Goal: Task Accomplishment & Management: Complete application form

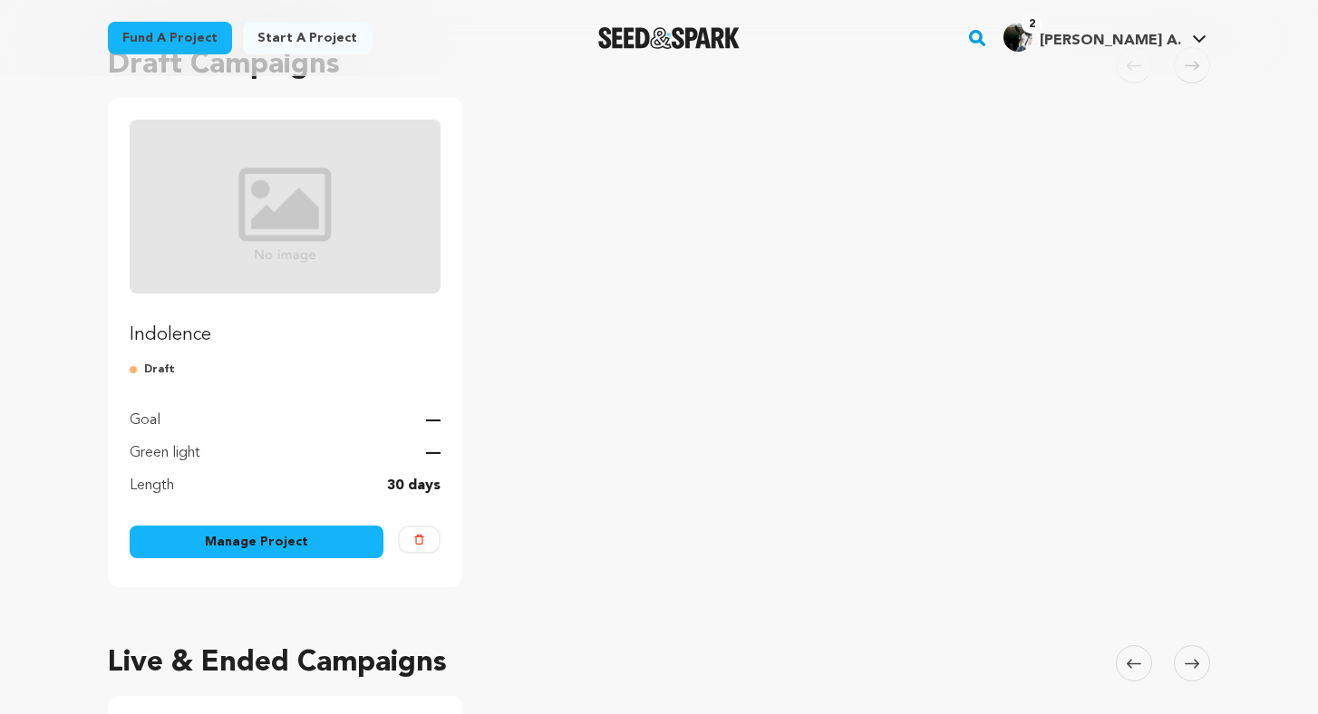
scroll to position [181, 0]
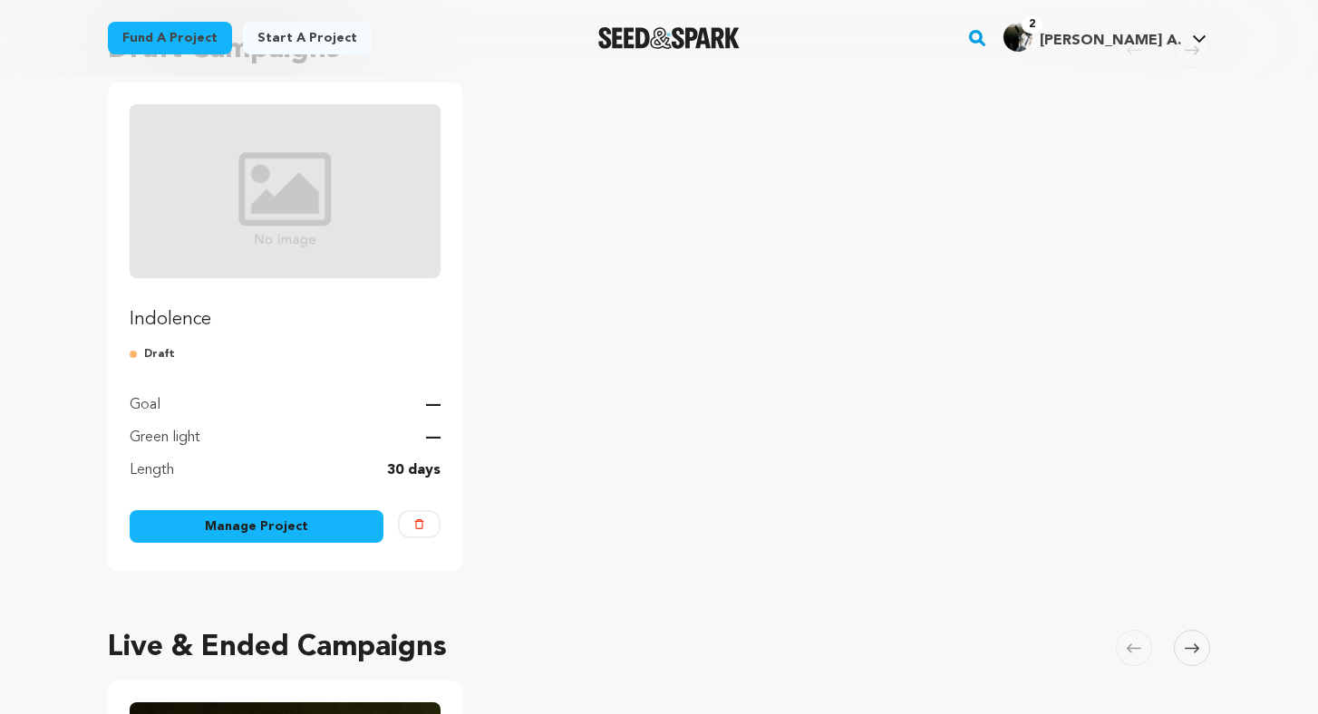
click at [285, 256] on img "Fund Indolence" at bounding box center [285, 191] width 311 height 174
click at [327, 532] on link "Manage Project" at bounding box center [257, 526] width 254 height 33
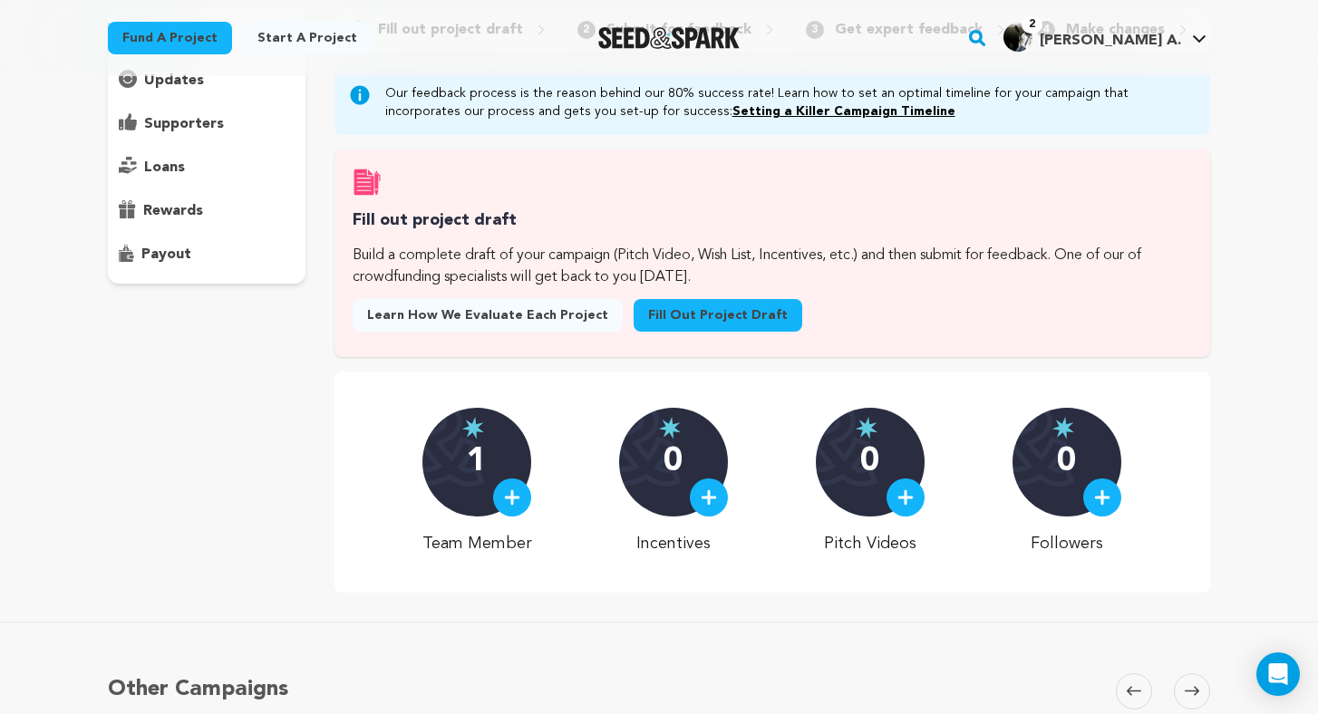
scroll to position [173, 0]
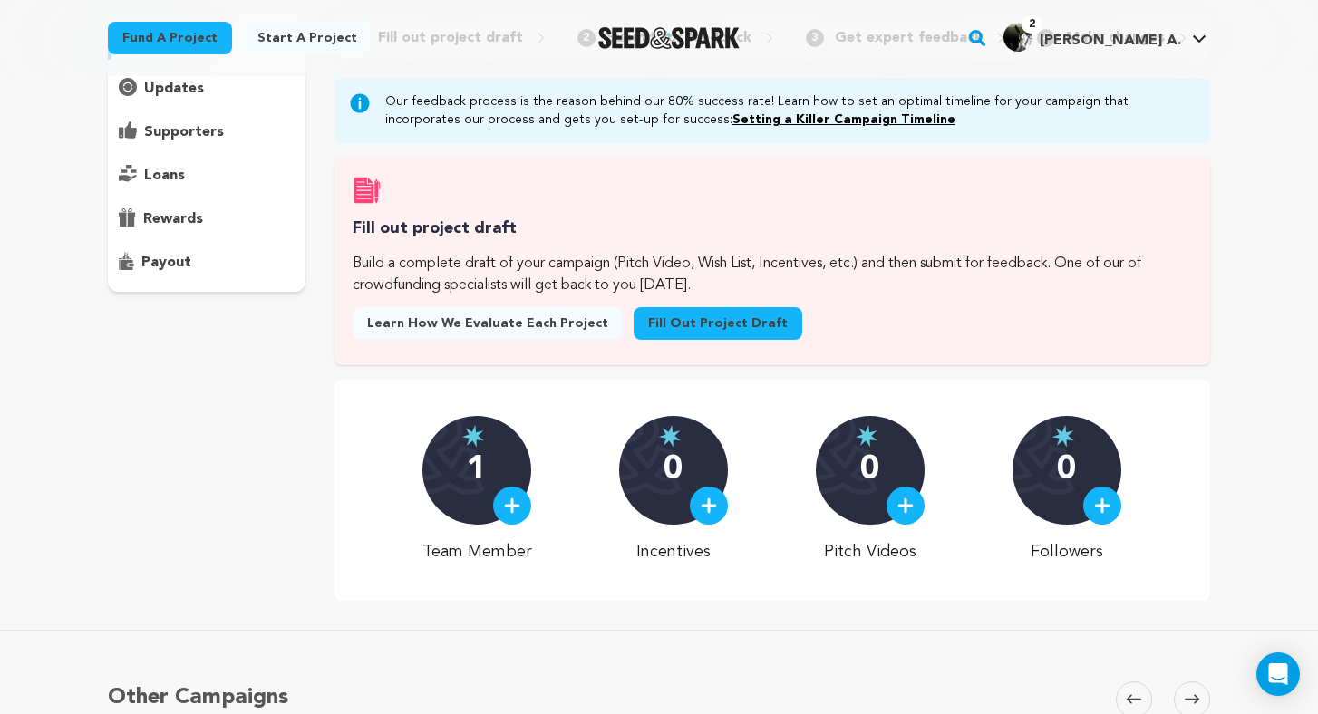
click at [666, 330] on link "Fill out project draft" at bounding box center [718, 323] width 169 height 33
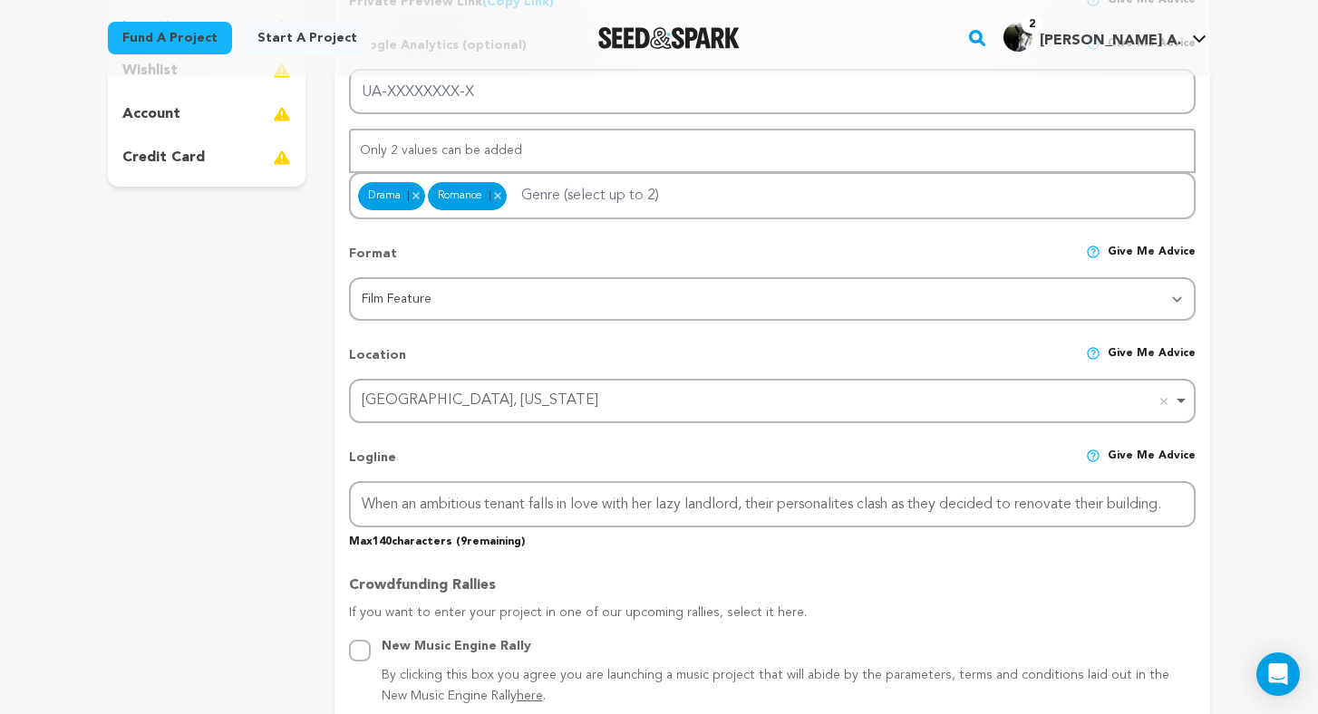
scroll to position [508, 0]
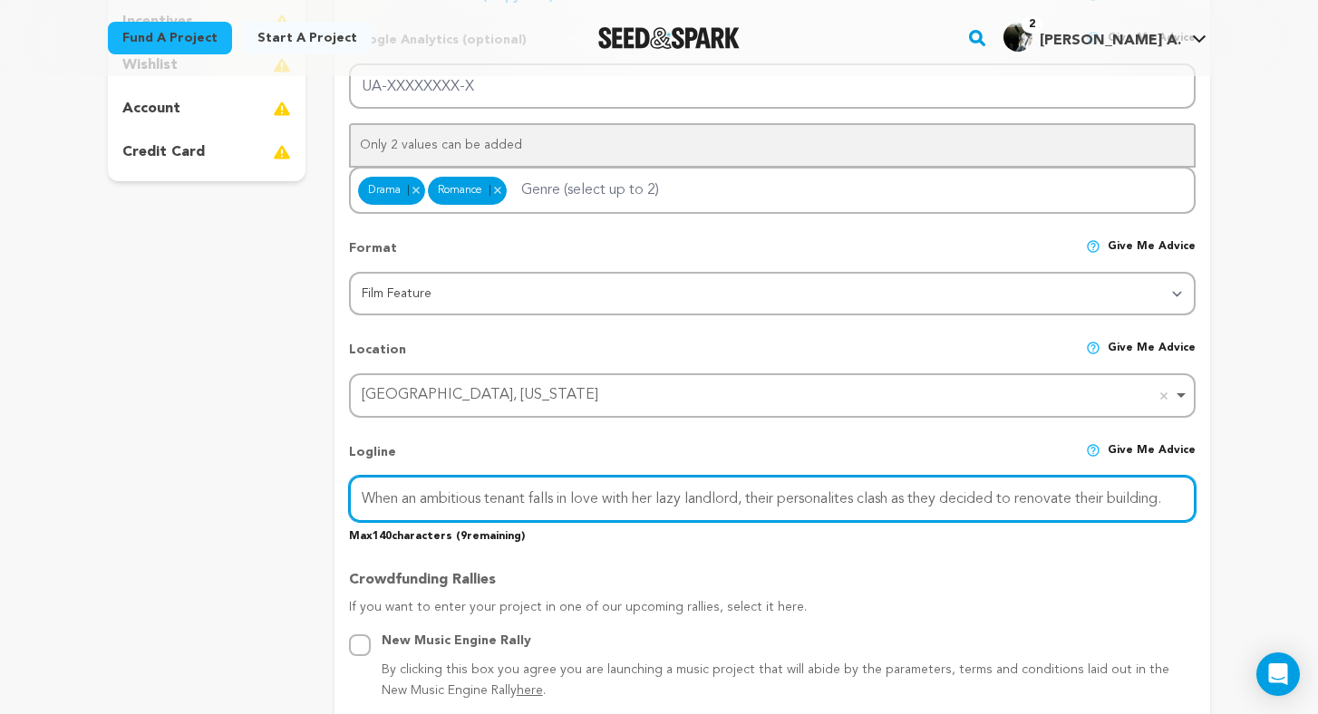
click at [562, 485] on input "When an ambitious tenant falls in love with her lazy landlord, their personalit…" at bounding box center [772, 499] width 847 height 46
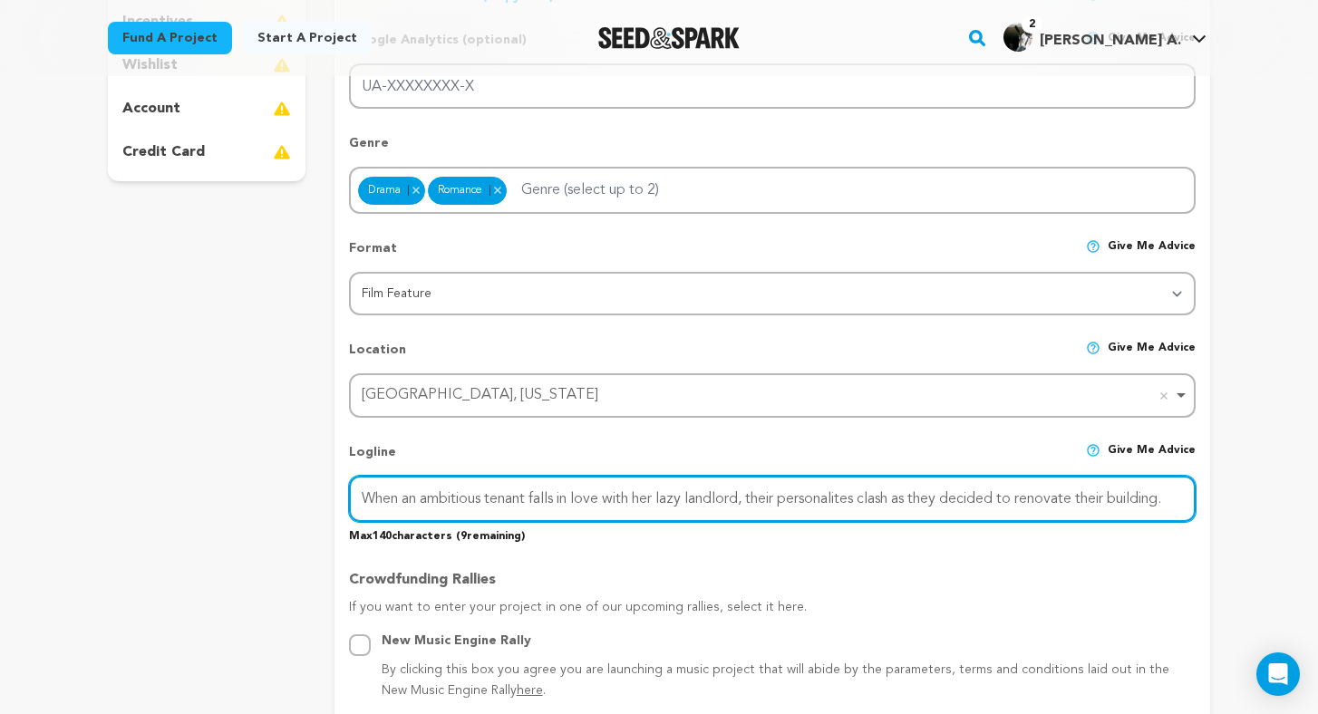
drag, startPoint x: 359, startPoint y: 498, endPoint x: 1212, endPoint y: 491, distance: 852.9
click at [871, 507] on input "When an ambitious tenant falls in love with her lazy landlord, their personalit…" at bounding box center [772, 499] width 847 height 46
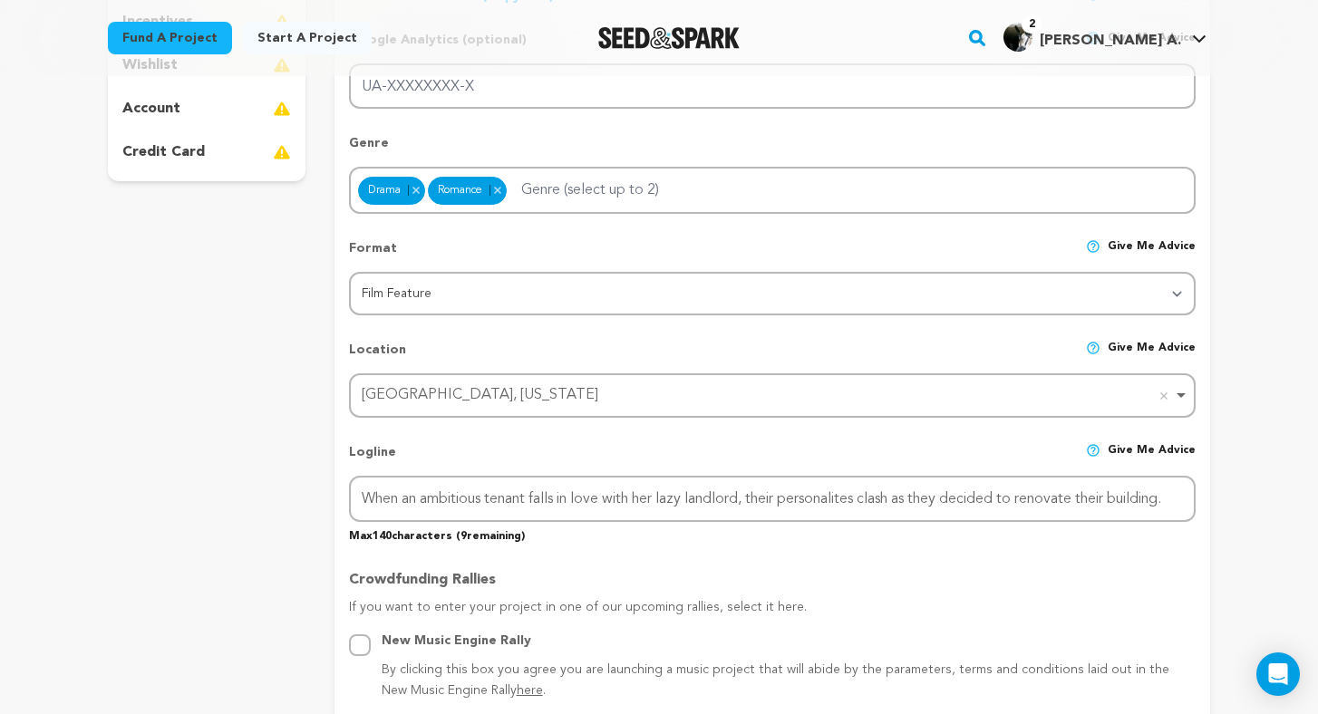
click at [1022, 535] on p "Max 140 characters ( 9 remaining)" at bounding box center [772, 533] width 847 height 22
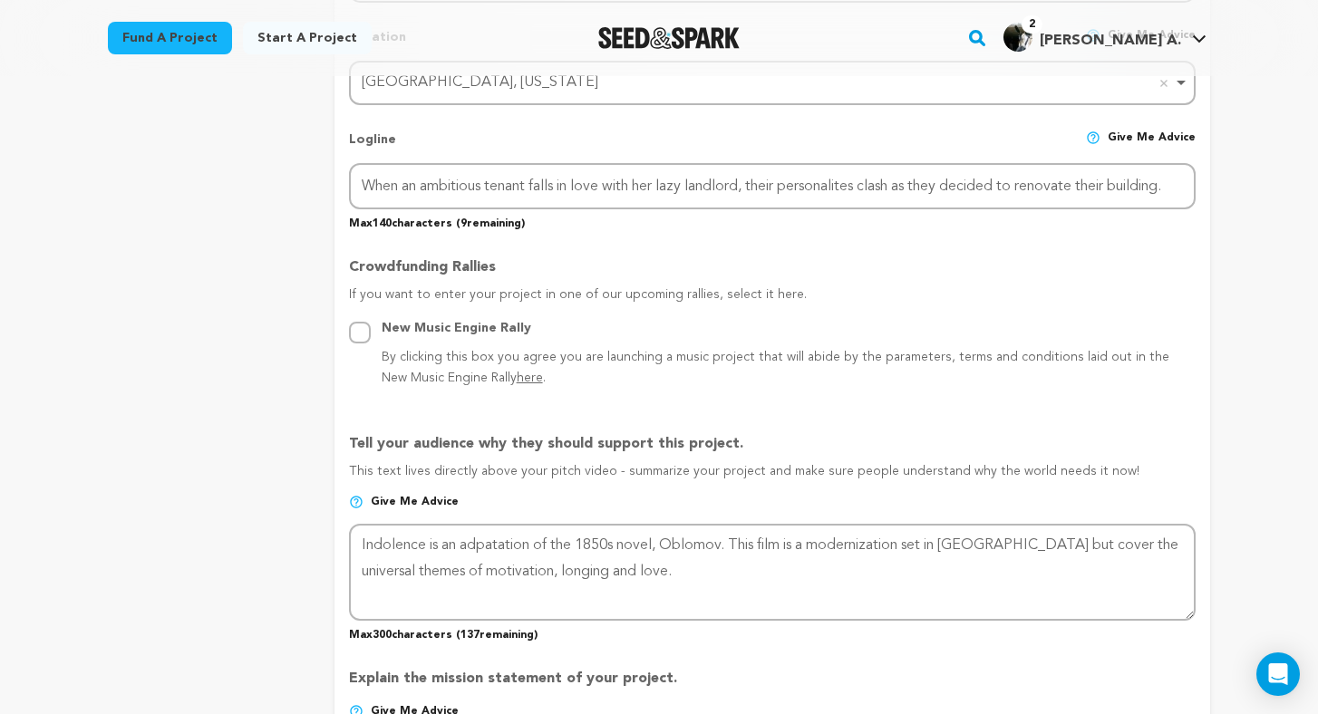
scroll to position [833, 0]
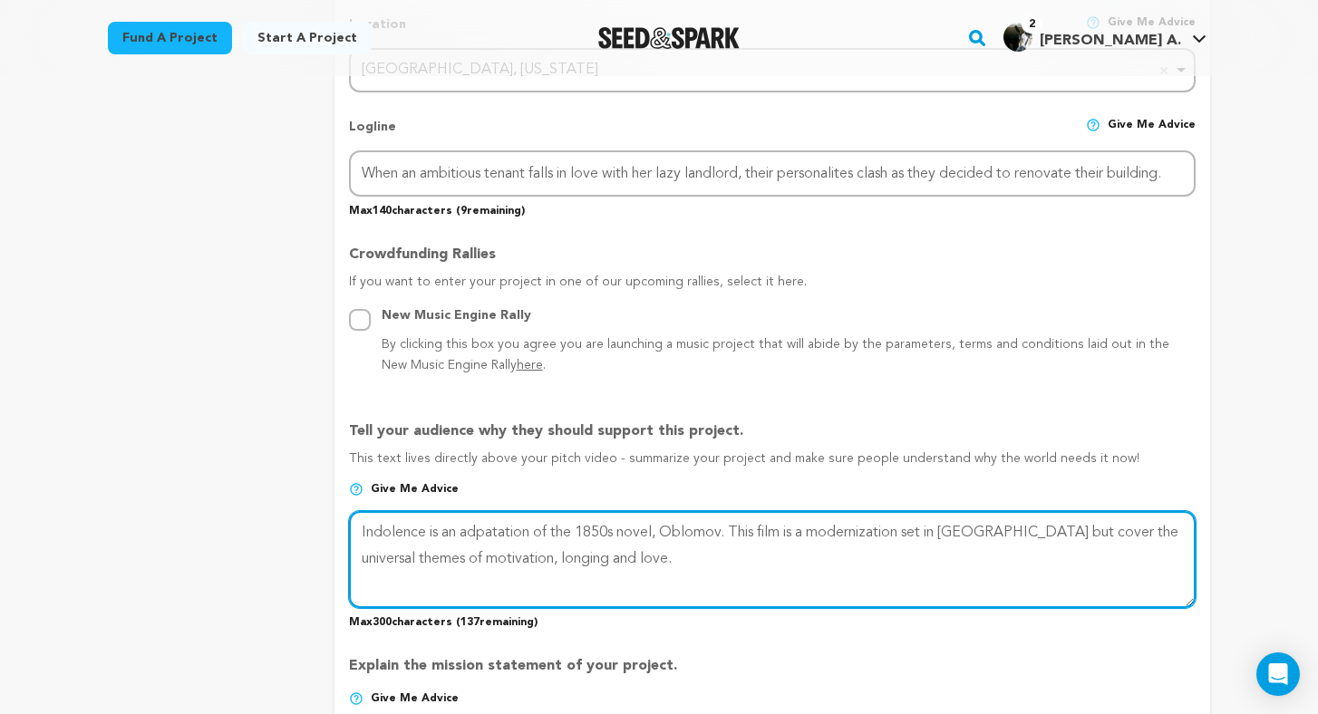
click at [643, 553] on textarea at bounding box center [772, 559] width 847 height 96
drag, startPoint x: 643, startPoint y: 553, endPoint x: 653, endPoint y: 546, distance: 12.3
click at [653, 546] on textarea at bounding box center [772, 559] width 847 height 96
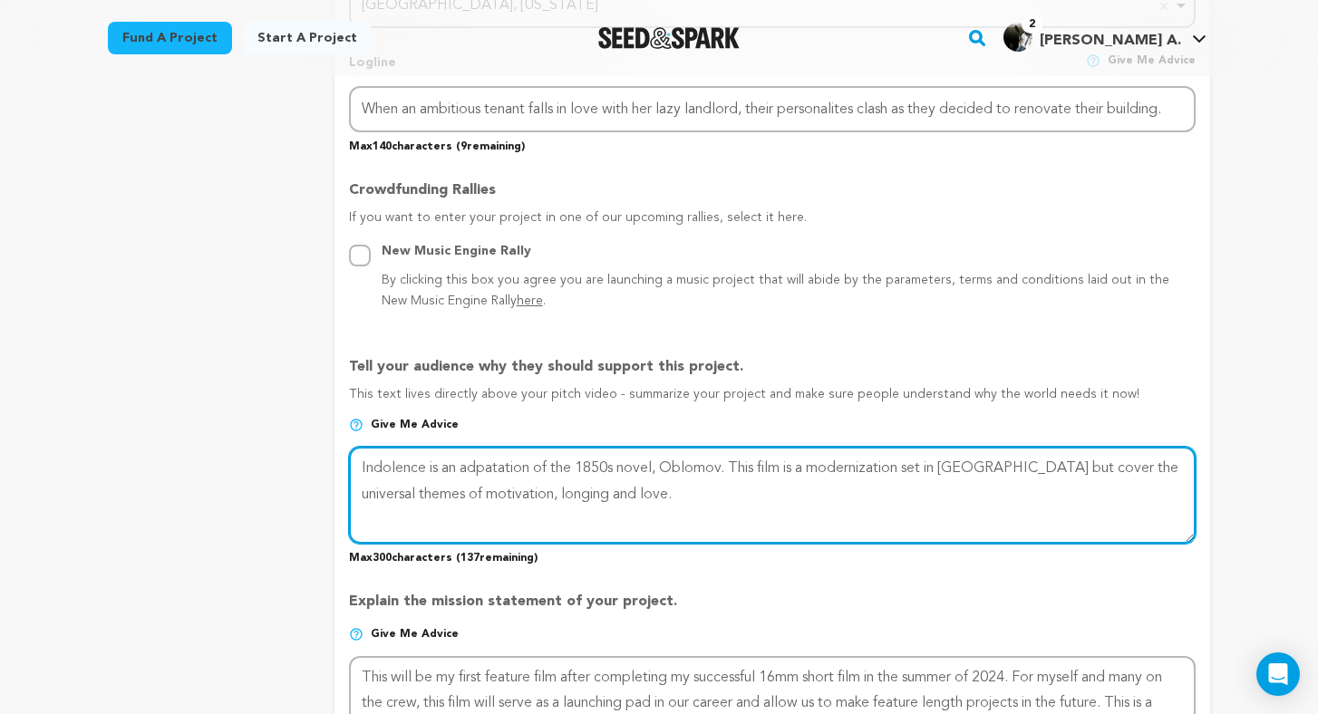
scroll to position [897, 0]
click at [533, 460] on textarea at bounding box center [772, 495] width 847 height 96
click at [461, 460] on textarea at bounding box center [772, 495] width 847 height 96
drag, startPoint x: 690, startPoint y: 487, endPoint x: 804, endPoint y: 456, distance: 118.3
click at [804, 456] on textarea at bounding box center [772, 495] width 847 height 96
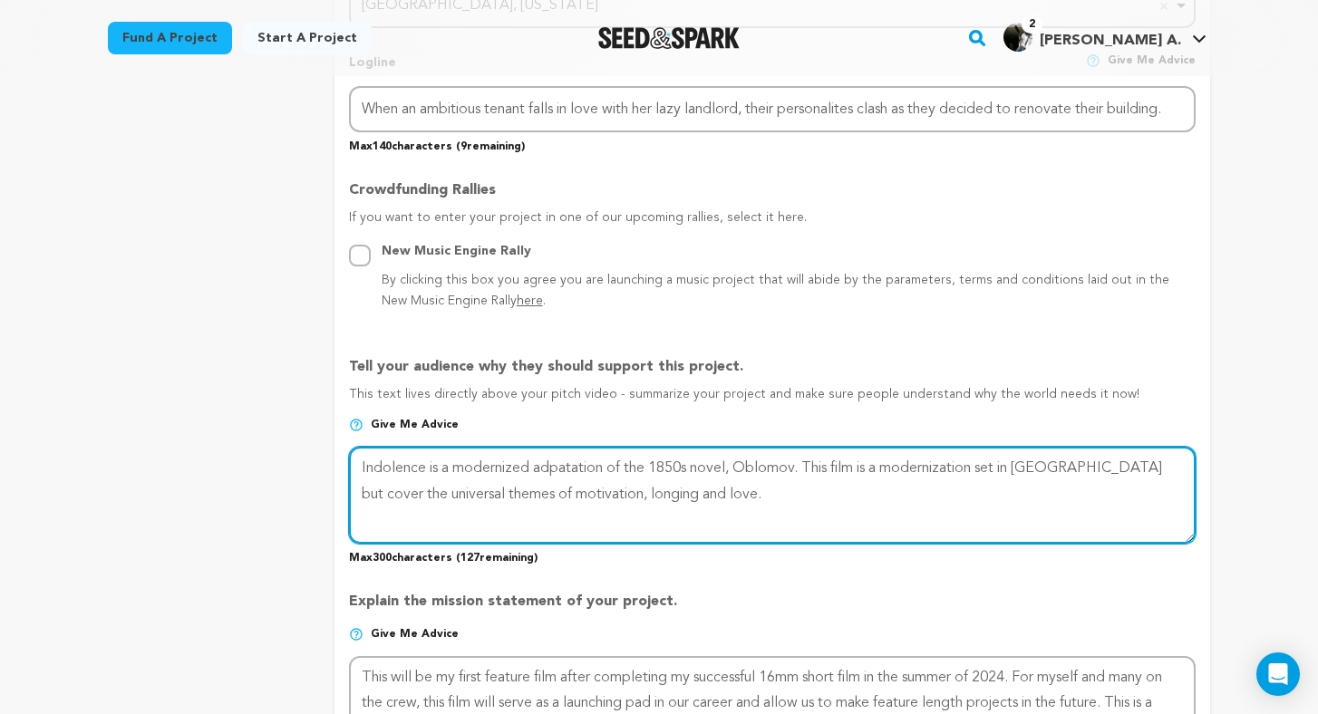
click at [805, 460] on textarea at bounding box center [772, 495] width 847 height 96
drag, startPoint x: 982, startPoint y: 460, endPoint x: 798, endPoint y: 455, distance: 184.0
click at [798, 455] on textarea at bounding box center [772, 495] width 847 height 96
click at [923, 460] on textarea at bounding box center [772, 495] width 847 height 96
click at [532, 489] on textarea at bounding box center [772, 495] width 847 height 96
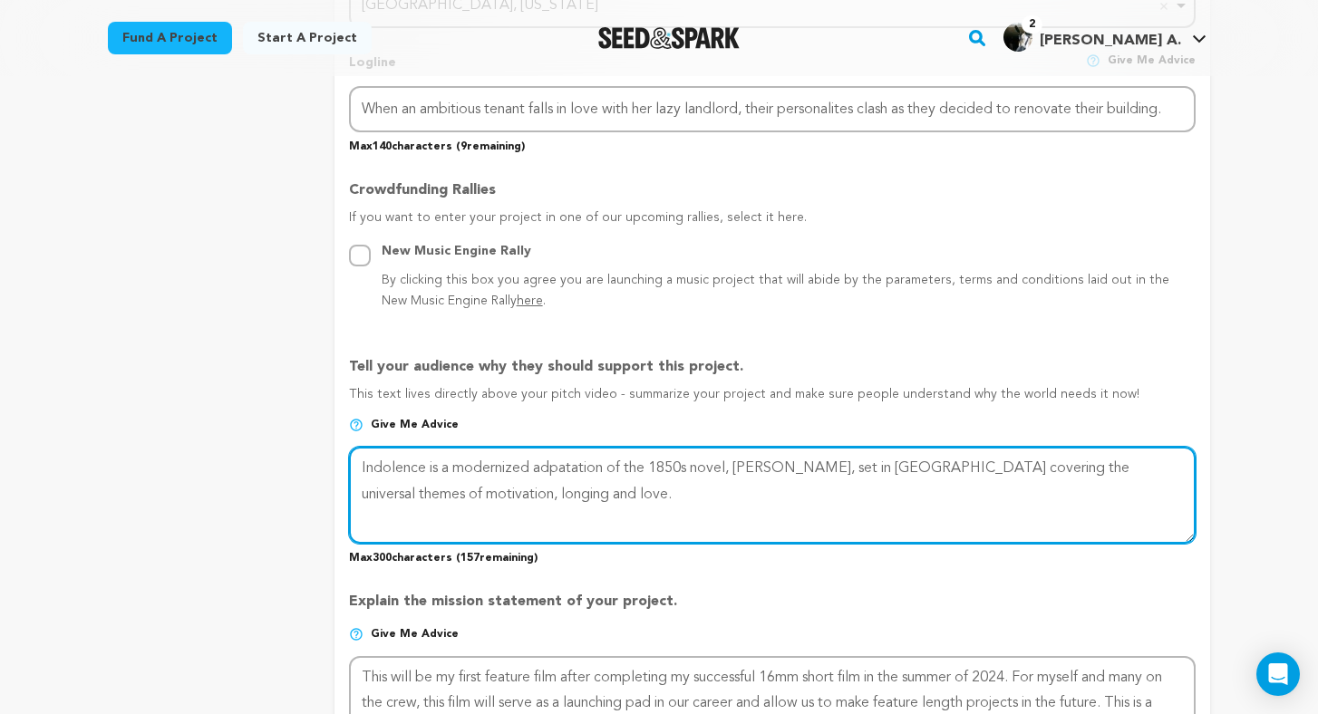
click at [532, 489] on textarea at bounding box center [772, 495] width 847 height 96
click at [613, 495] on textarea at bounding box center [772, 495] width 847 height 96
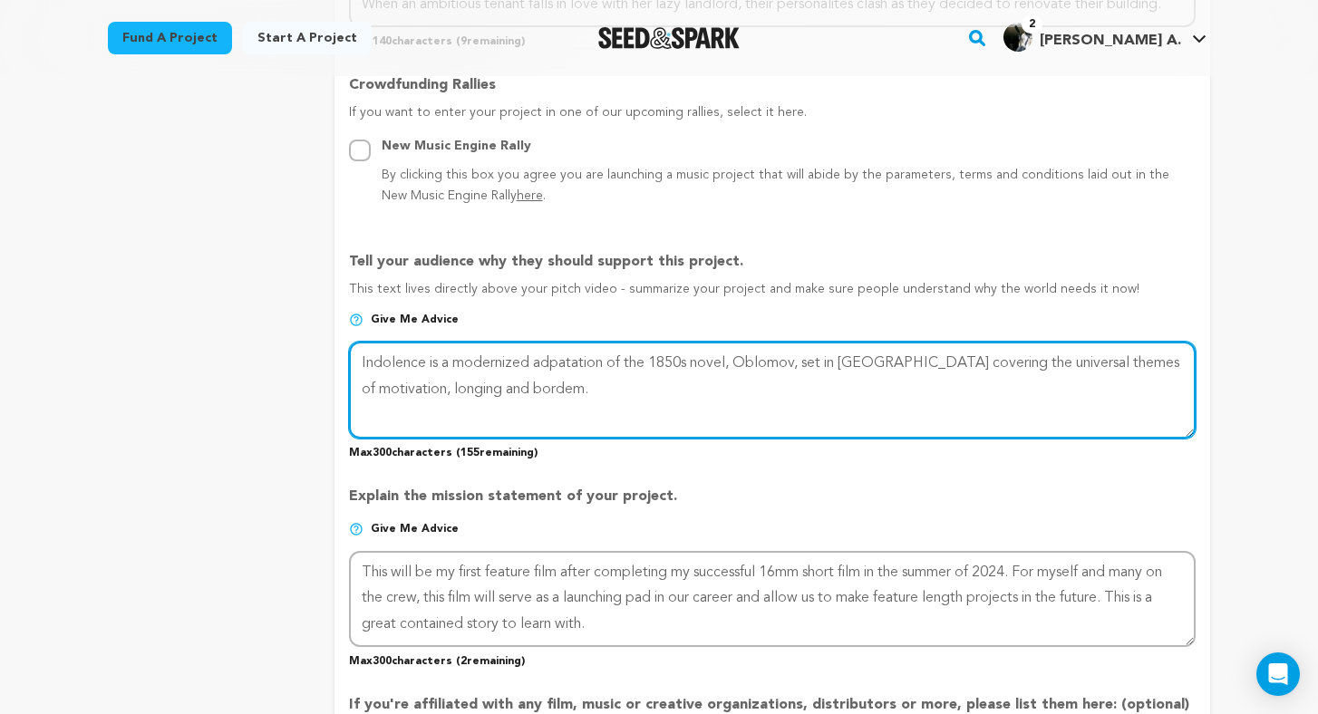
scroll to position [1002, 0]
click at [554, 377] on textarea at bounding box center [772, 390] width 847 height 96
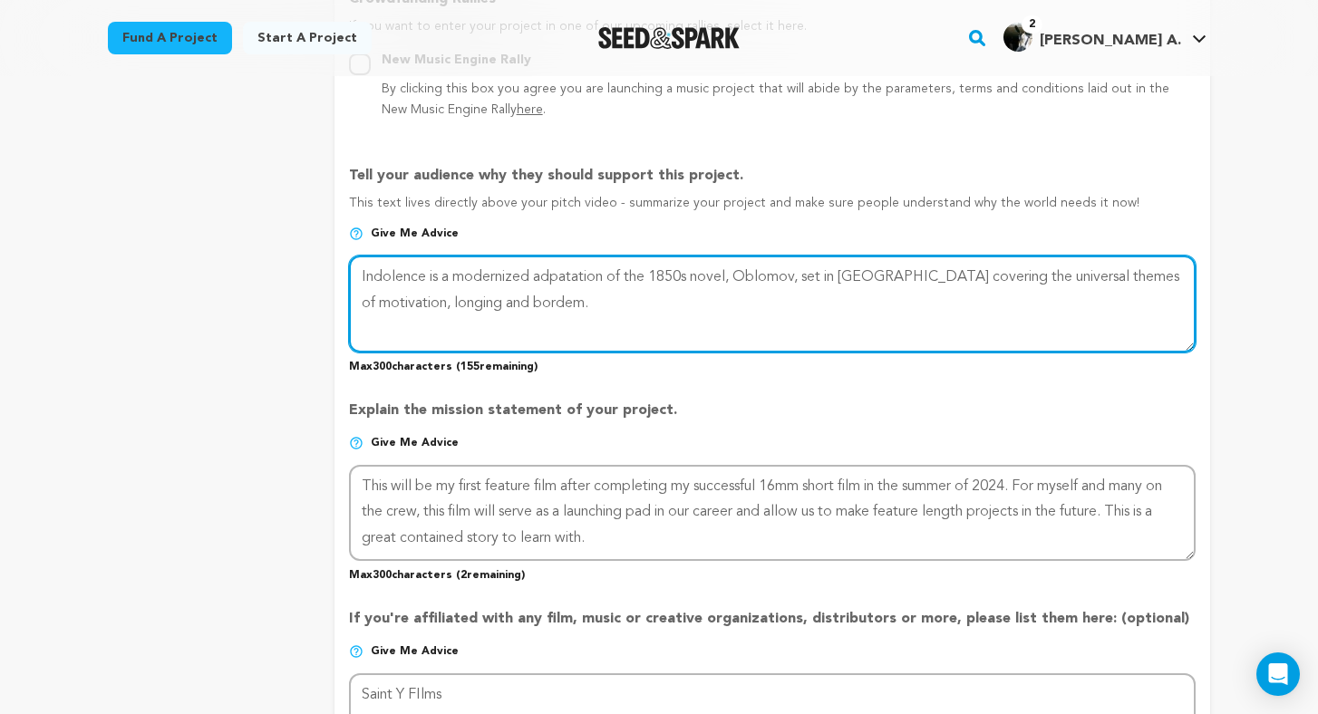
scroll to position [1118, 0]
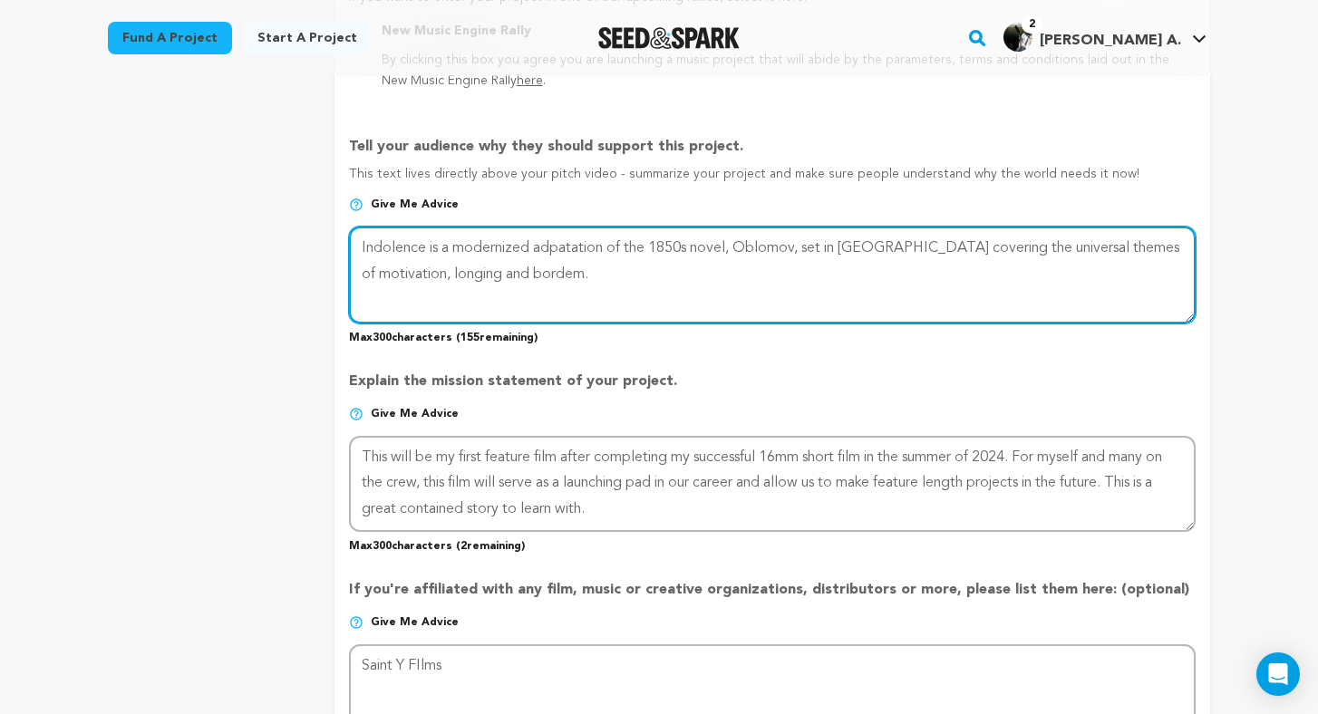
type textarea "Indolence is a modernized adpatation of the 1850s novel, Oblomov, set in Chicag…"
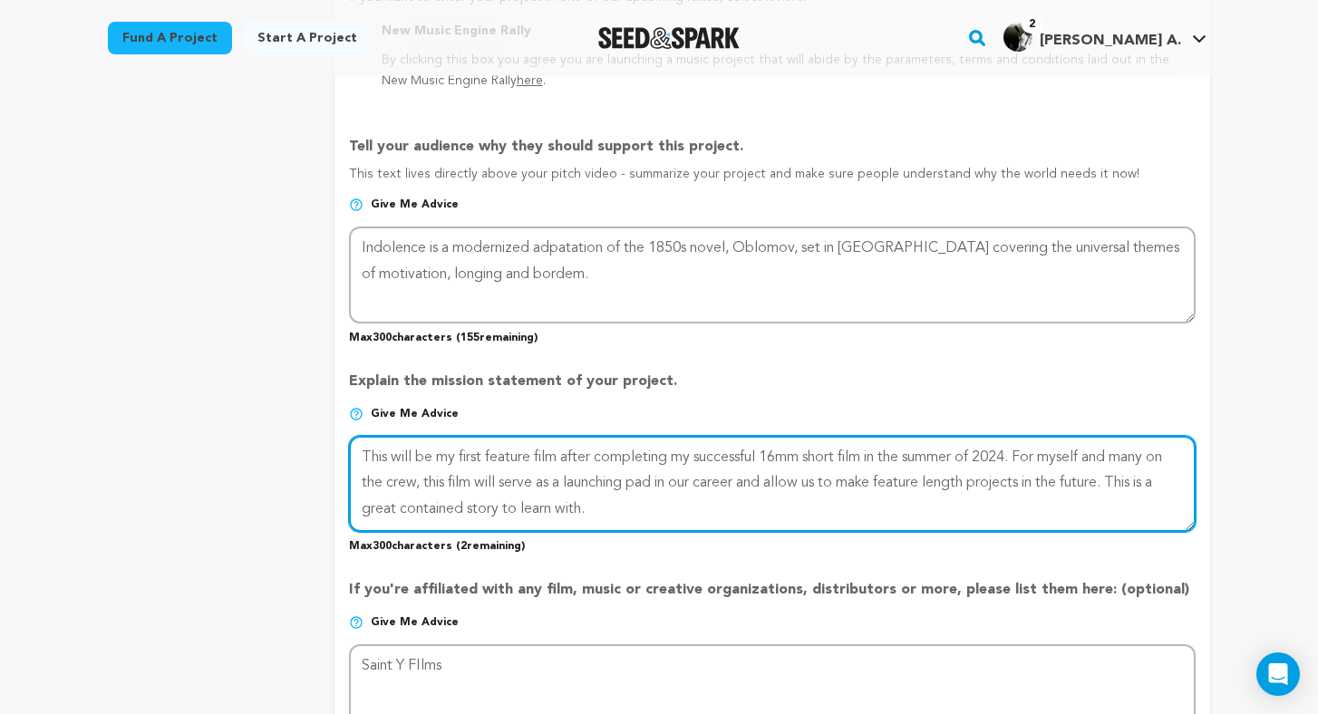
click at [639, 498] on textarea at bounding box center [772, 484] width 847 height 96
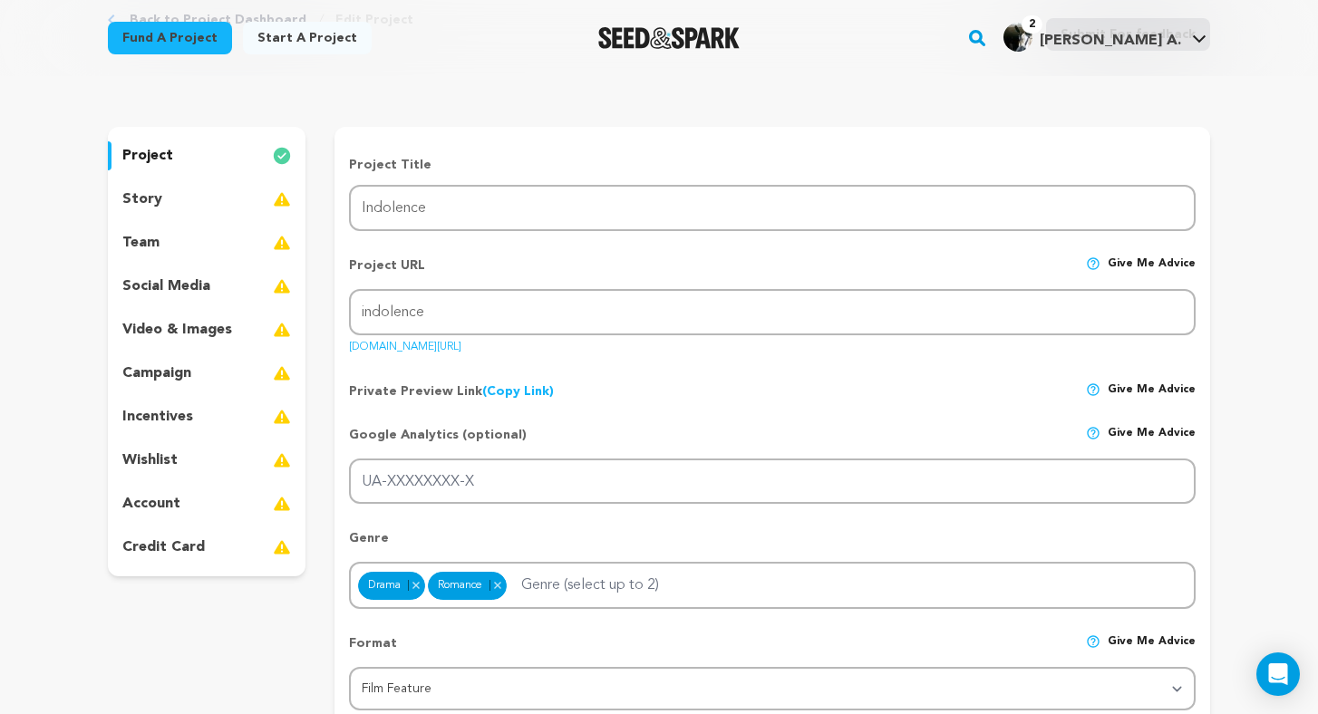
scroll to position [35, 0]
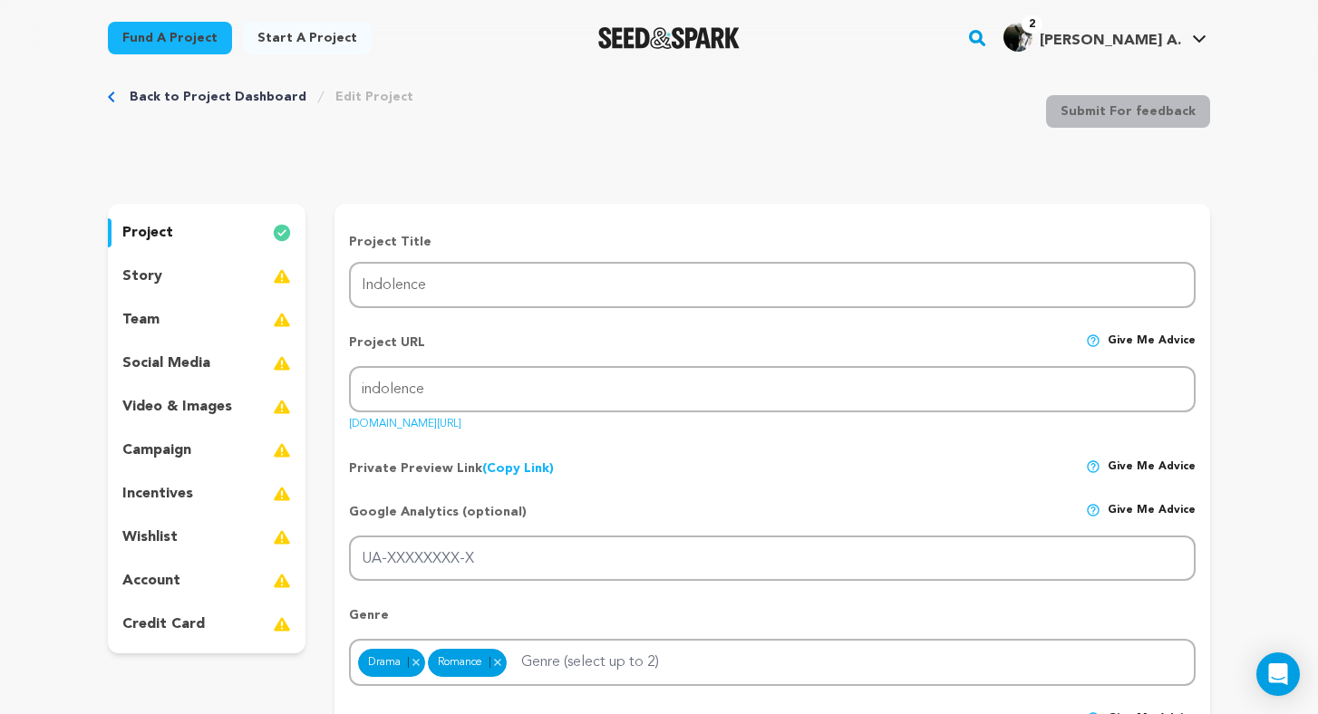
click at [169, 275] on div "story" at bounding box center [207, 276] width 198 height 29
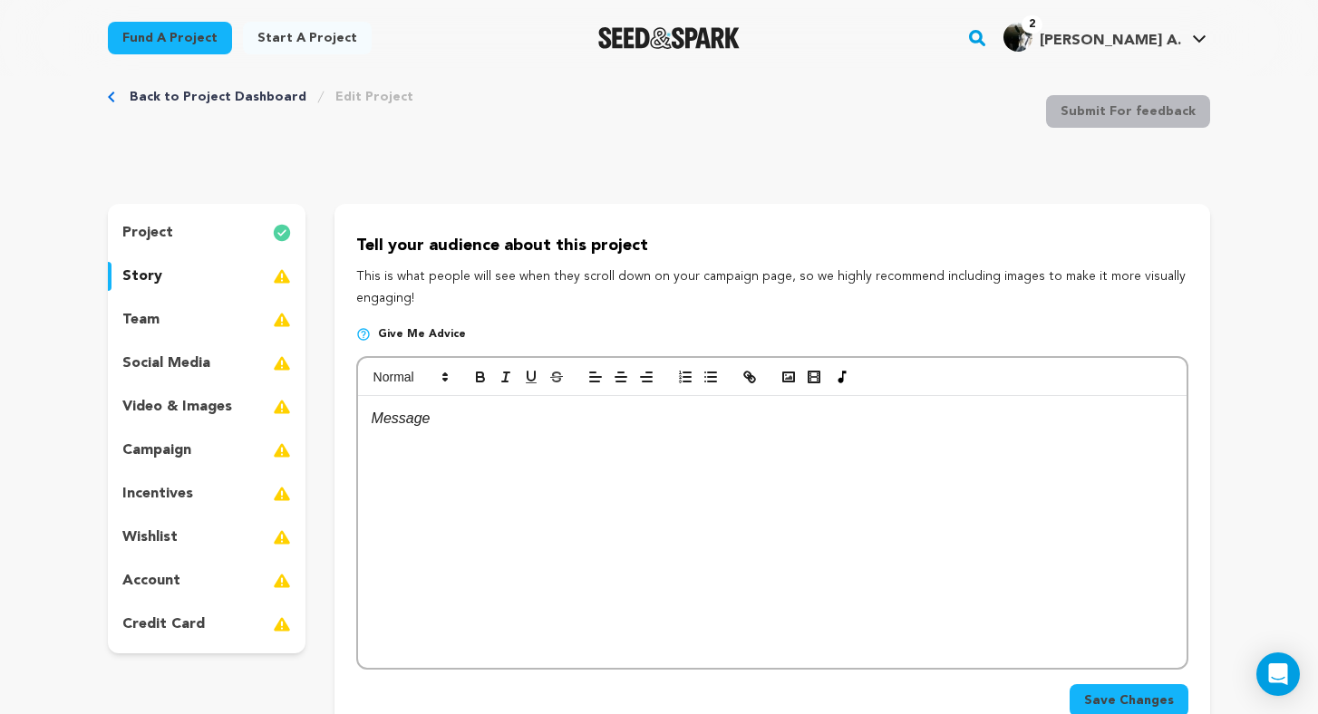
click at [460, 427] on p at bounding box center [772, 419] width 801 height 24
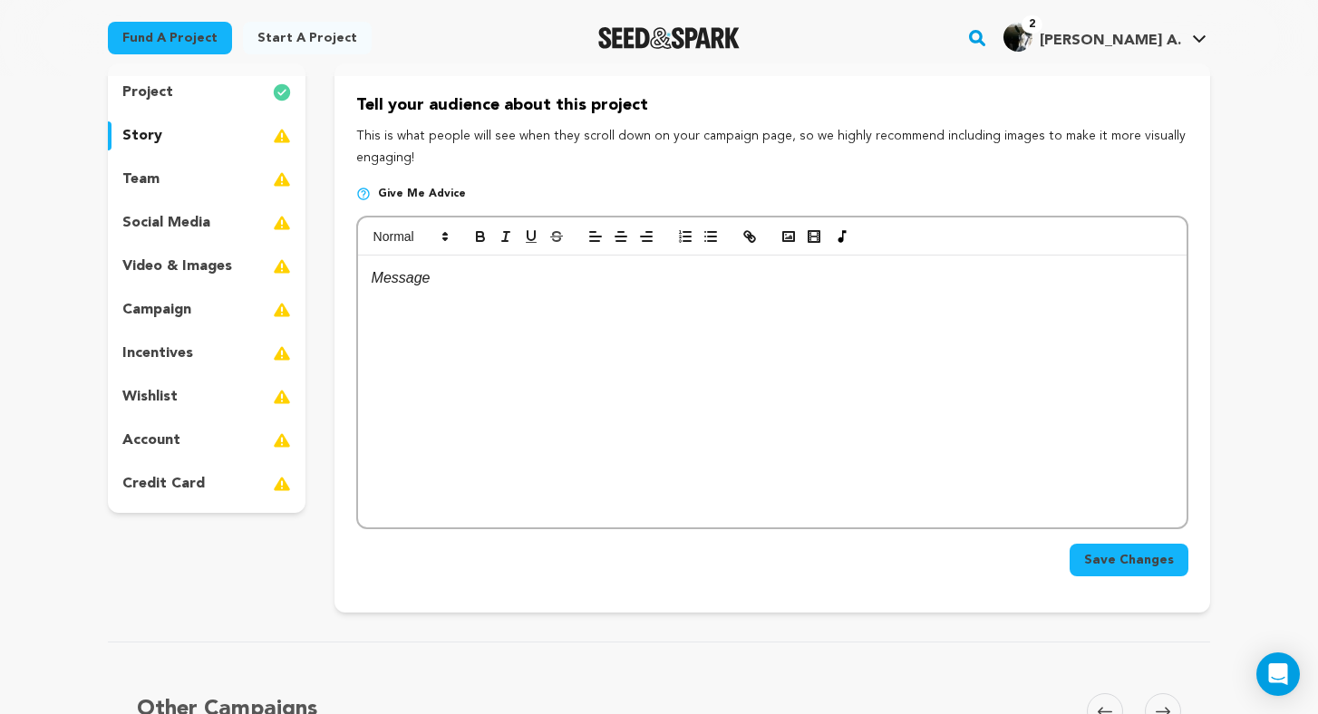
scroll to position [184, 0]
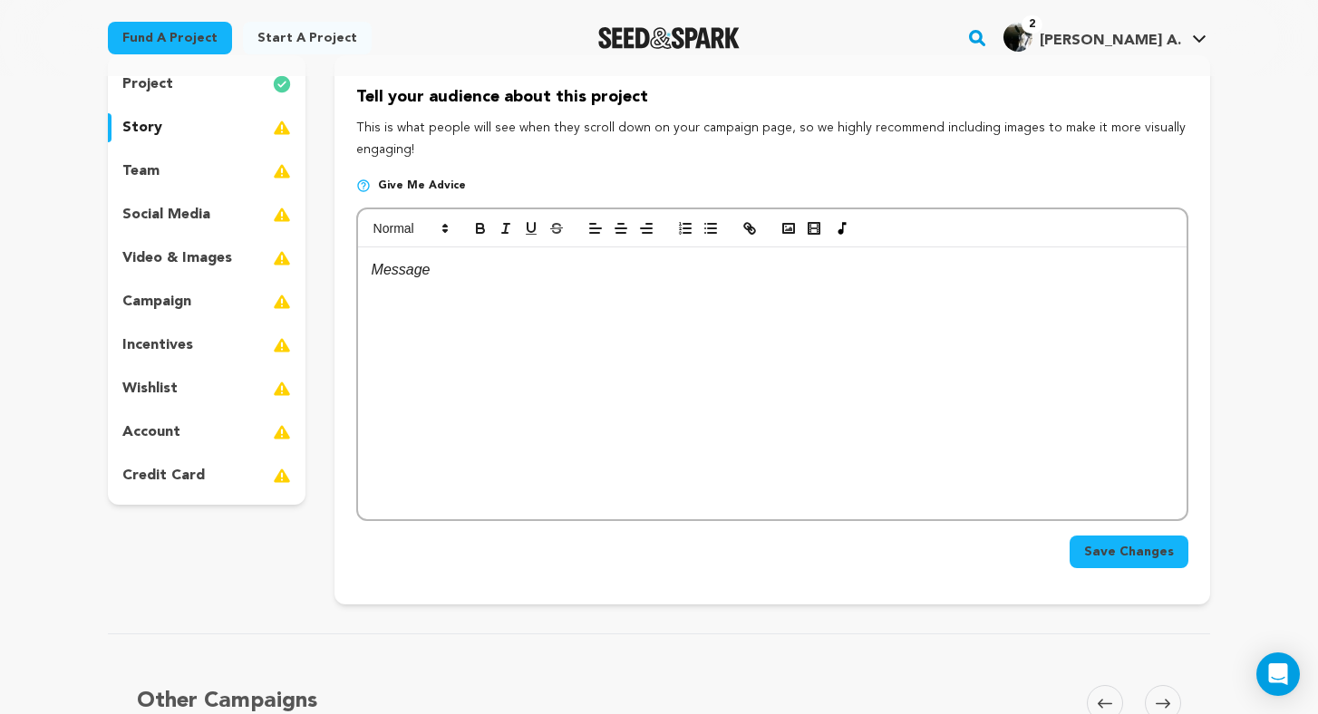
click at [188, 166] on div "team" at bounding box center [207, 171] width 198 height 29
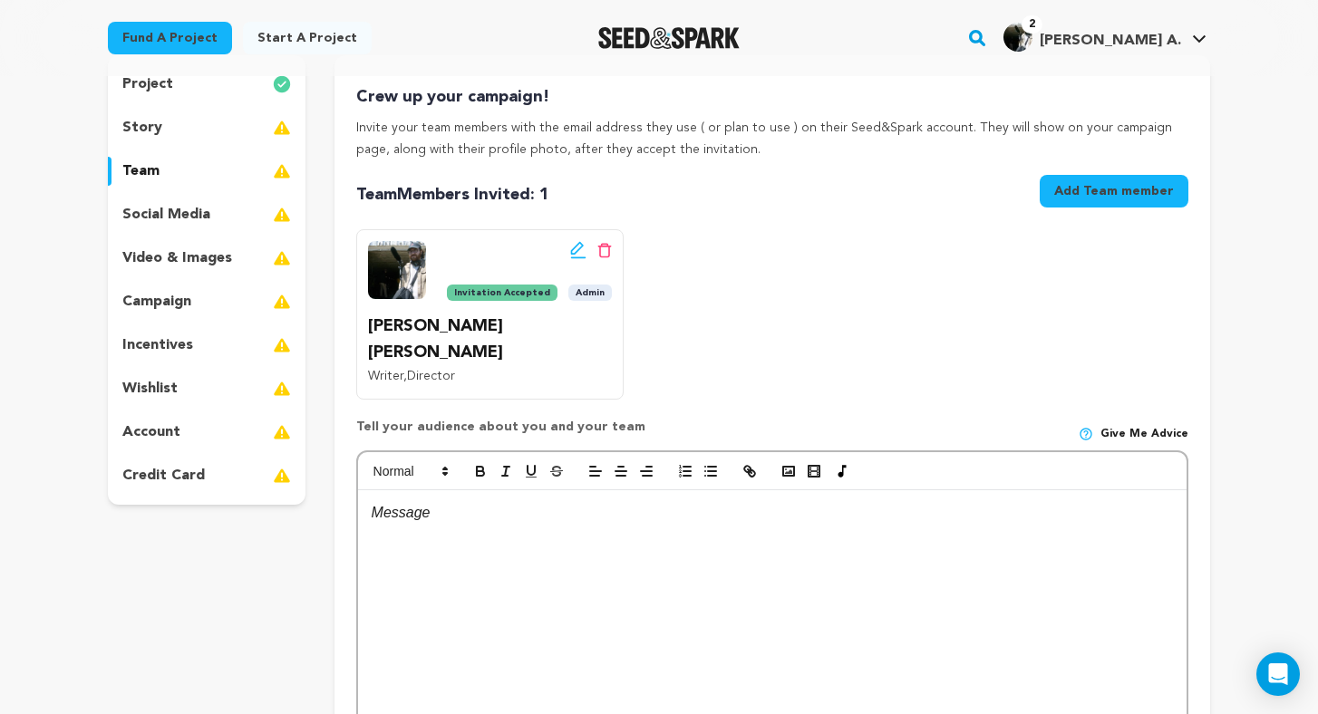
click at [177, 221] on p "social media" at bounding box center [166, 215] width 88 height 22
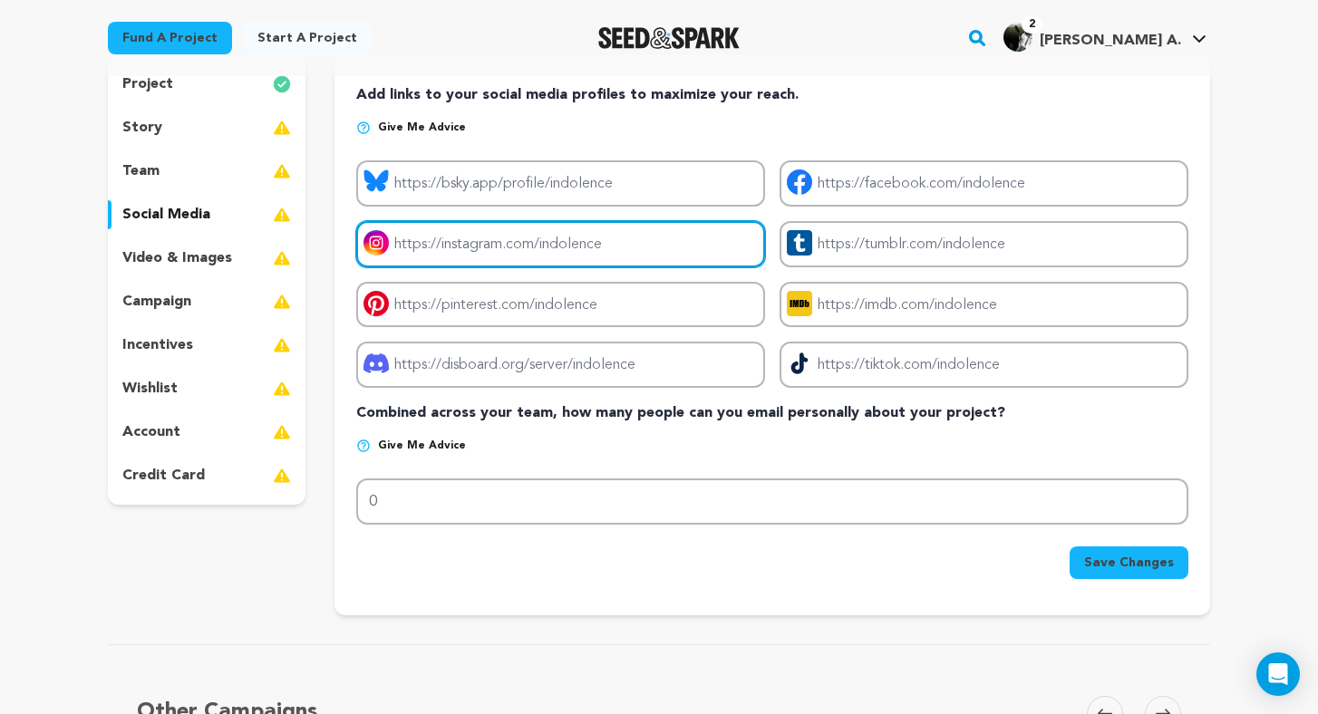
click at [627, 254] on input "Project instagram link" at bounding box center [560, 244] width 409 height 46
type input "https://instagram.com/saintyfilms"
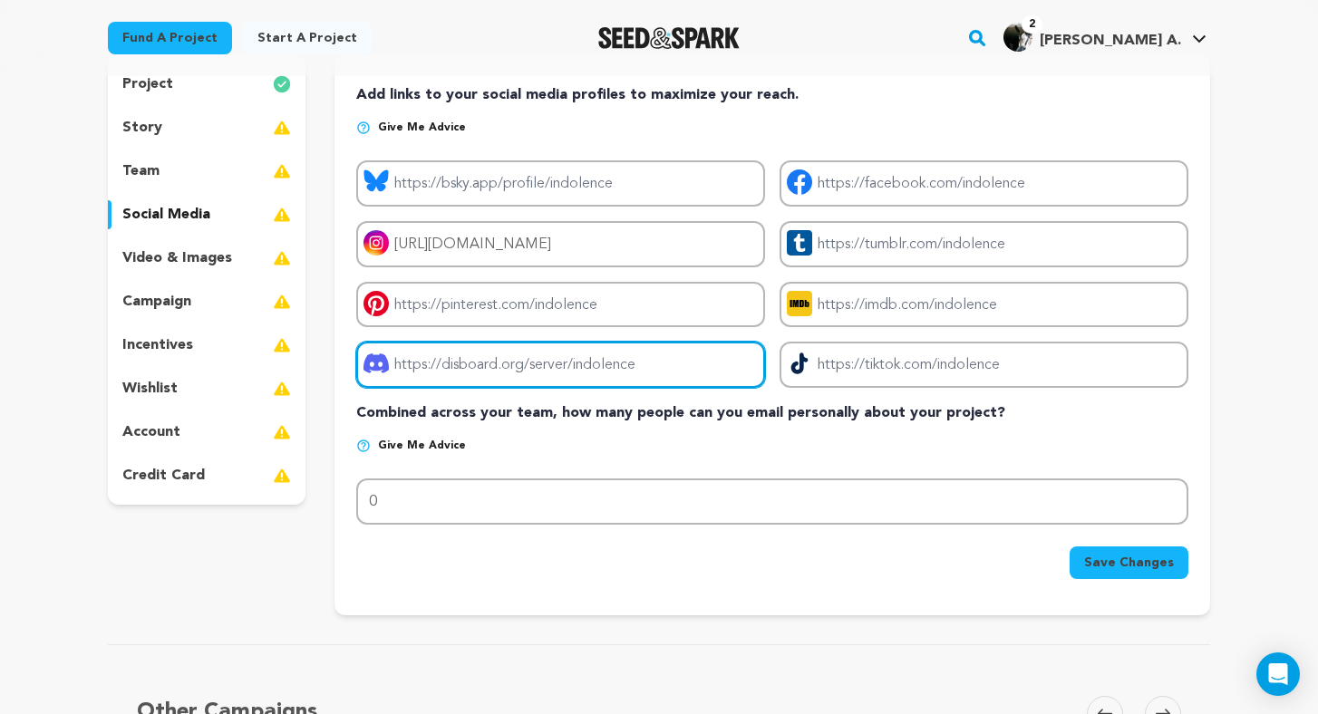
click at [647, 364] on input "Project discord link" at bounding box center [560, 365] width 409 height 46
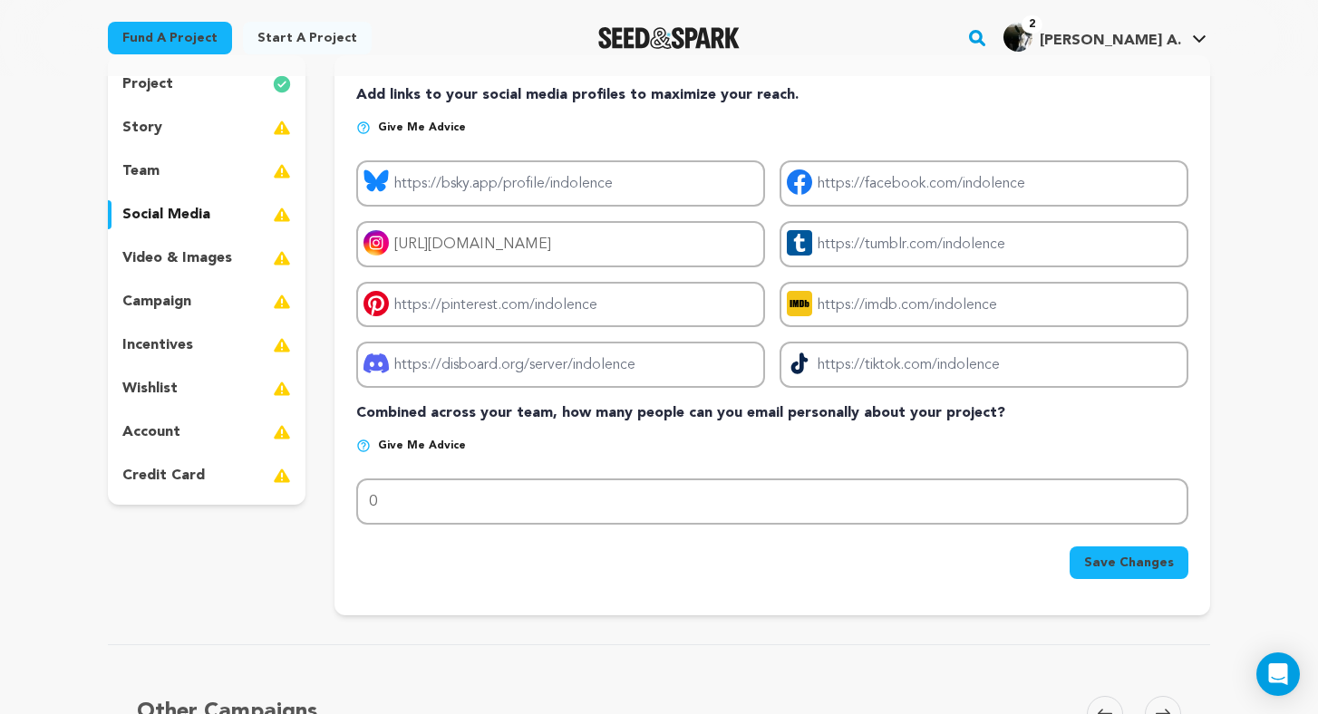
click at [1118, 562] on span "Save Changes" at bounding box center [1129, 563] width 90 height 18
click at [182, 250] on p "video & images" at bounding box center [177, 258] width 110 height 22
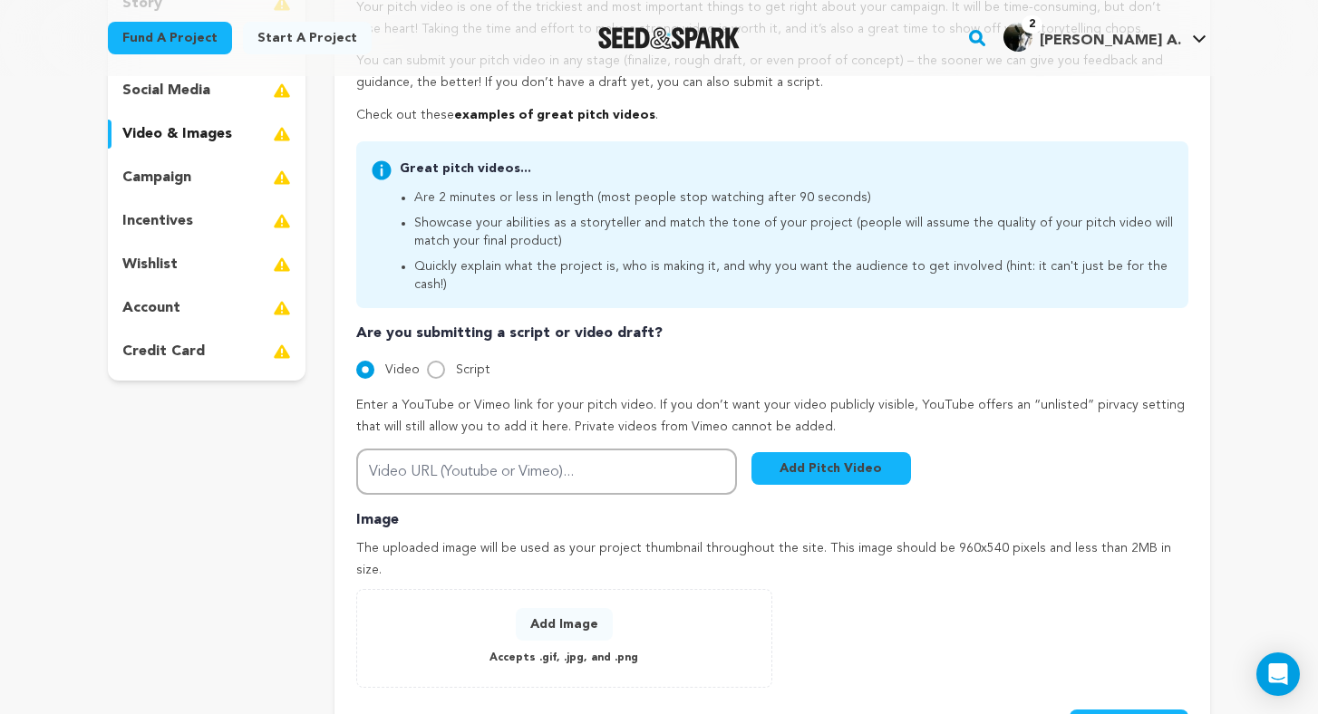
scroll to position [223, 0]
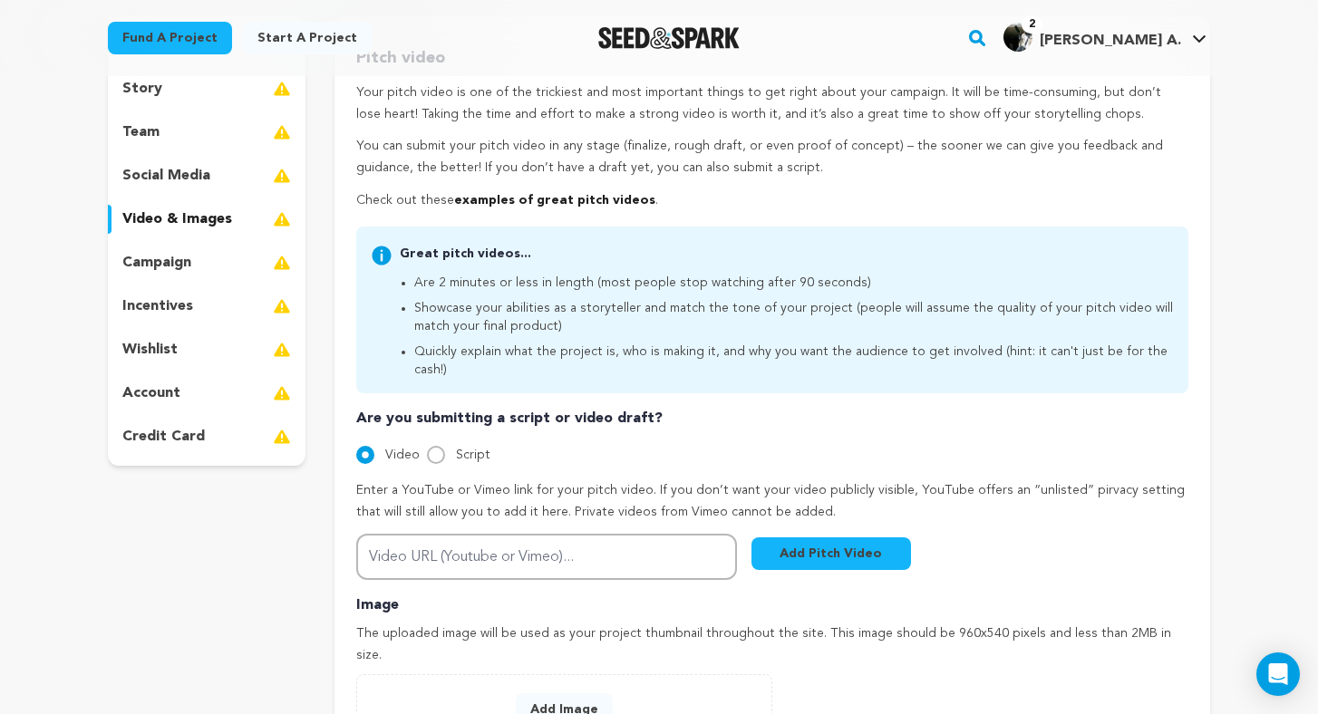
click at [176, 262] on p "campaign" at bounding box center [156, 263] width 69 height 22
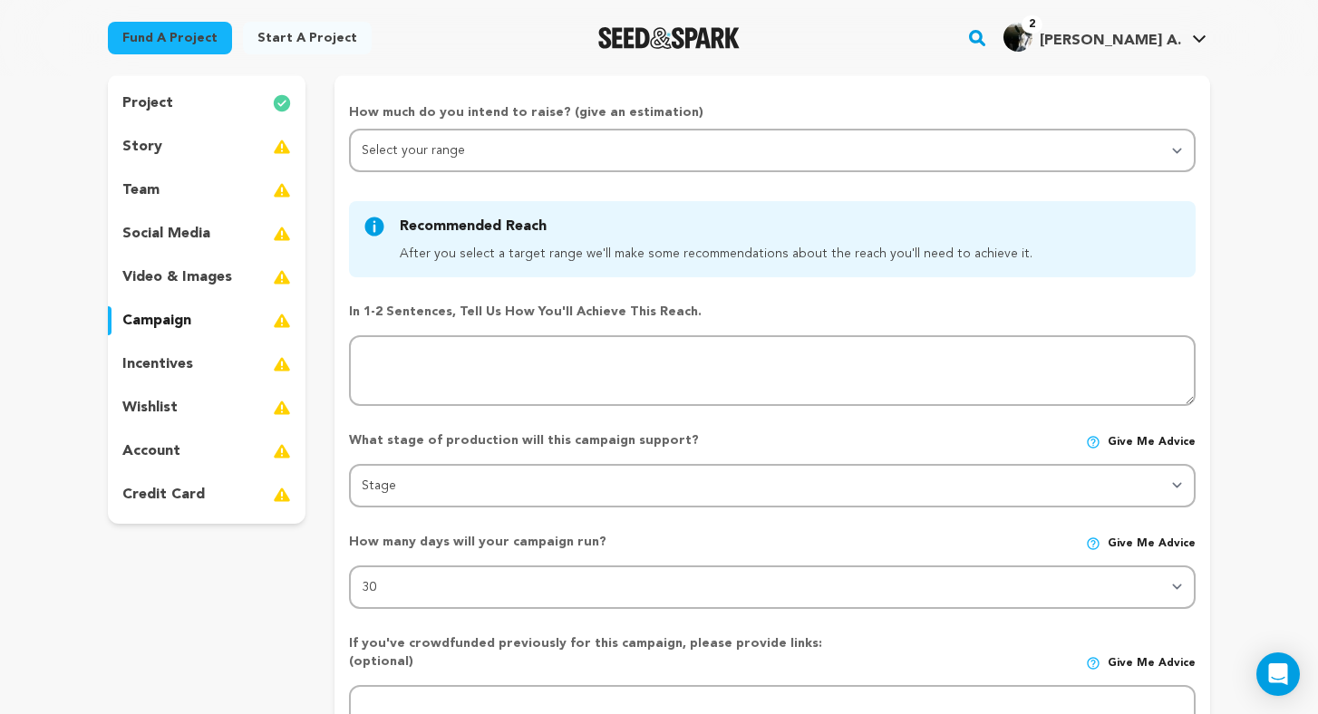
scroll to position [160, 0]
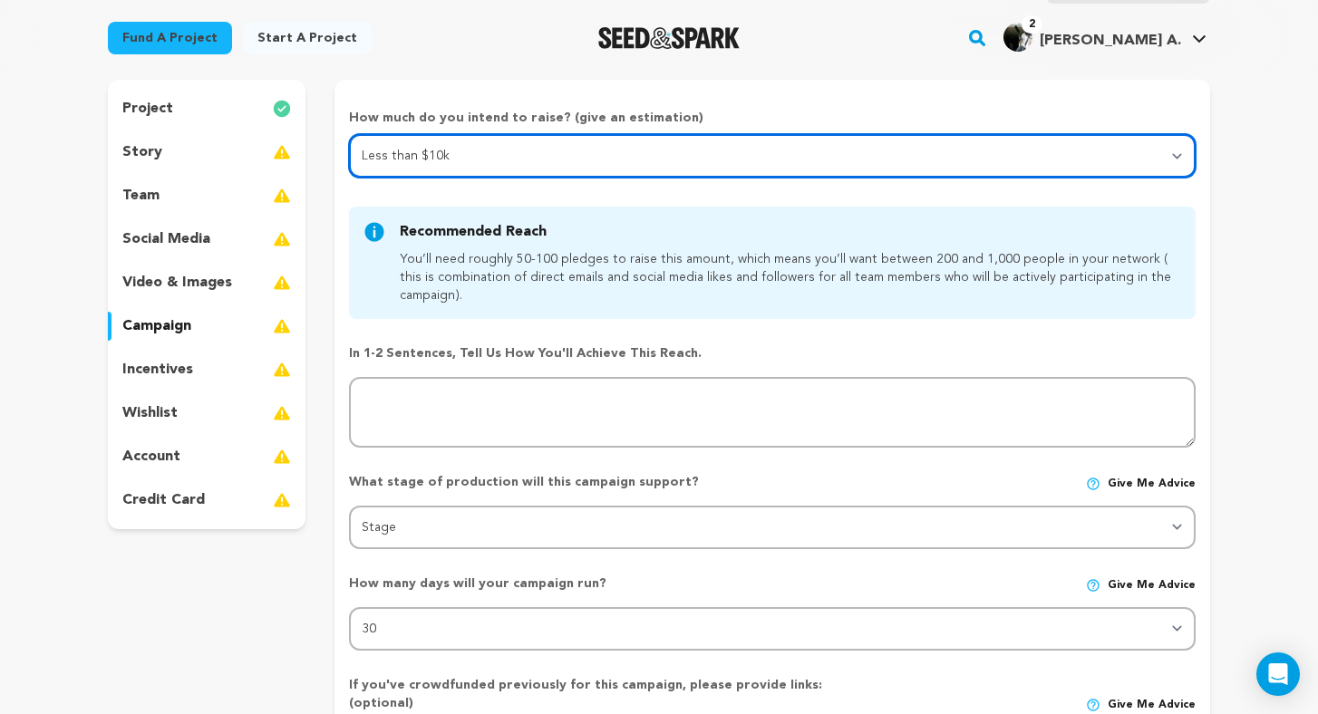
select select "2"
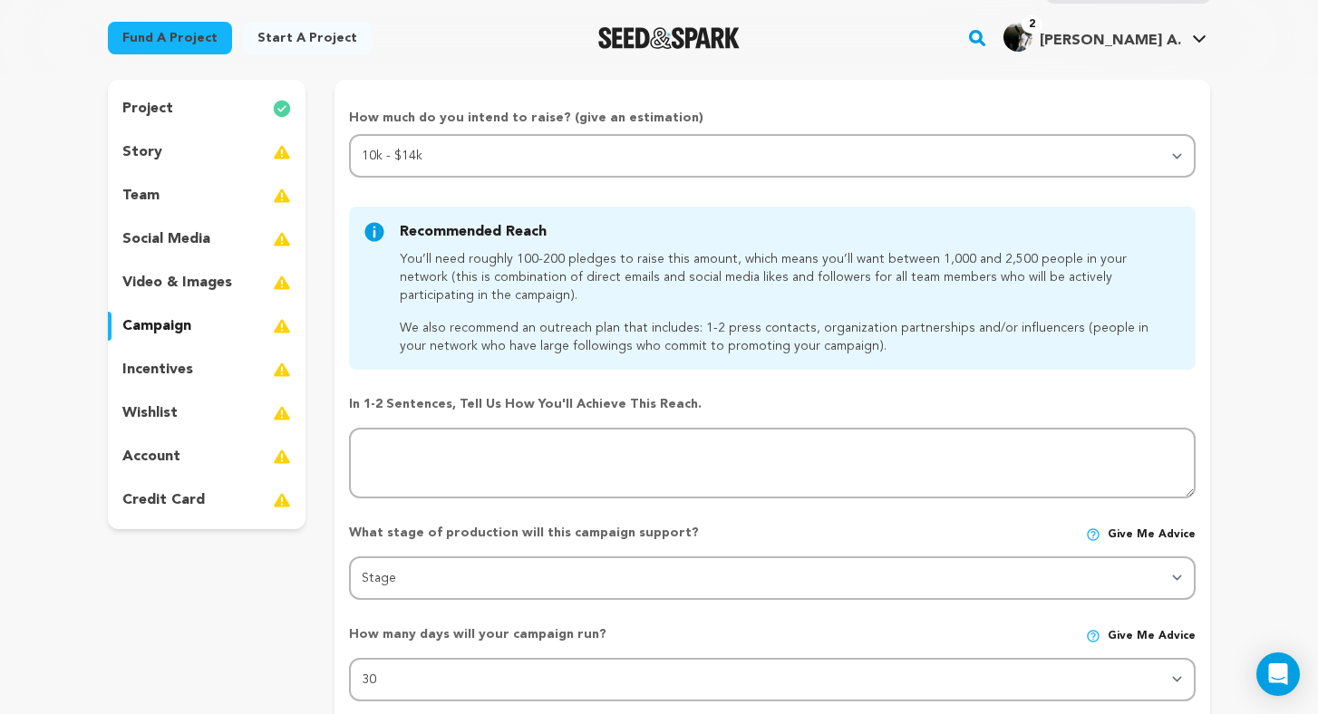
click at [469, 210] on div "Recommended Reach After you select a target range we'll make some recommendatio…" at bounding box center [772, 288] width 847 height 163
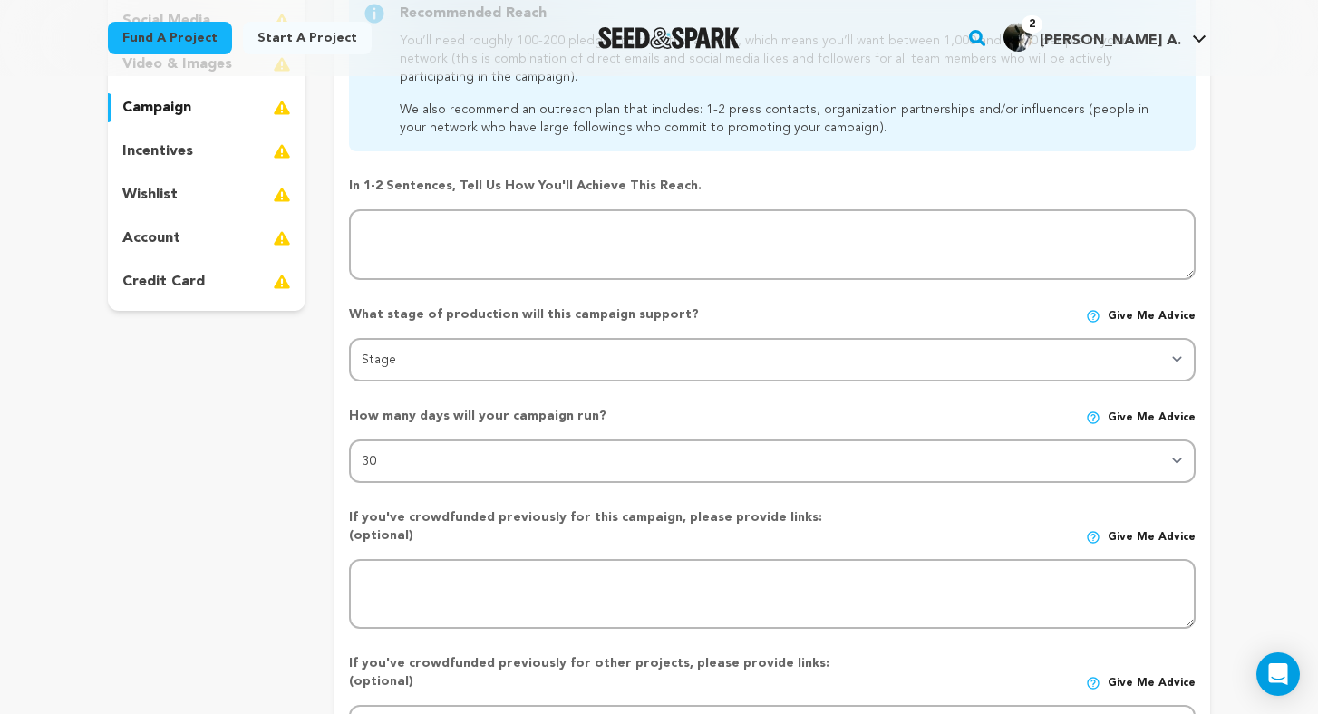
scroll to position [381, 0]
click at [459, 480] on div "How much do you intend to raise? (give an estimation) Select your range Less th…" at bounding box center [772, 359] width 847 height 943
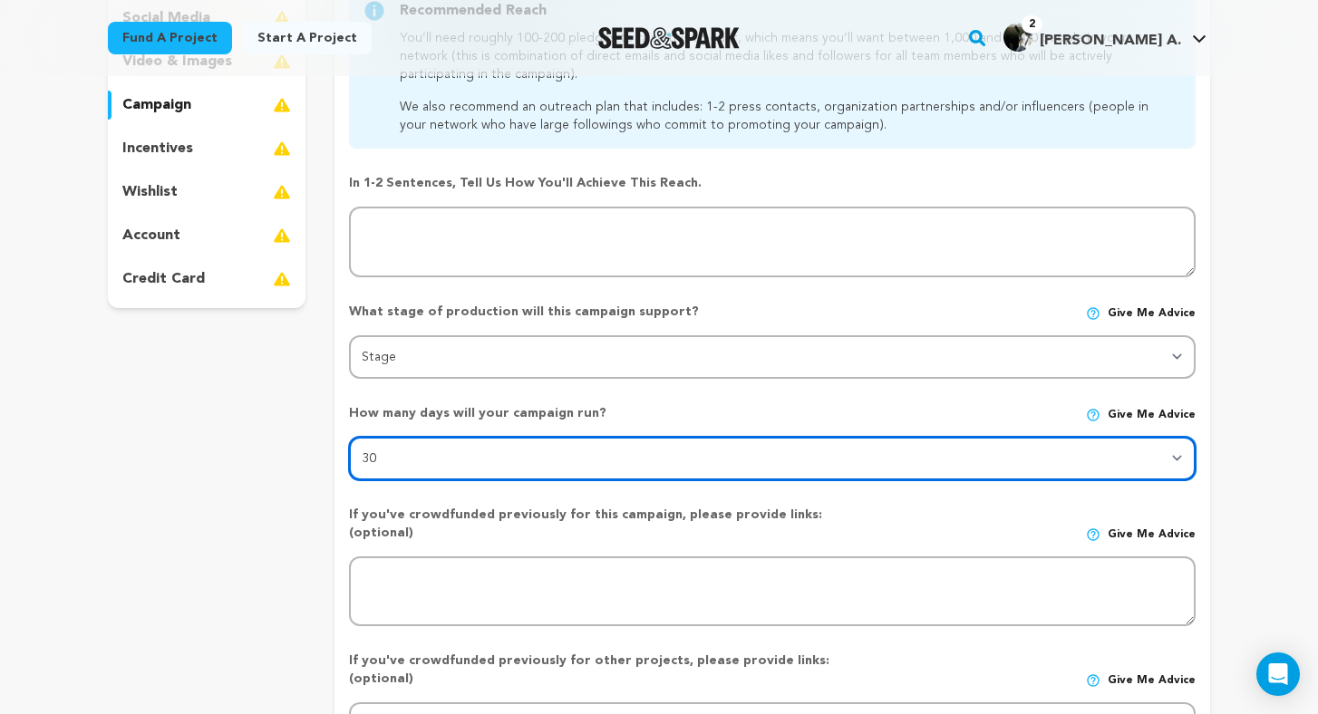
select select "60"
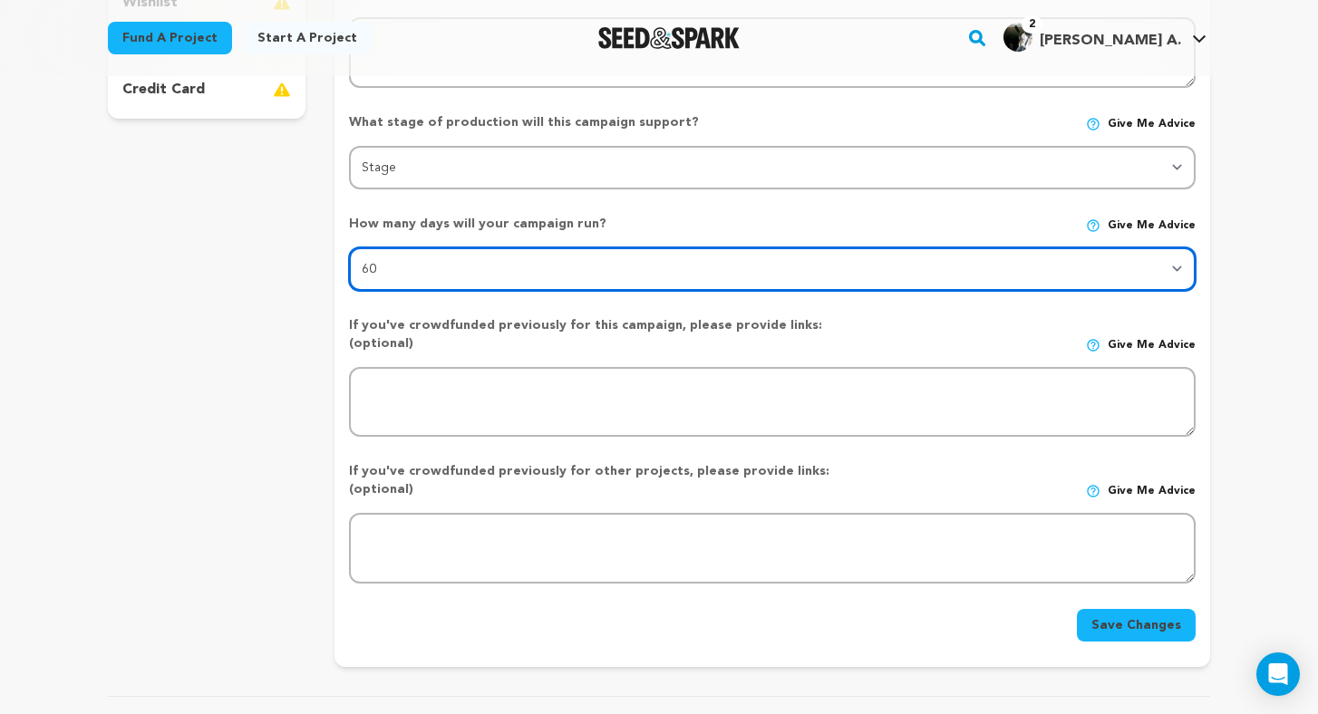
scroll to position [571, 0]
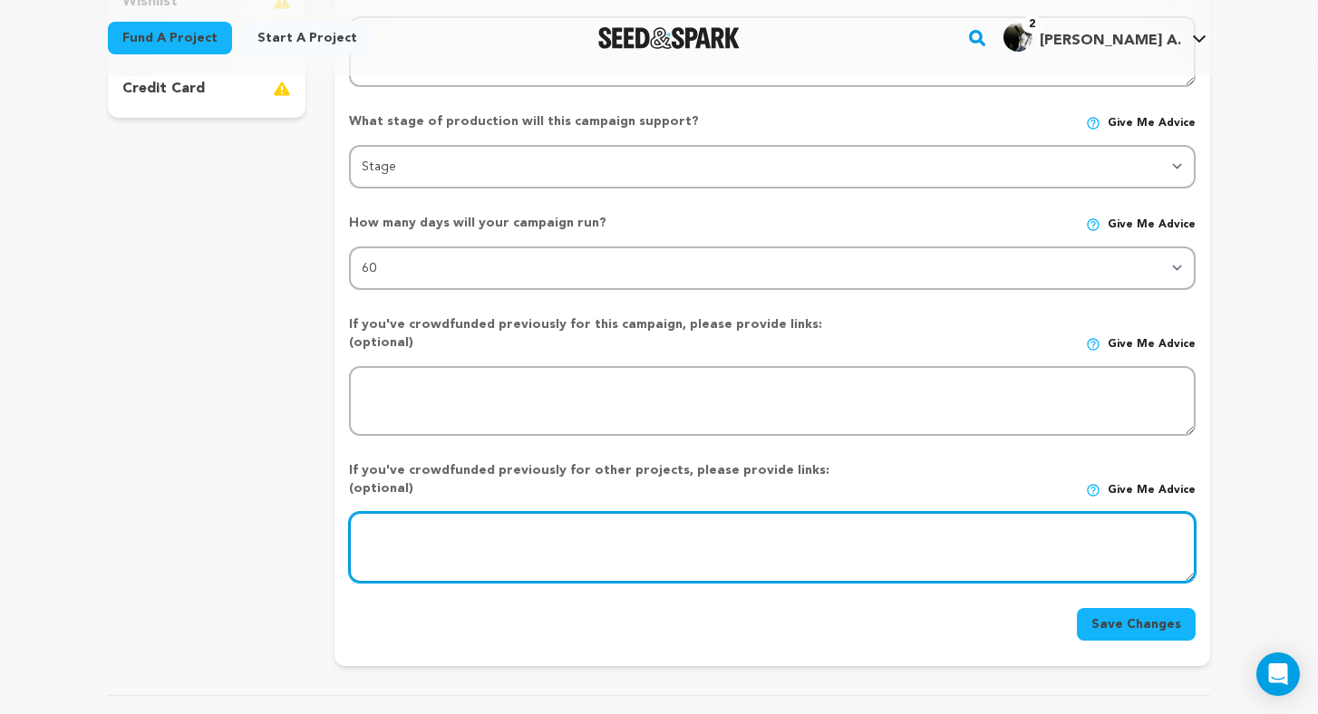
click at [601, 512] on textarea at bounding box center [772, 547] width 847 height 71
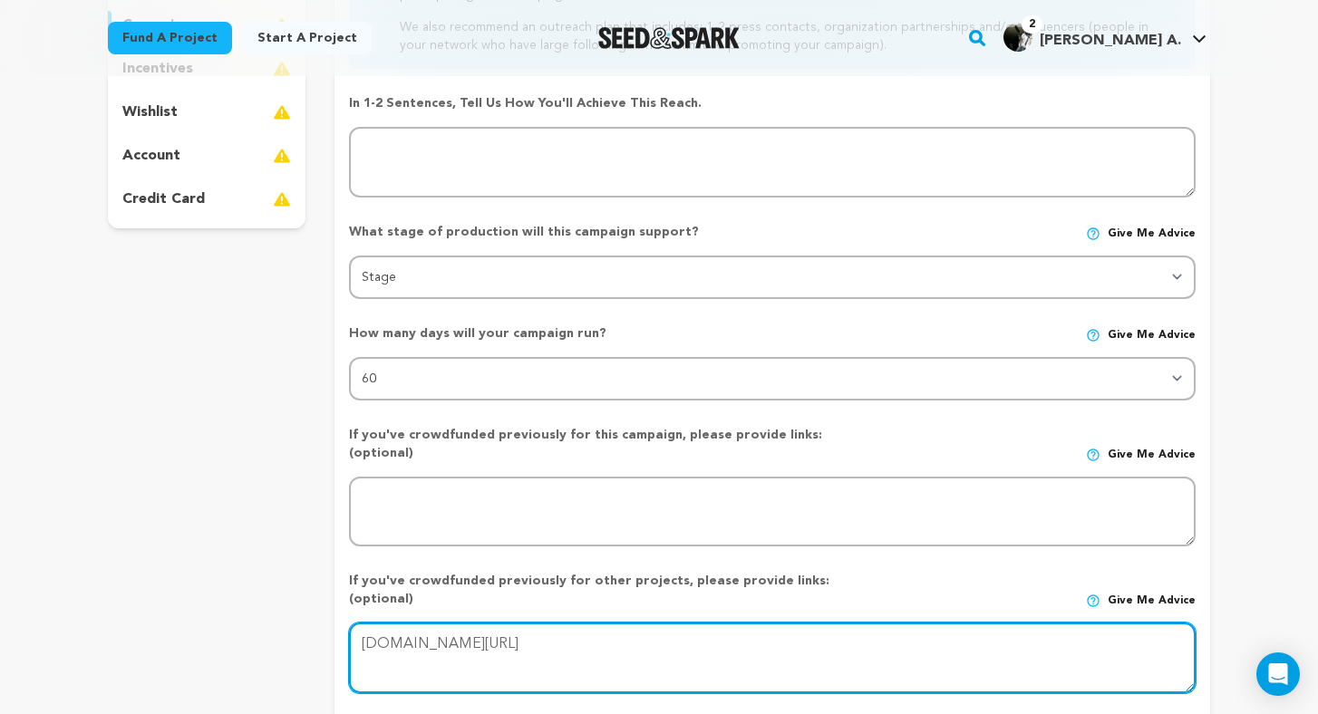
scroll to position [447, 0]
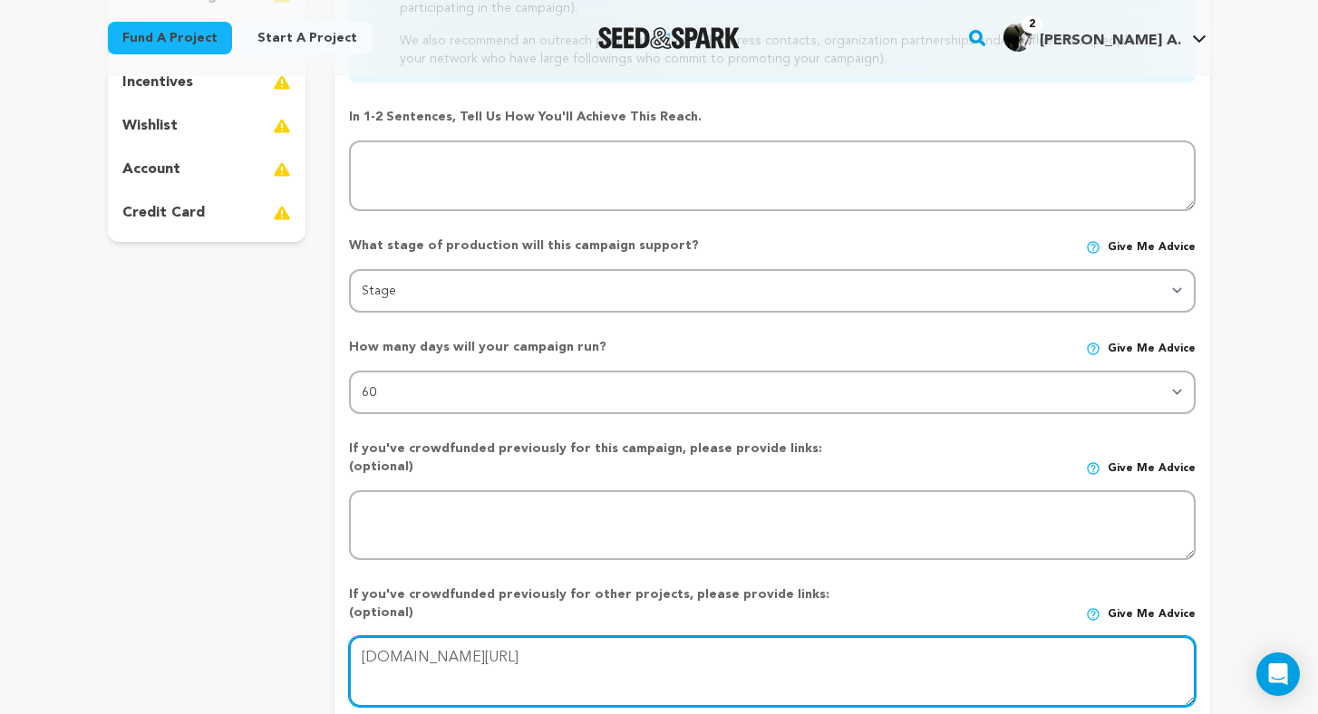
type textarea "www.seedandspark.com/afterwards"
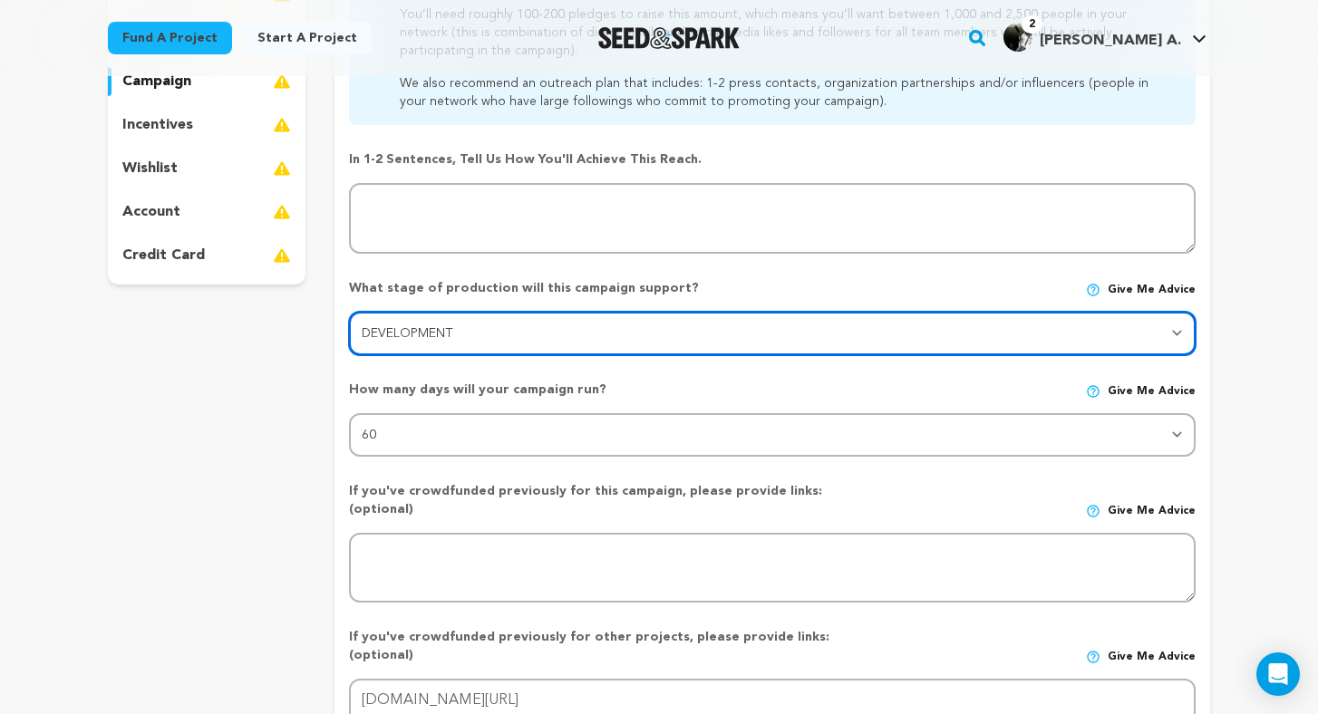
scroll to position [402, 0]
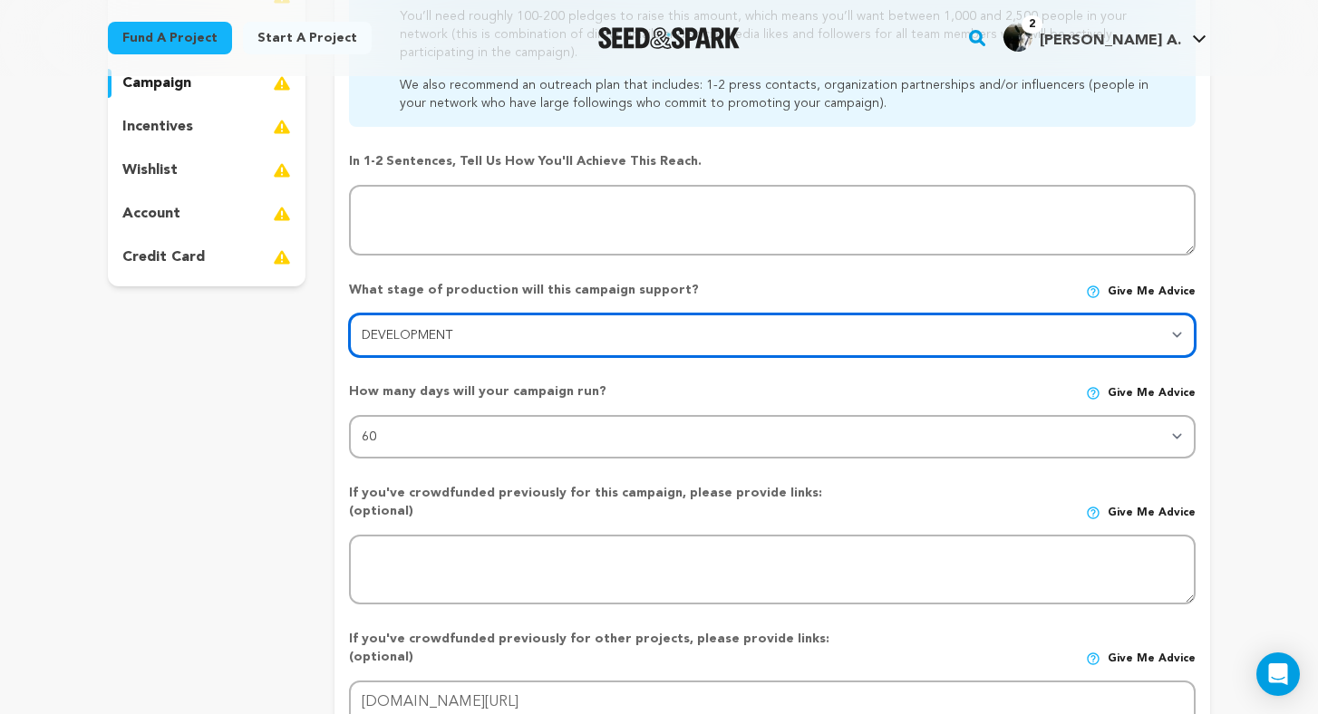
select select "1403"
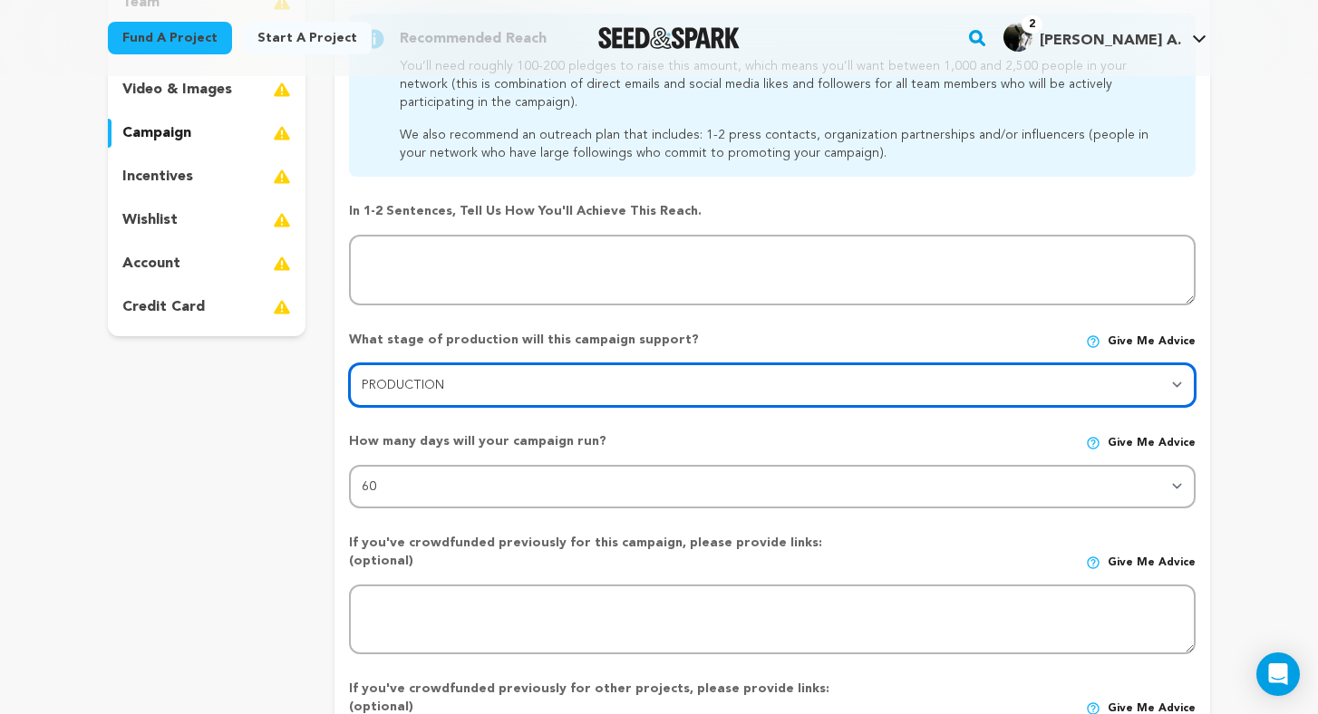
scroll to position [335, 0]
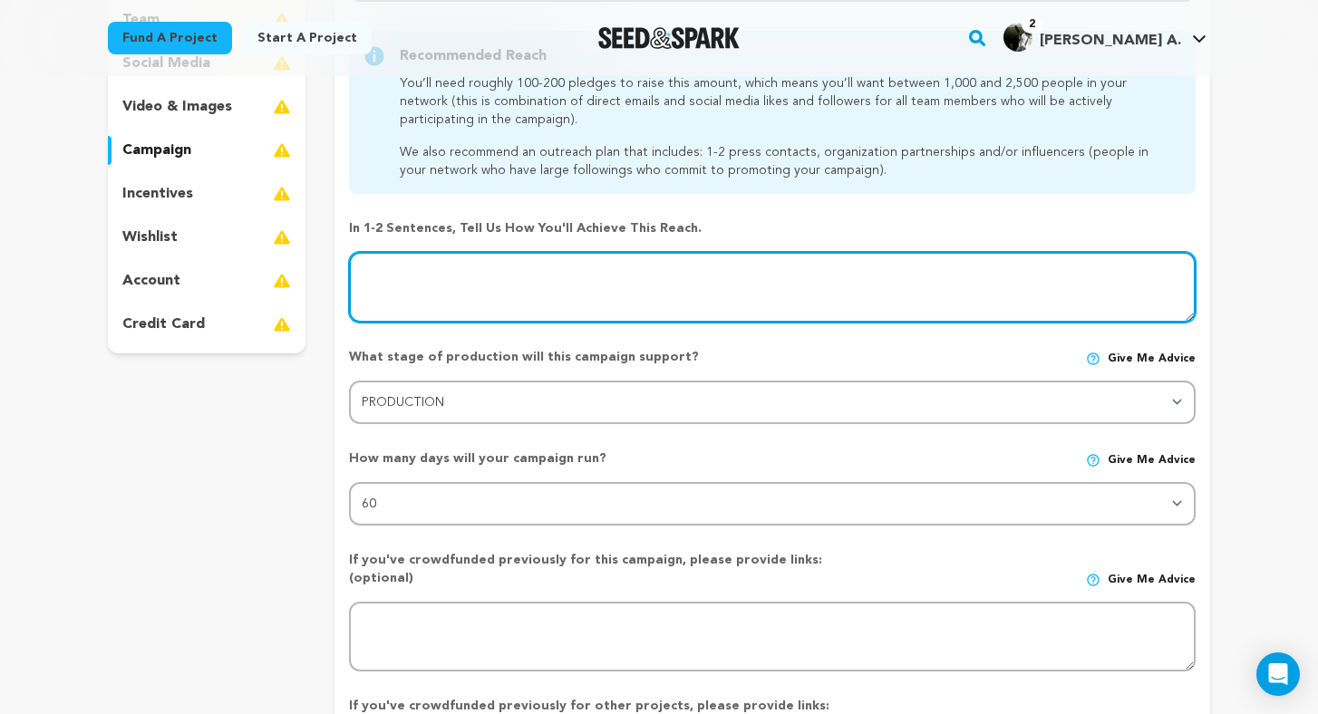
click at [607, 287] on textarea at bounding box center [772, 287] width 847 height 71
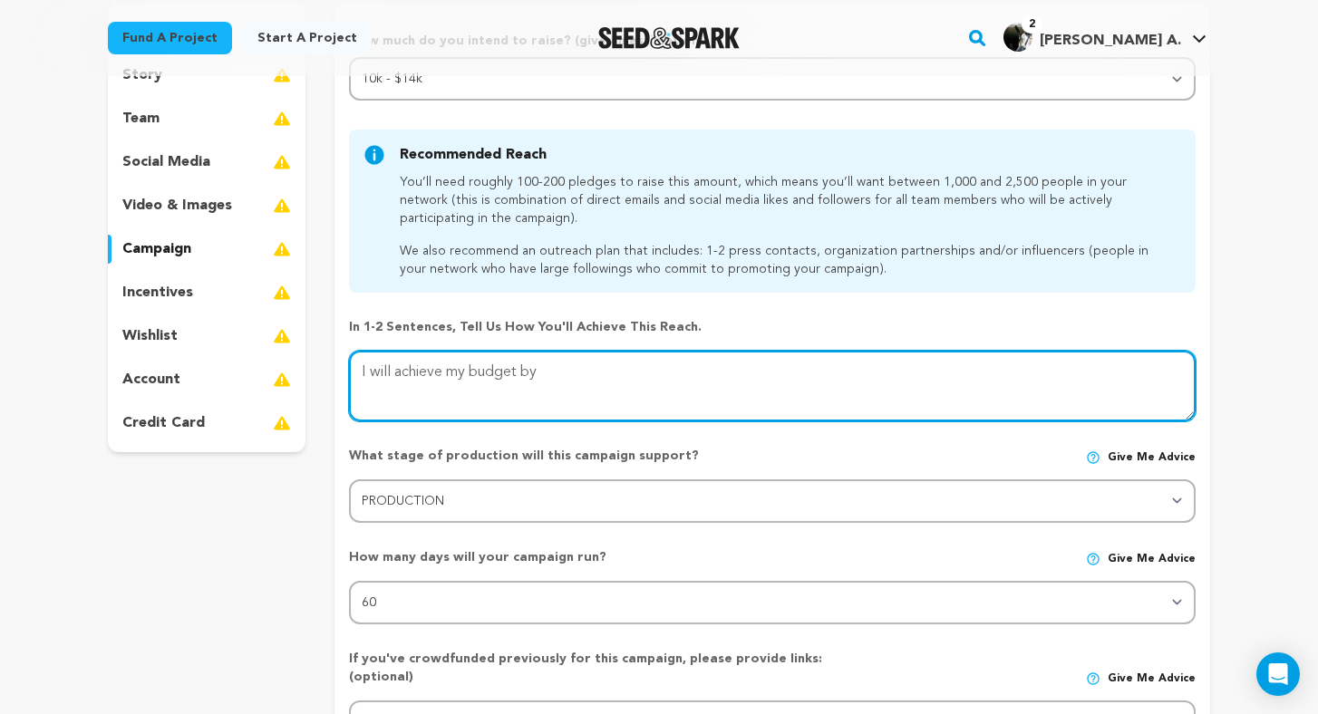
scroll to position [230, 0]
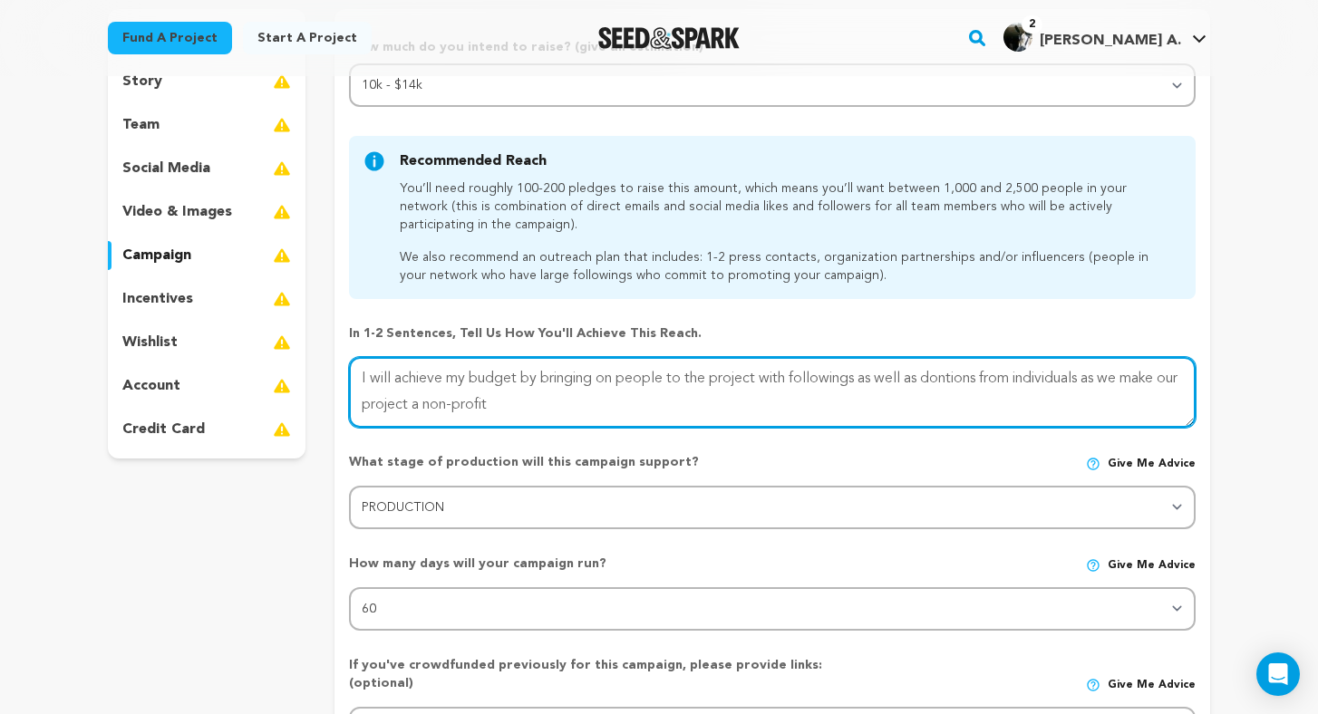
drag, startPoint x: 528, startPoint y: 413, endPoint x: 1096, endPoint y: 382, distance: 568.2
click at [1096, 382] on textarea at bounding box center [772, 392] width 847 height 71
click at [1069, 393] on textarea at bounding box center [772, 392] width 847 height 71
drag, startPoint x: 571, startPoint y: 408, endPoint x: 863, endPoint y: 380, distance: 293.2
click at [863, 380] on textarea at bounding box center [772, 392] width 847 height 71
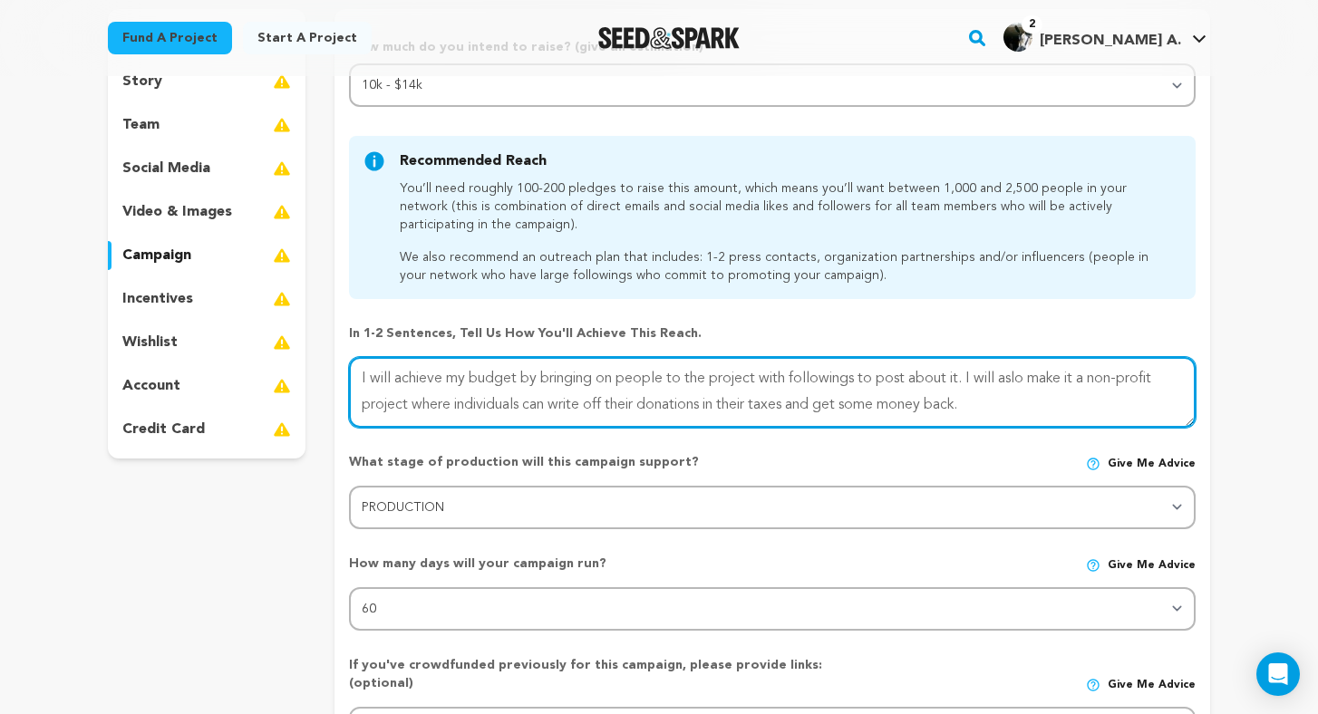
type textarea "I will achieve my budget by bringing on people to the project with followings t…"
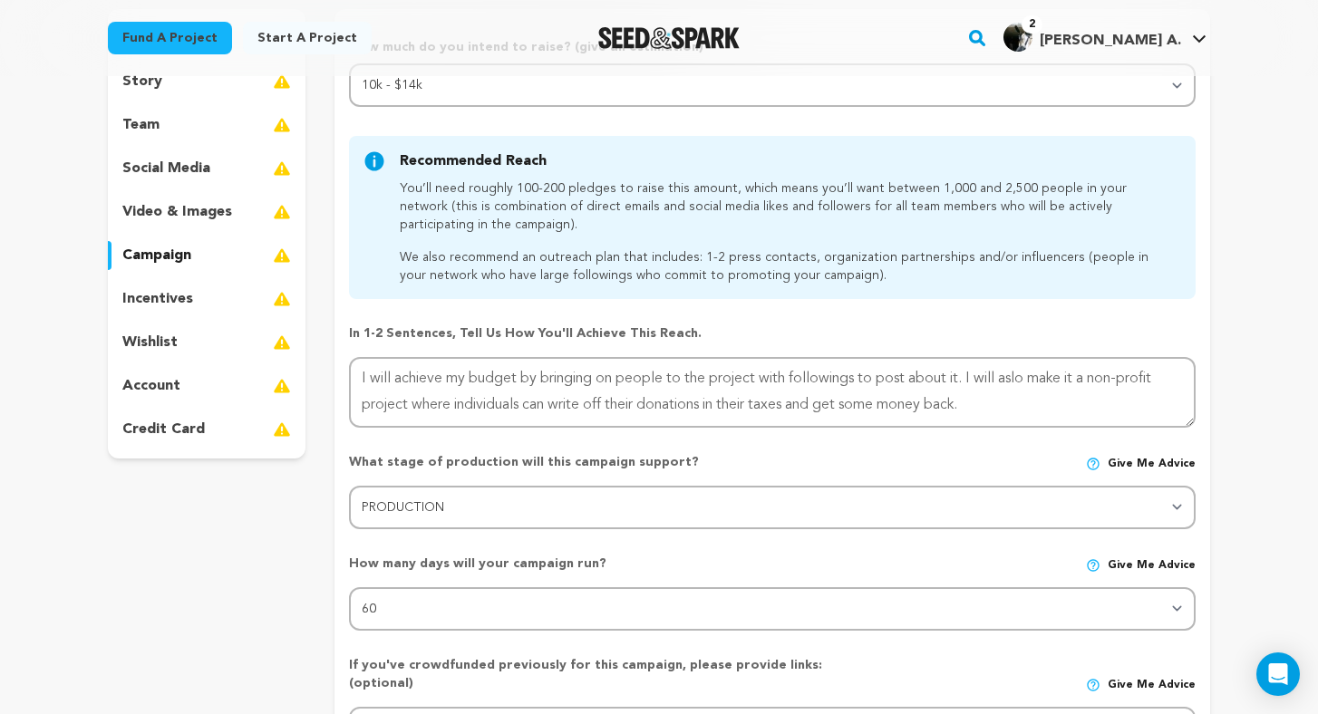
click at [737, 454] on p "What stage of production will this campaign support?" at bounding box center [603, 462] width 508 height 18
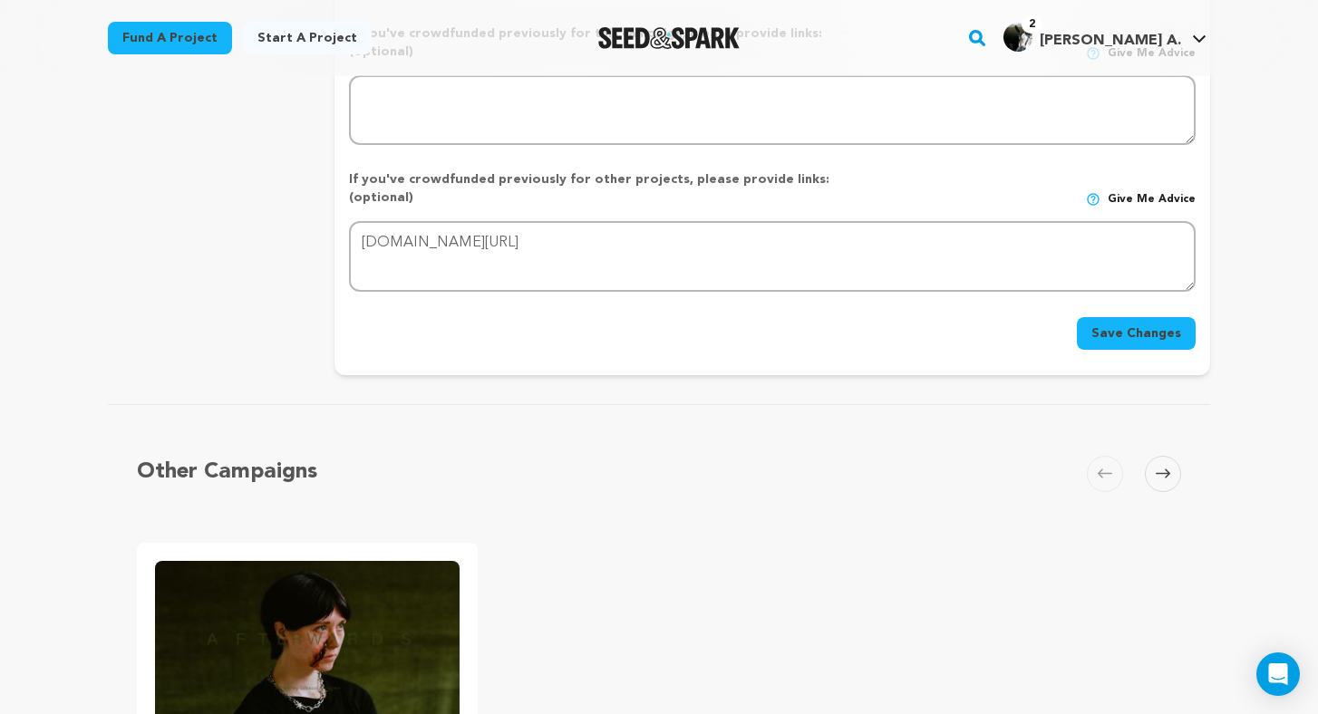
scroll to position [850, 0]
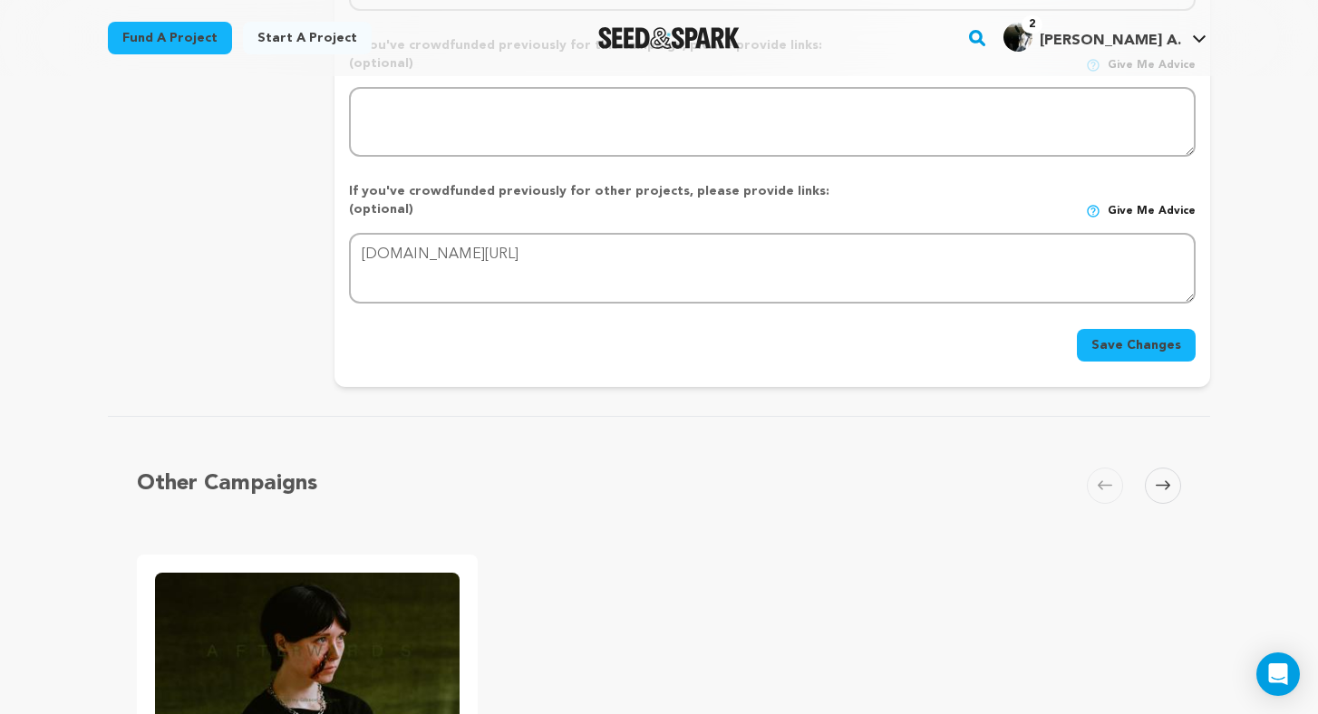
click at [1157, 329] on button "Save Changes" at bounding box center [1136, 345] width 119 height 33
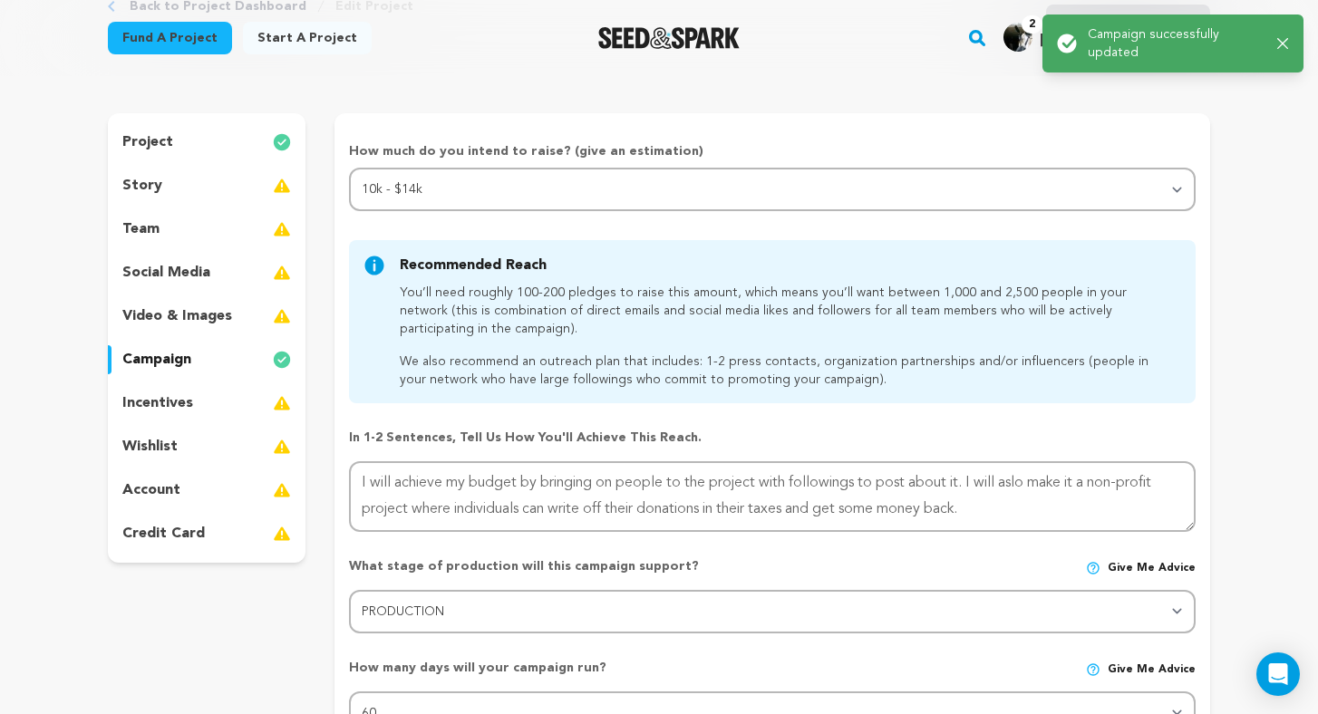
scroll to position [156, 0]
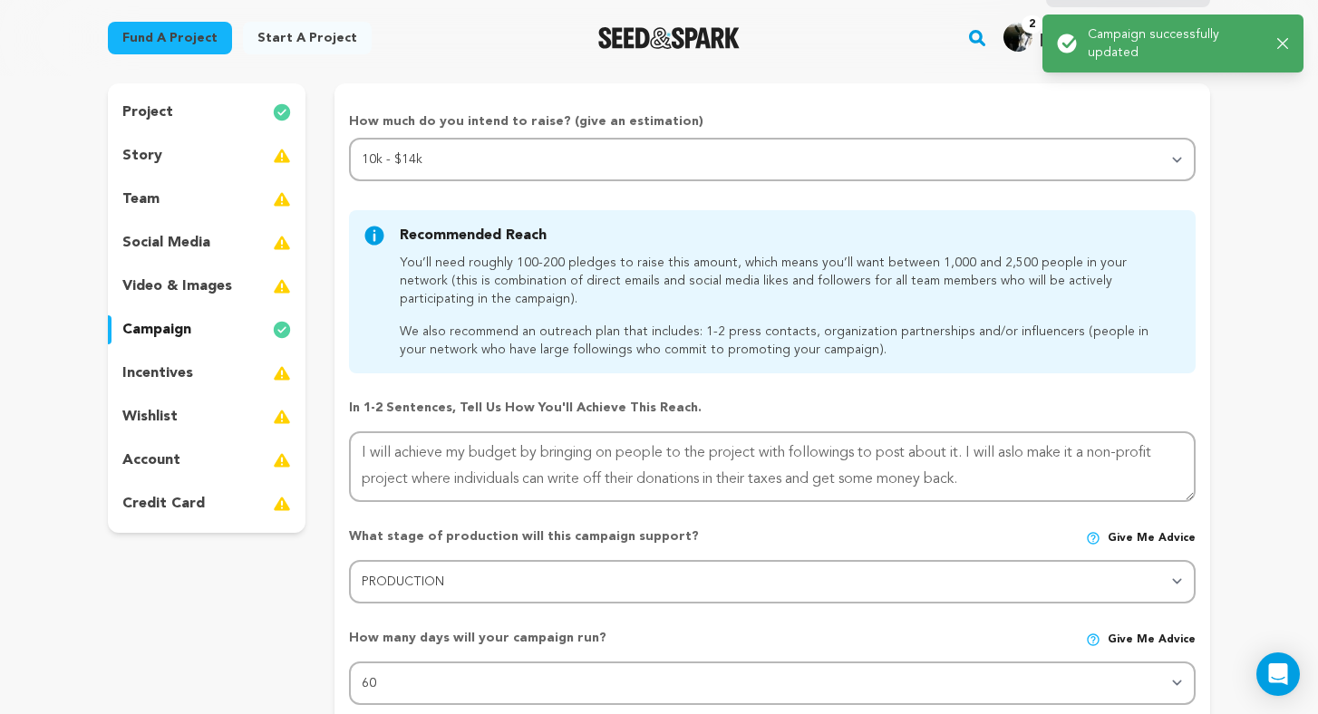
click at [180, 374] on p "incentives" at bounding box center [157, 374] width 71 height 22
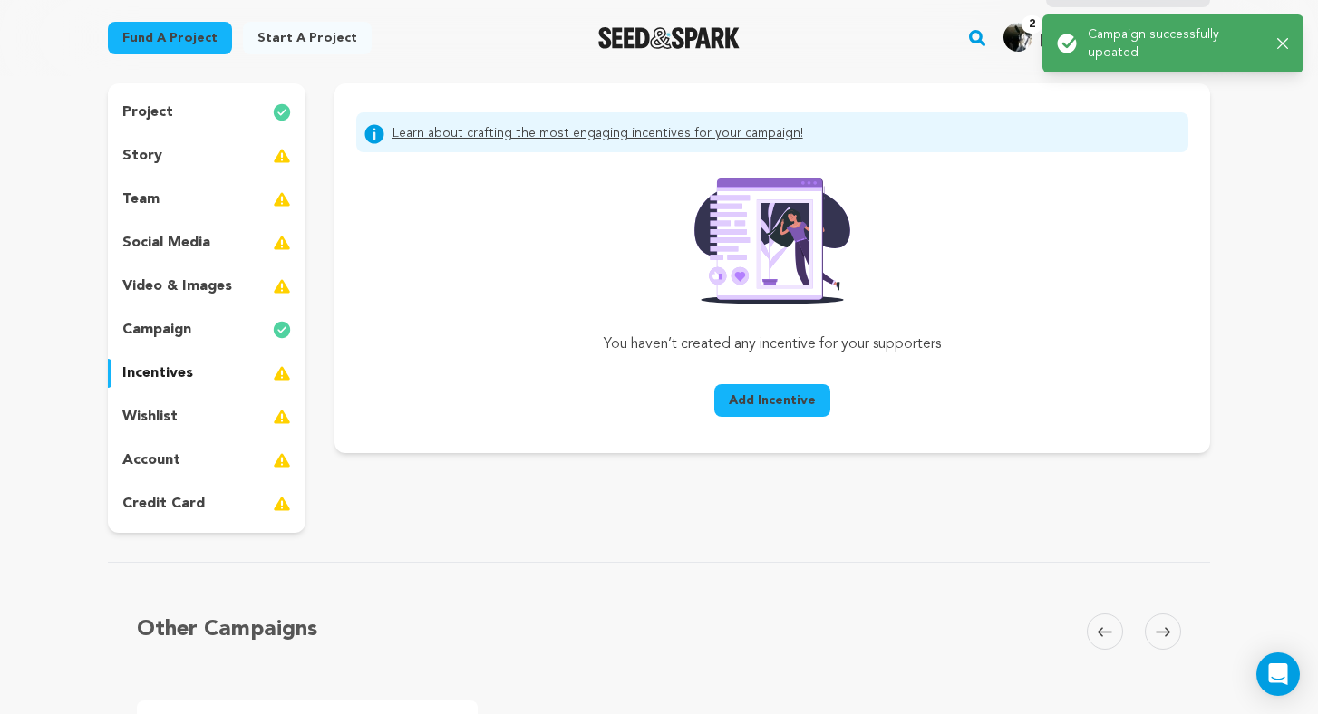
click at [170, 420] on p "wishlist" at bounding box center [149, 417] width 55 height 22
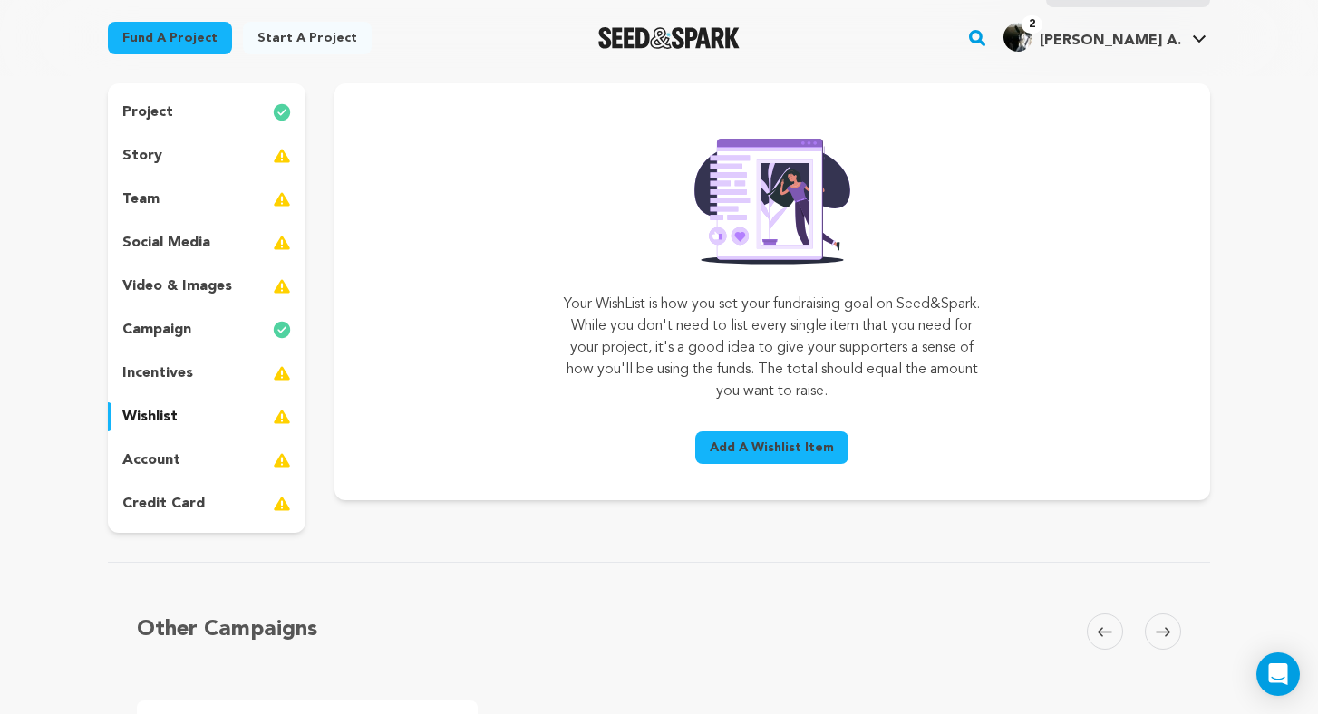
click at [172, 457] on p "account" at bounding box center [151, 461] width 58 height 22
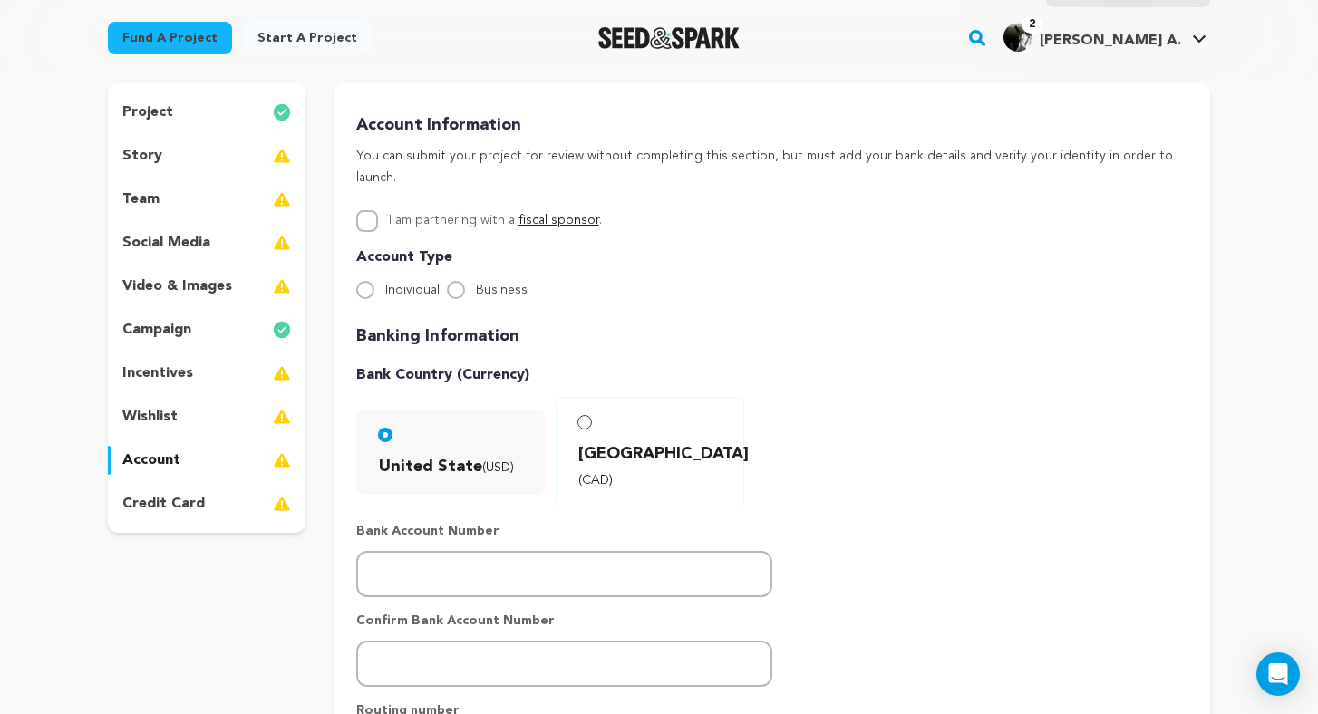
click at [368, 210] on input "I am partnering with a fiscal sponsor ." at bounding box center [367, 221] width 22 height 22
checkbox input "true"
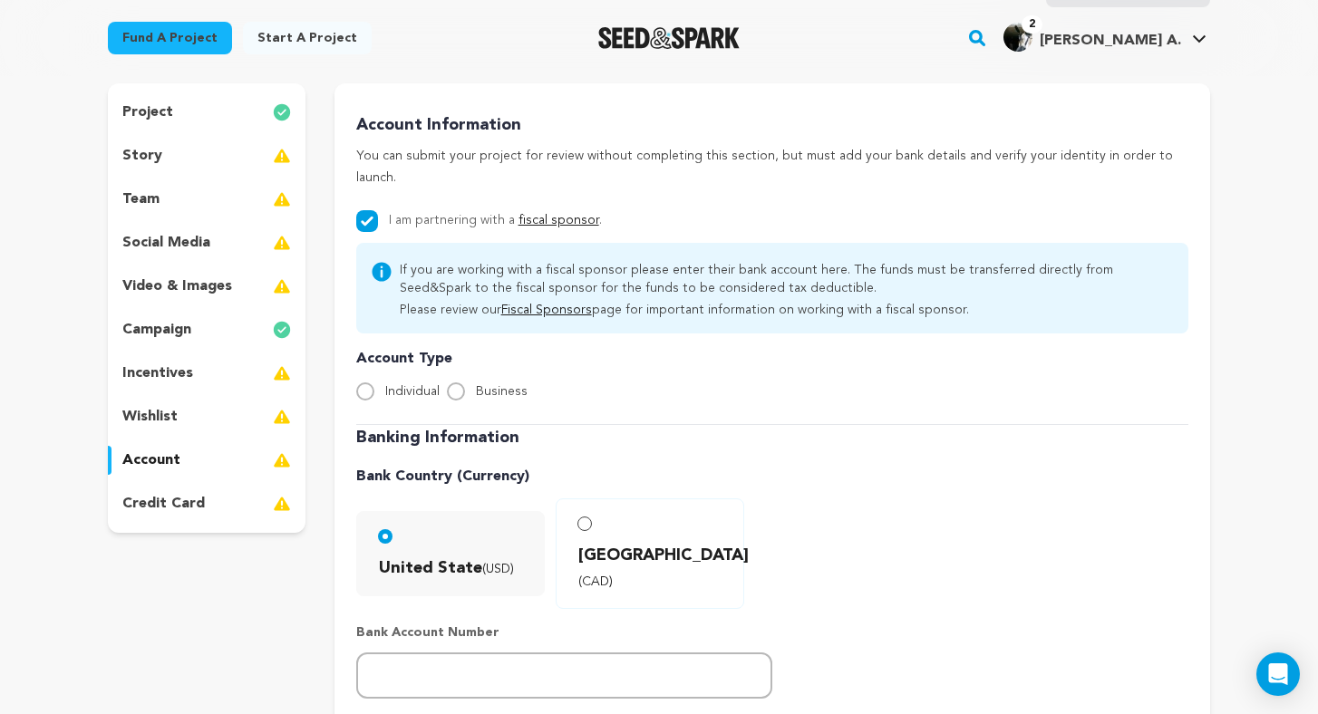
drag, startPoint x: 581, startPoint y: 252, endPoint x: 771, endPoint y: 267, distance: 191.0
click at [771, 267] on p "If you are working with a fiscal sponsor please enter their bank account here. …" at bounding box center [787, 279] width 774 height 36
click at [675, 296] on div "If you are working with a fiscal sponsor please enter their bank account here. …" at bounding box center [772, 288] width 832 height 91
drag, startPoint x: 397, startPoint y: 290, endPoint x: 941, endPoint y: 295, distance: 543.8
click at [941, 295] on div "If you are working with a fiscal sponsor please enter their bank account here. …" at bounding box center [772, 288] width 803 height 62
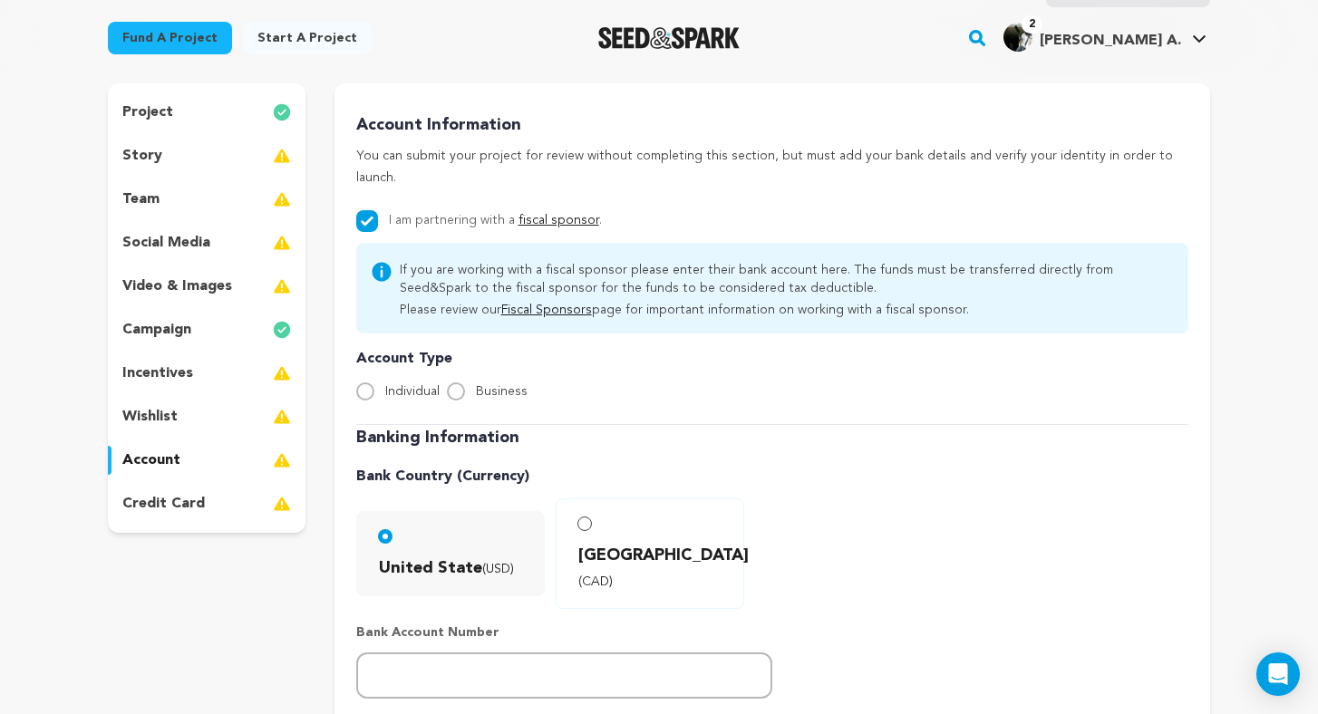
click at [793, 261] on p "If you are working with a fiscal sponsor please enter their bank account here. …" at bounding box center [787, 279] width 774 height 36
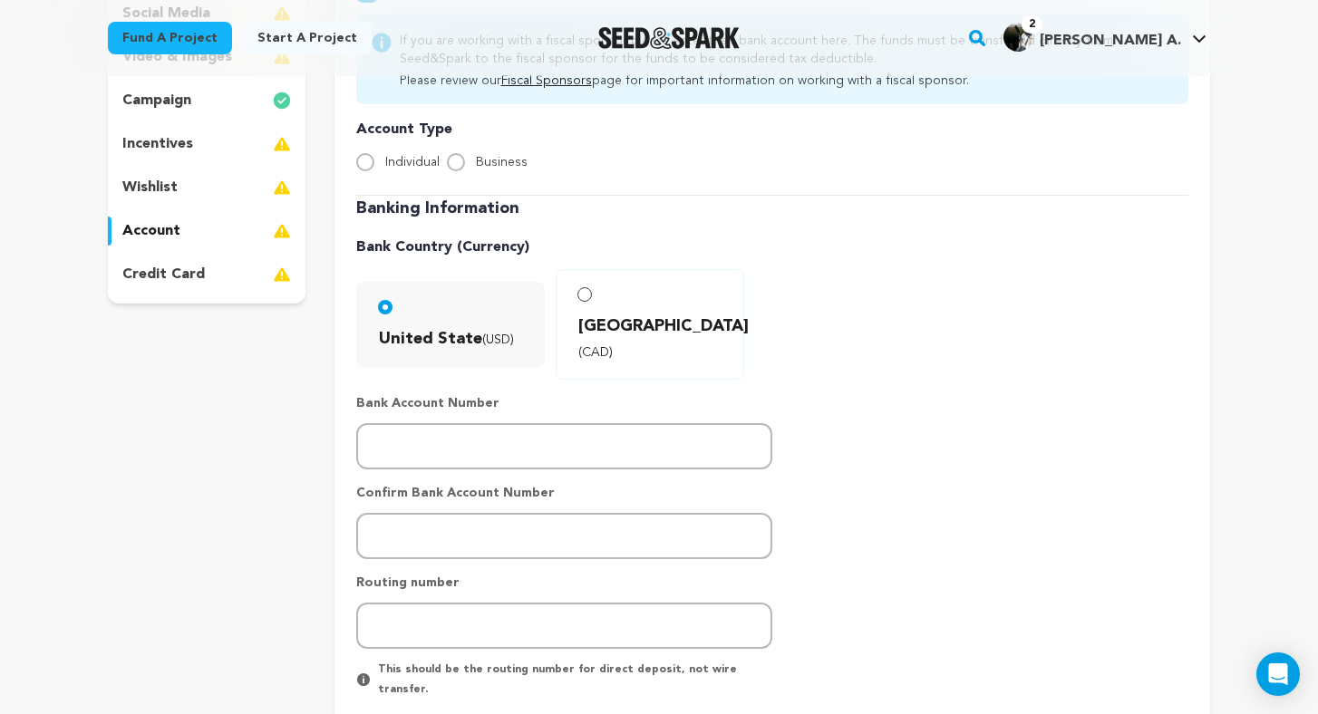
scroll to position [304, 0]
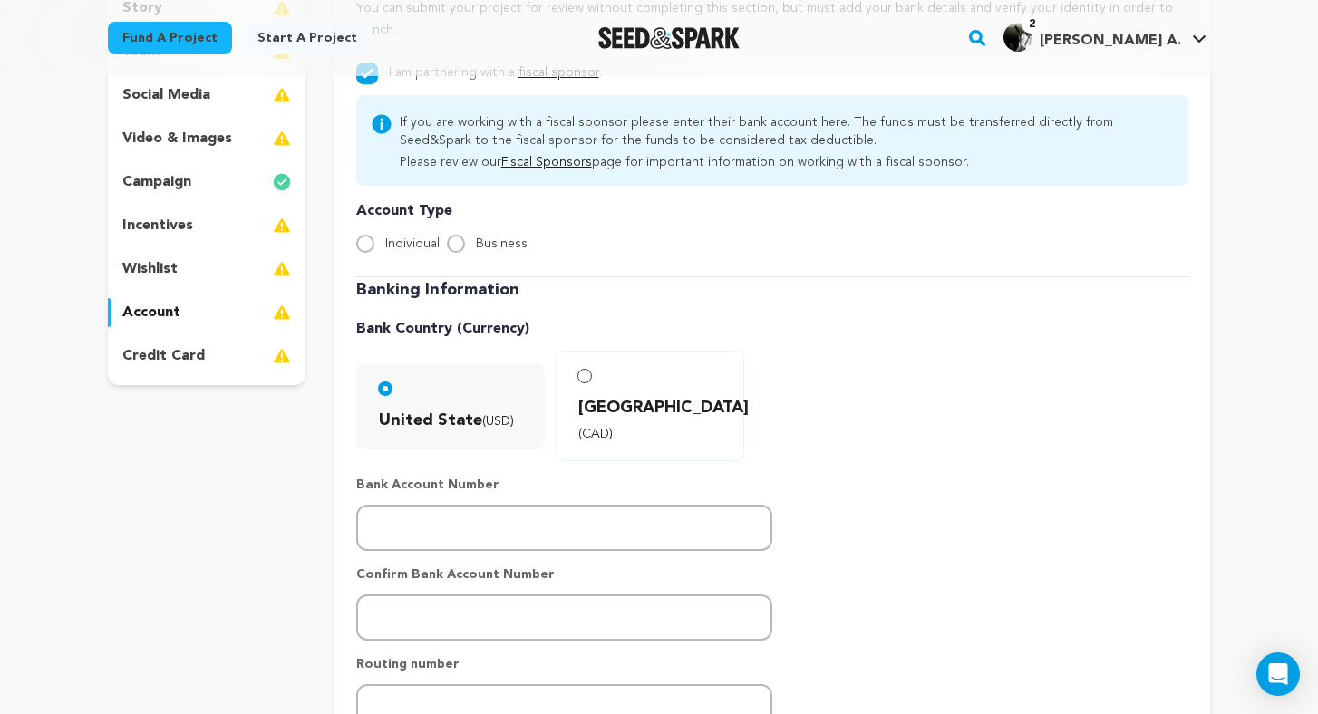
click at [162, 216] on p "incentives" at bounding box center [157, 226] width 71 height 22
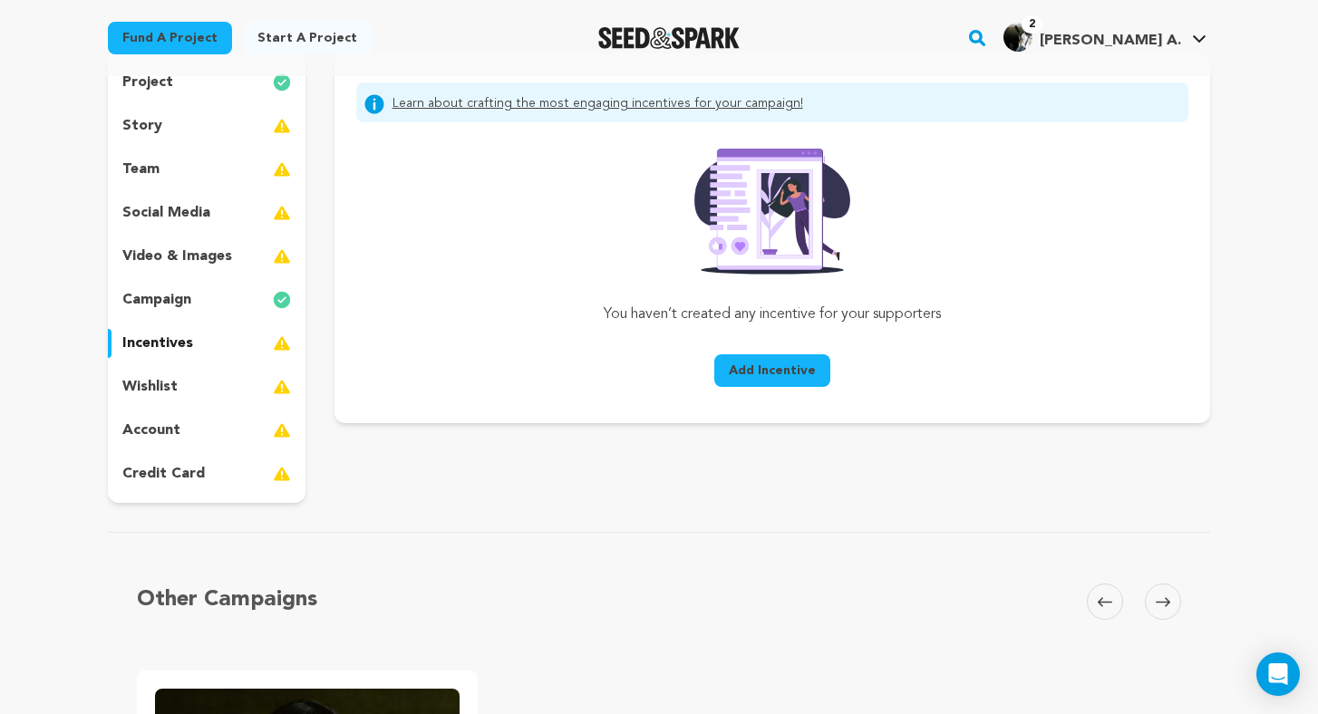
scroll to position [137, 0]
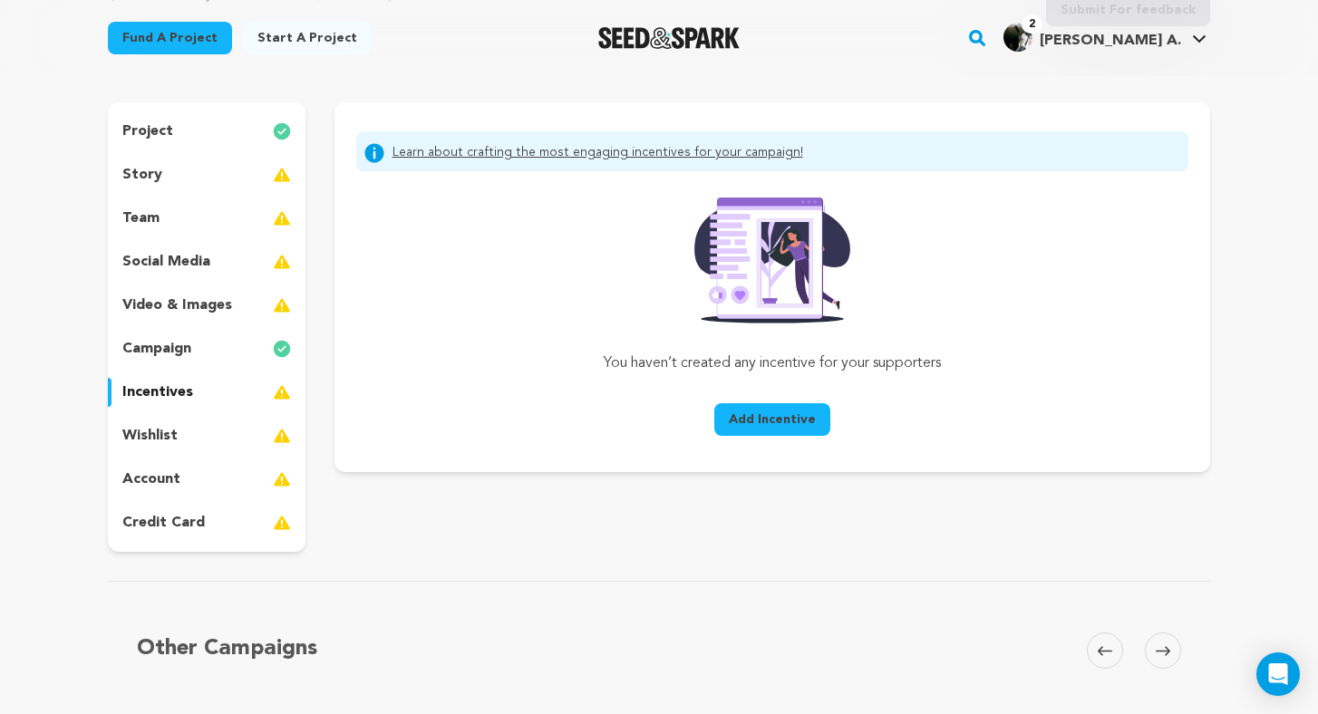
click at [184, 338] on div "campaign" at bounding box center [207, 348] width 198 height 29
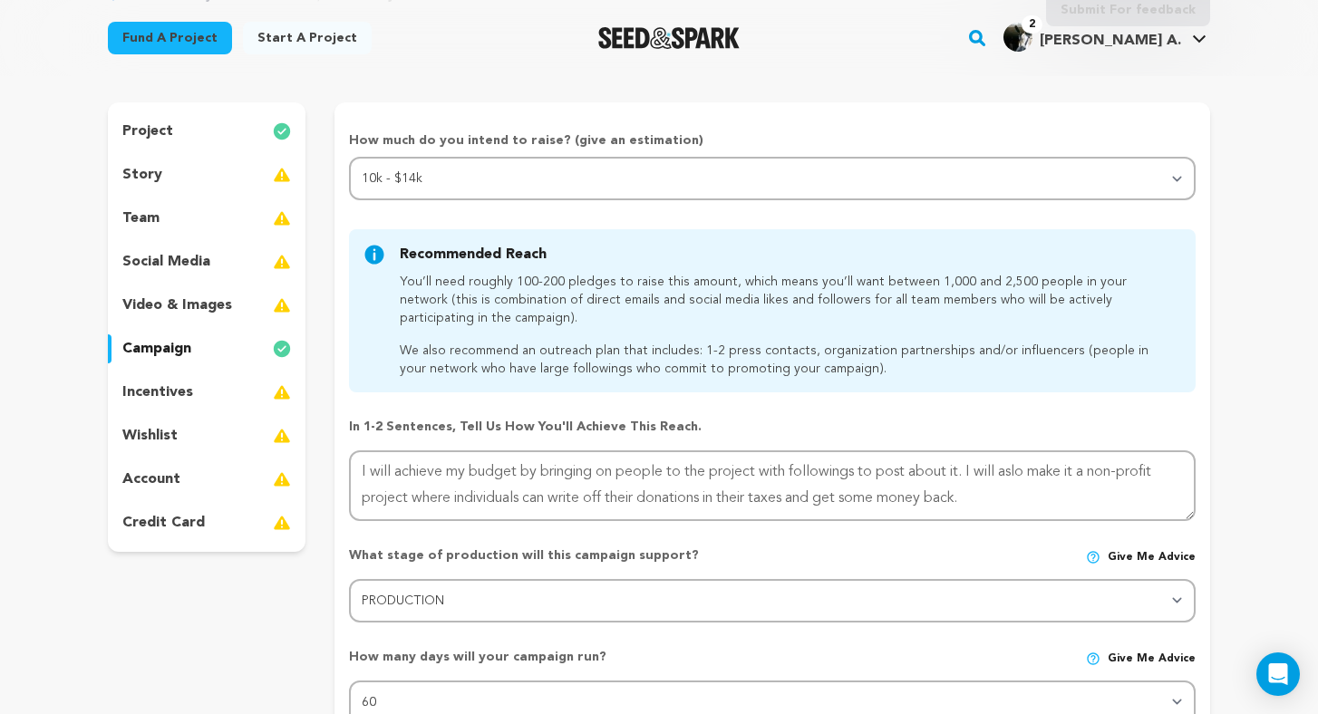
click at [198, 302] on p "video & images" at bounding box center [177, 306] width 110 height 22
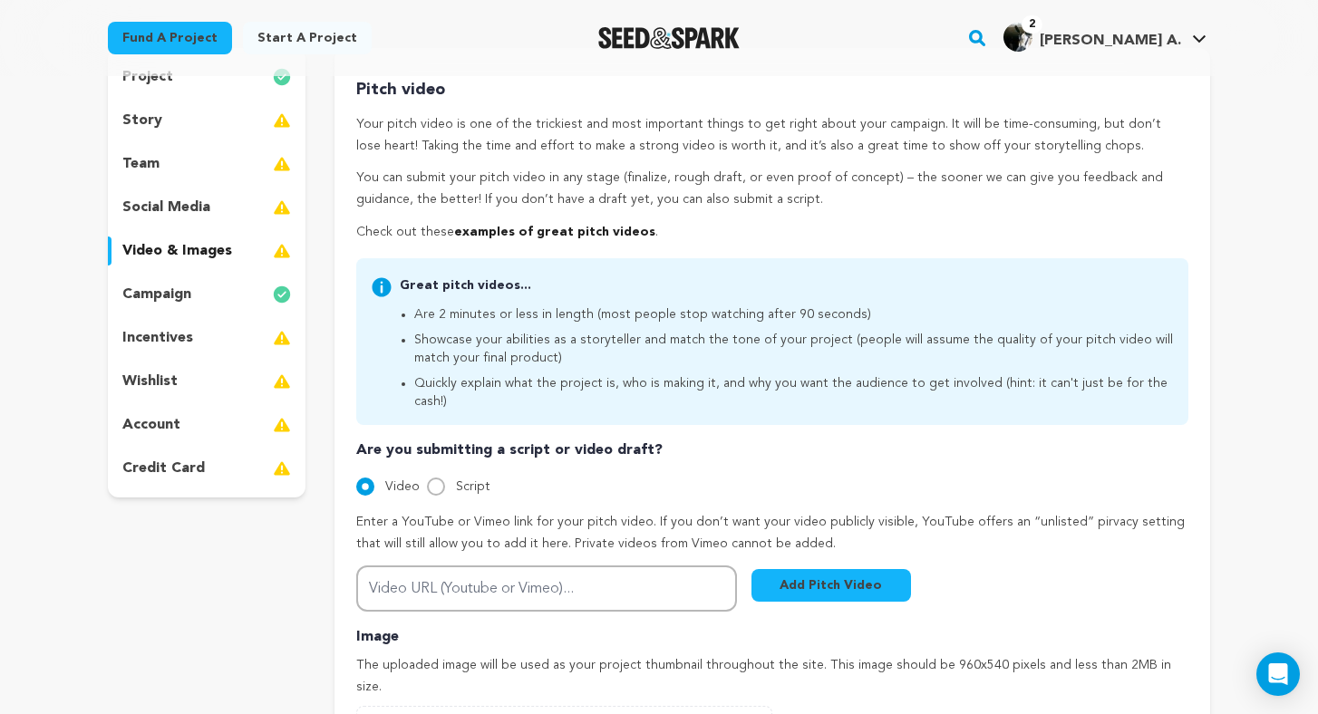
scroll to position [181, 0]
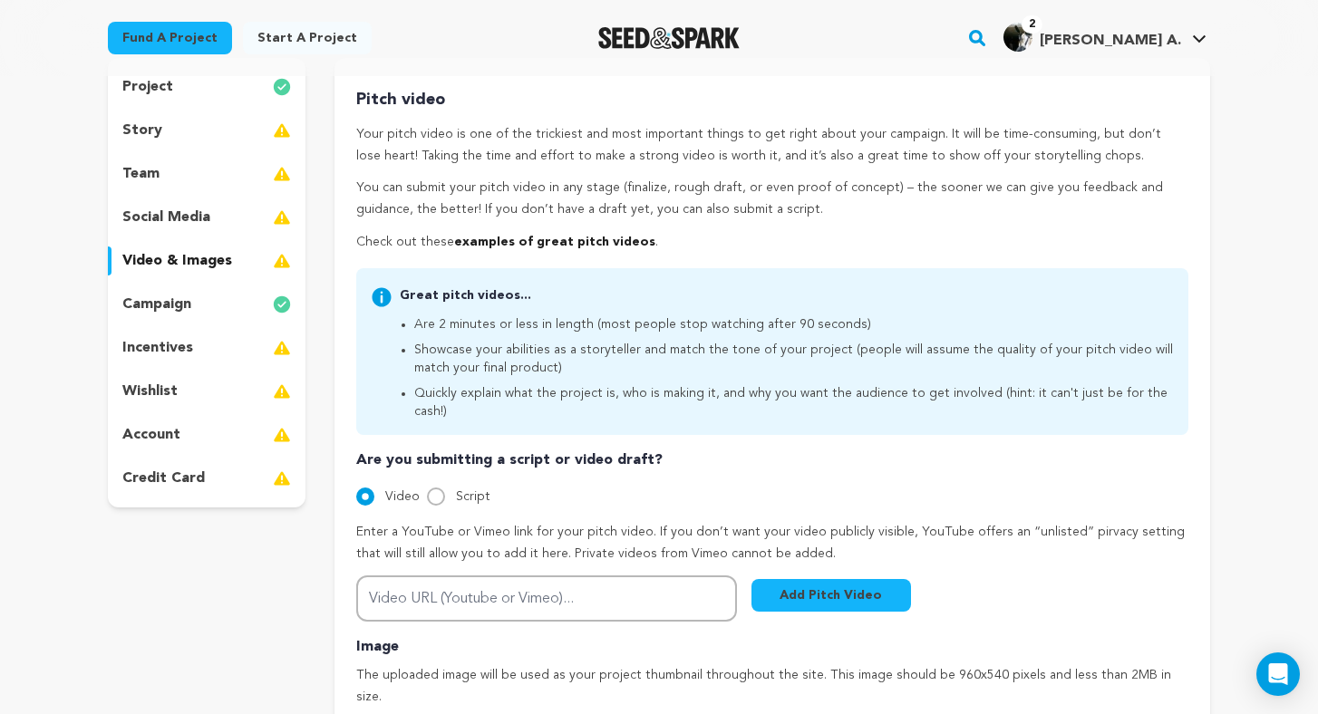
click at [180, 208] on p "social media" at bounding box center [166, 218] width 88 height 22
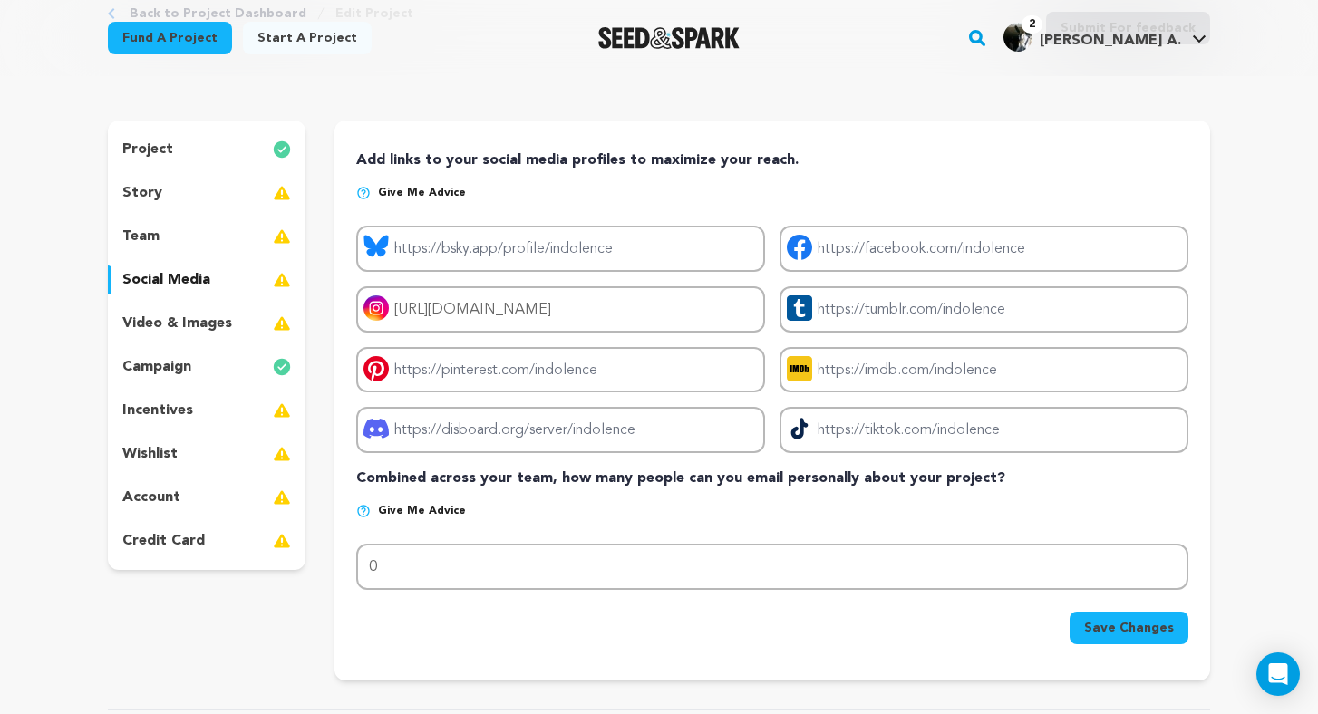
scroll to position [98, 0]
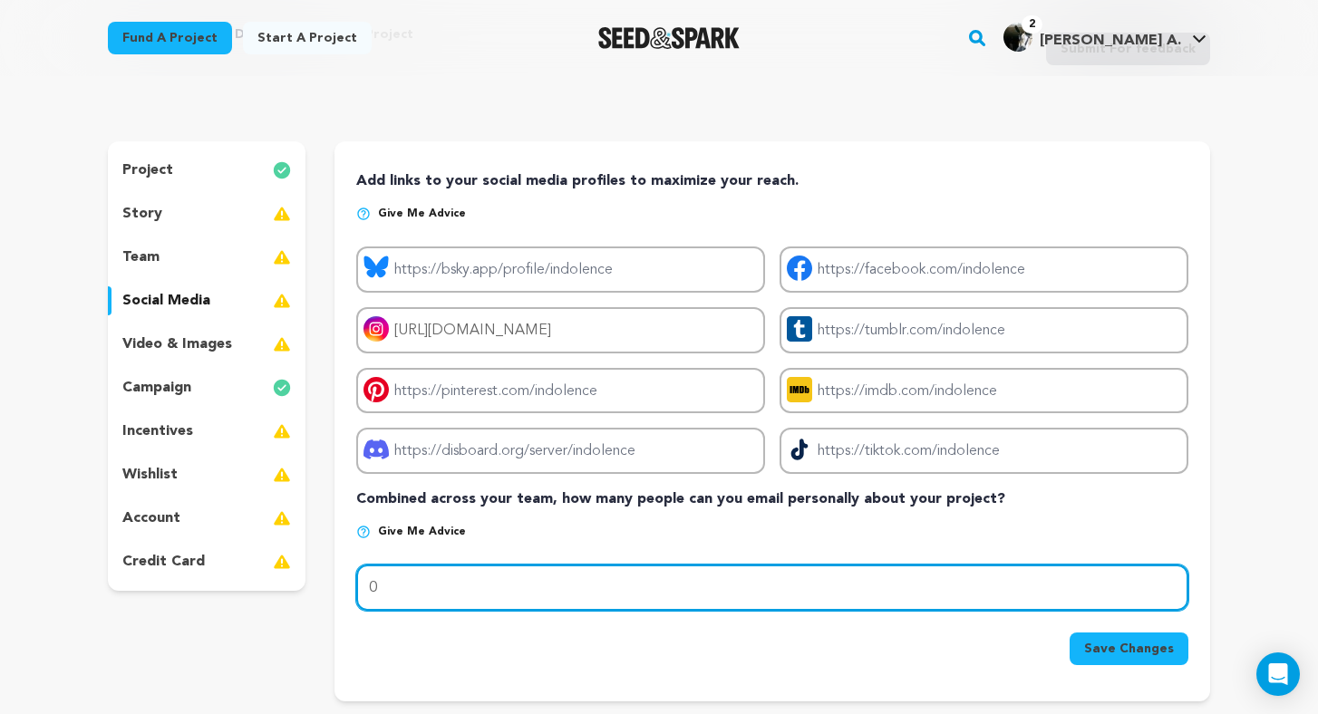
click at [415, 576] on input "0" at bounding box center [772, 588] width 832 height 46
type input "50"
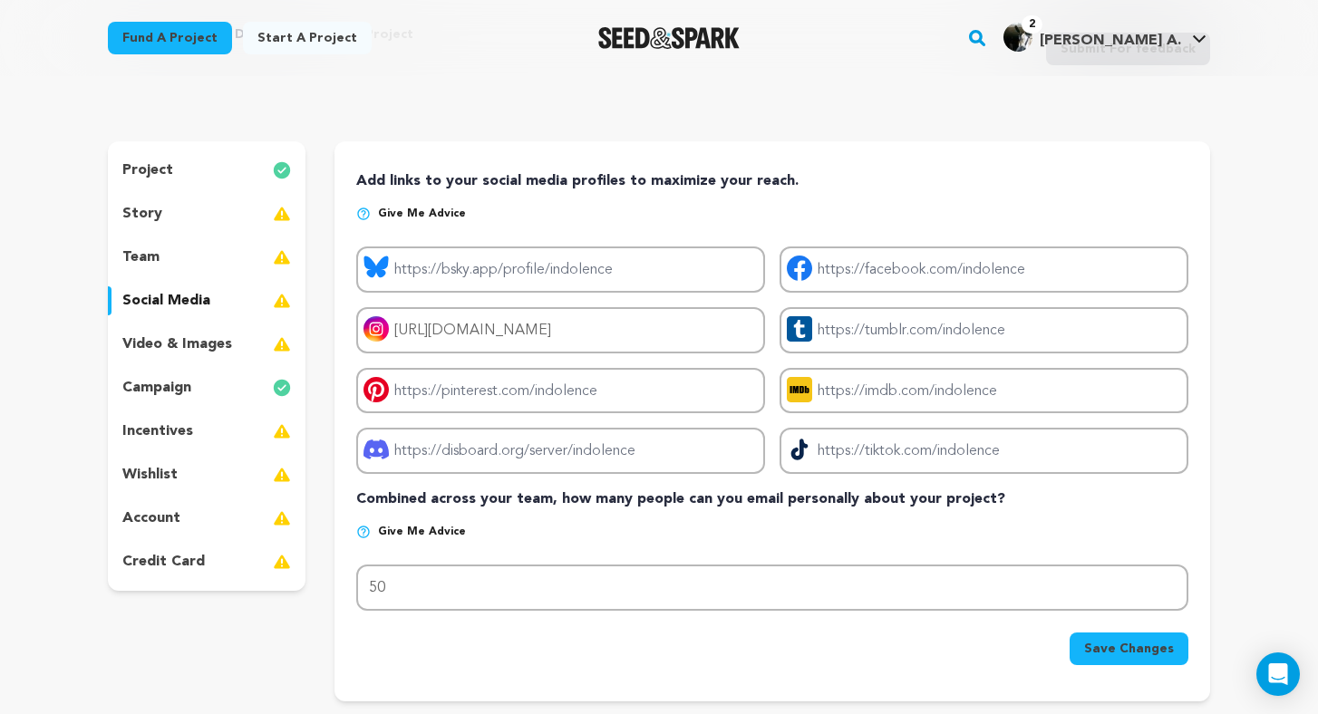
click at [1157, 649] on span "Save Changes" at bounding box center [1129, 649] width 90 height 18
click at [194, 381] on div "campaign" at bounding box center [207, 387] width 198 height 29
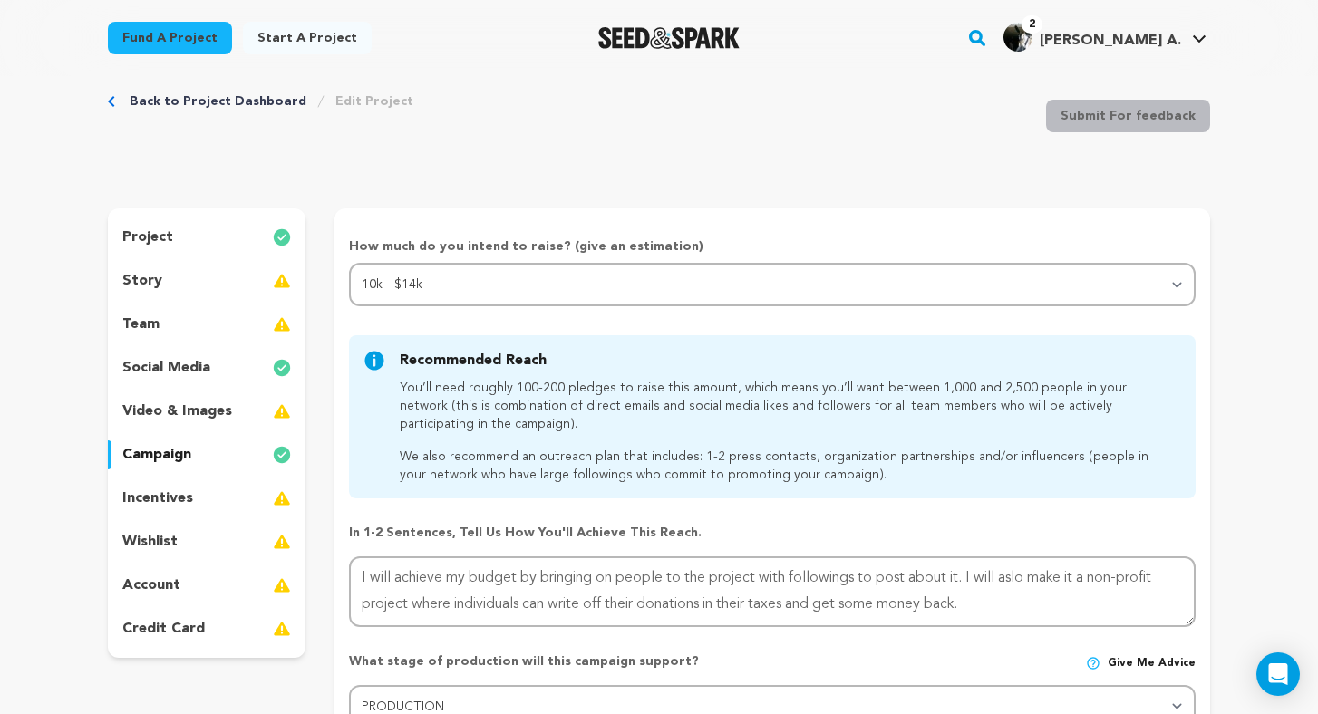
scroll to position [42, 0]
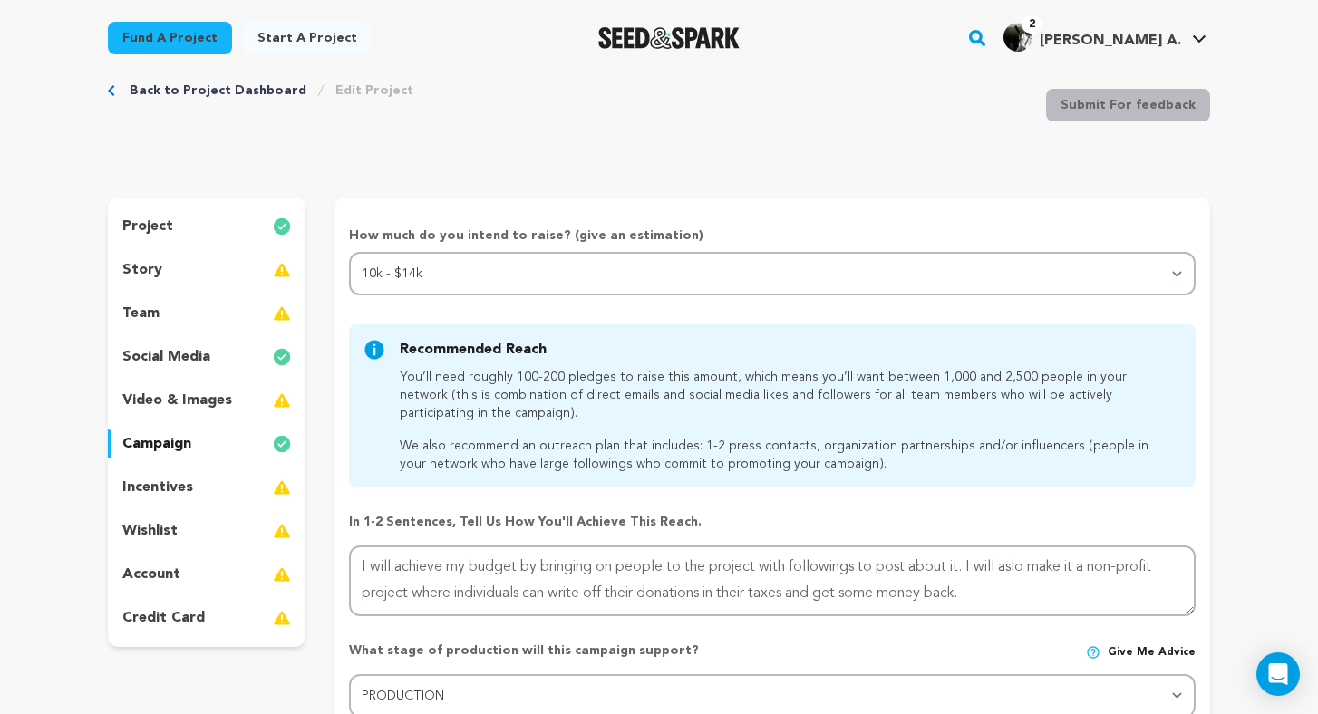
click at [183, 266] on div "story" at bounding box center [207, 270] width 198 height 29
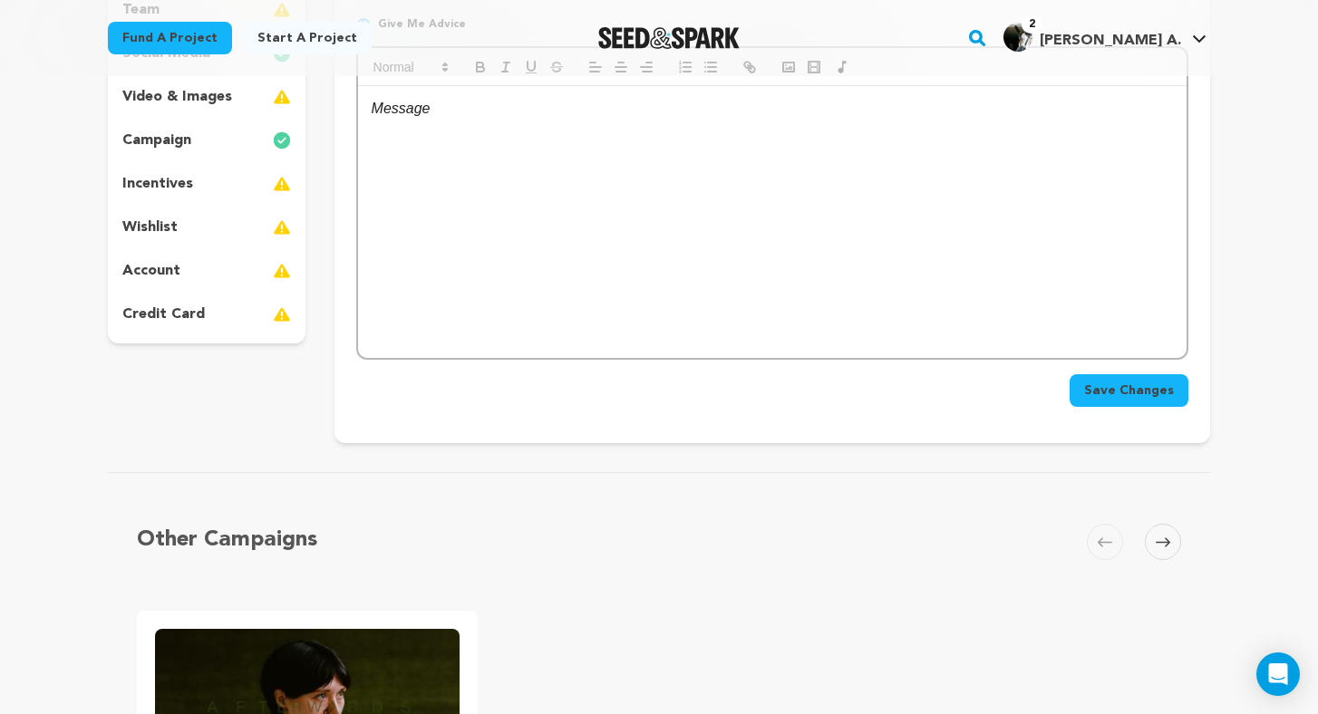
scroll to position [310, 0]
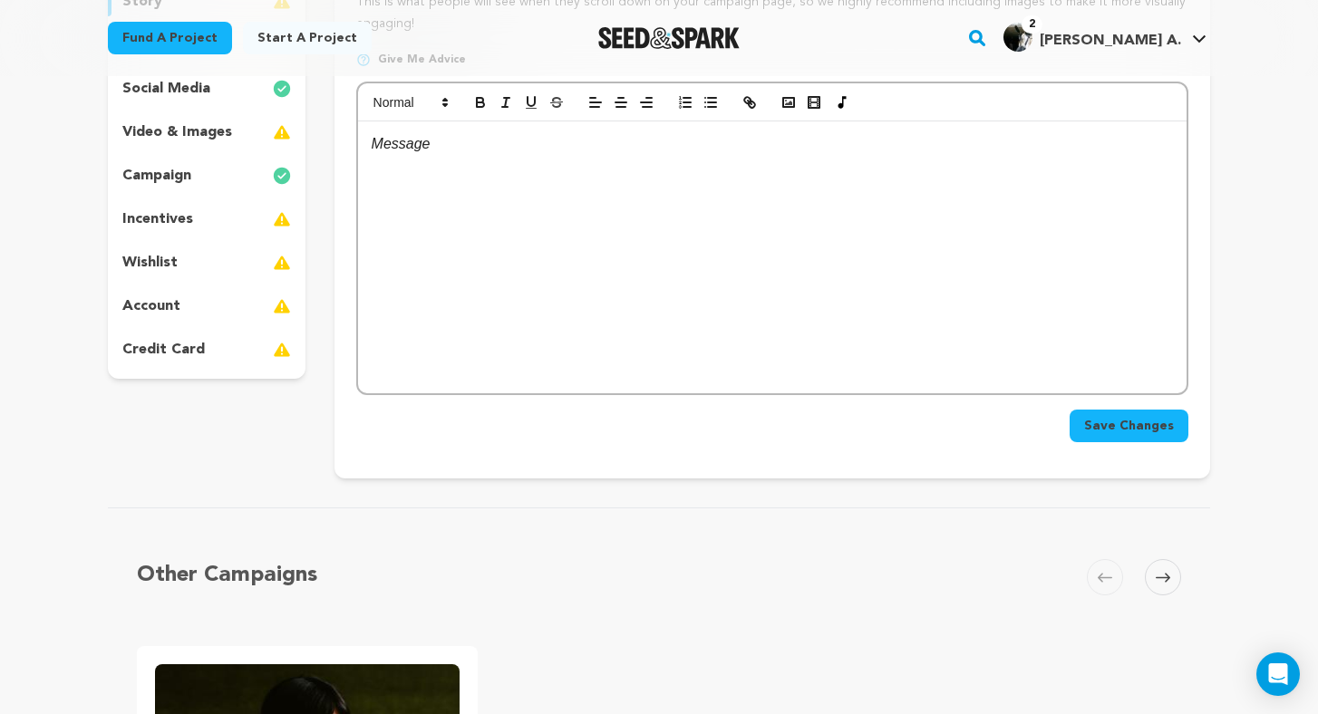
click at [140, 246] on div "project story team social media video & images campaign incentives wishlist acc…" at bounding box center [207, 154] width 198 height 450
click at [145, 262] on p "wishlist" at bounding box center [149, 263] width 55 height 22
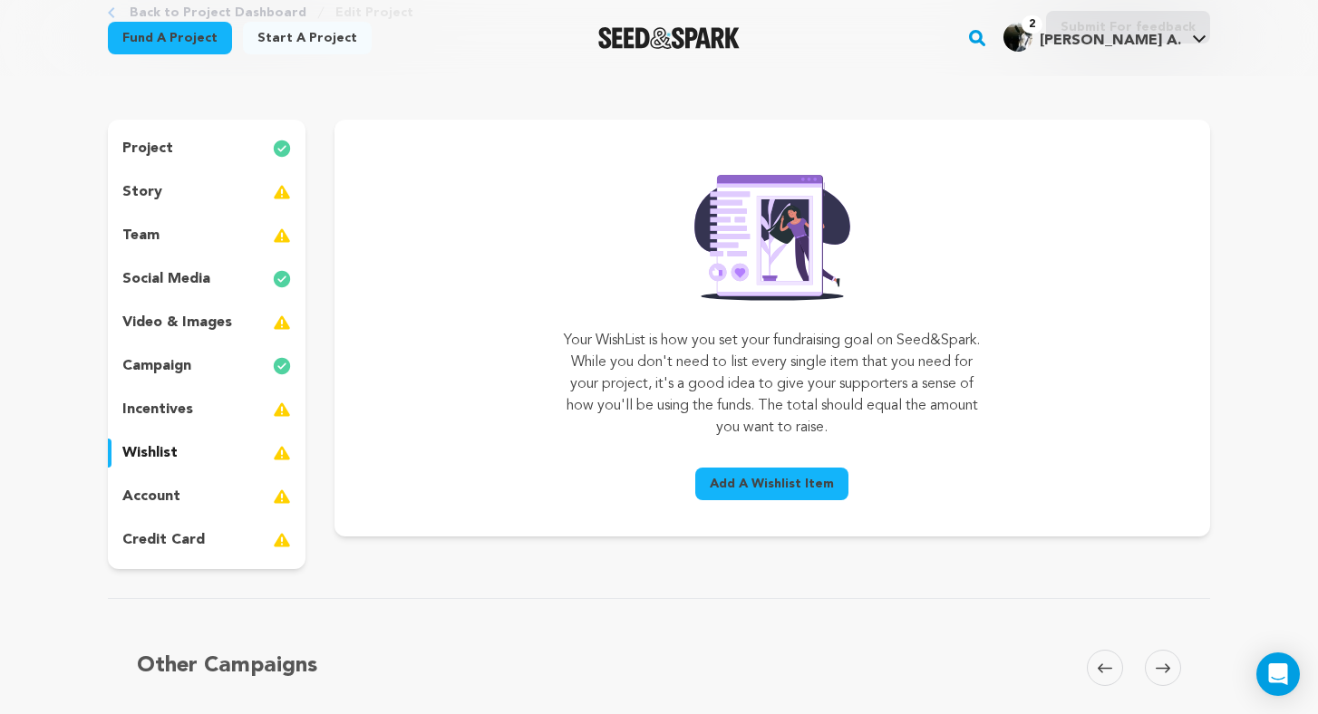
scroll to position [118, 0]
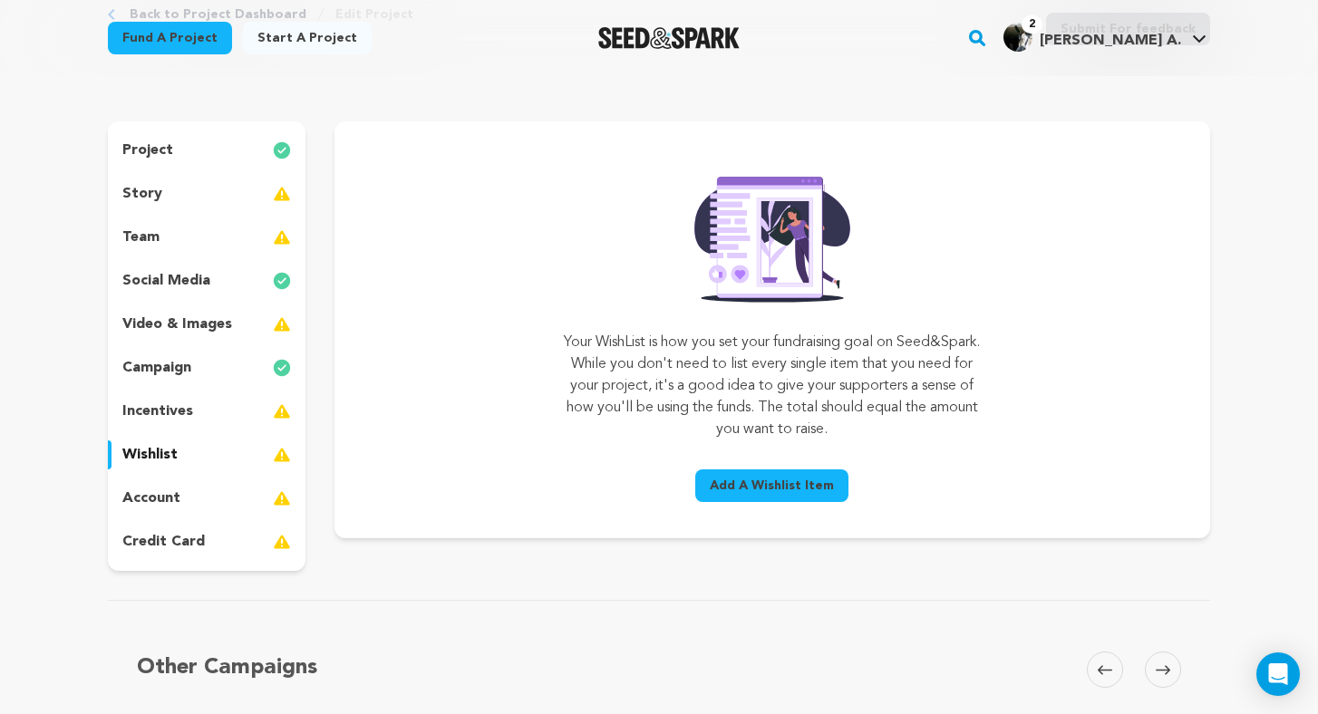
click at [803, 479] on span "Add A Wishlist Item" at bounding box center [772, 486] width 124 height 18
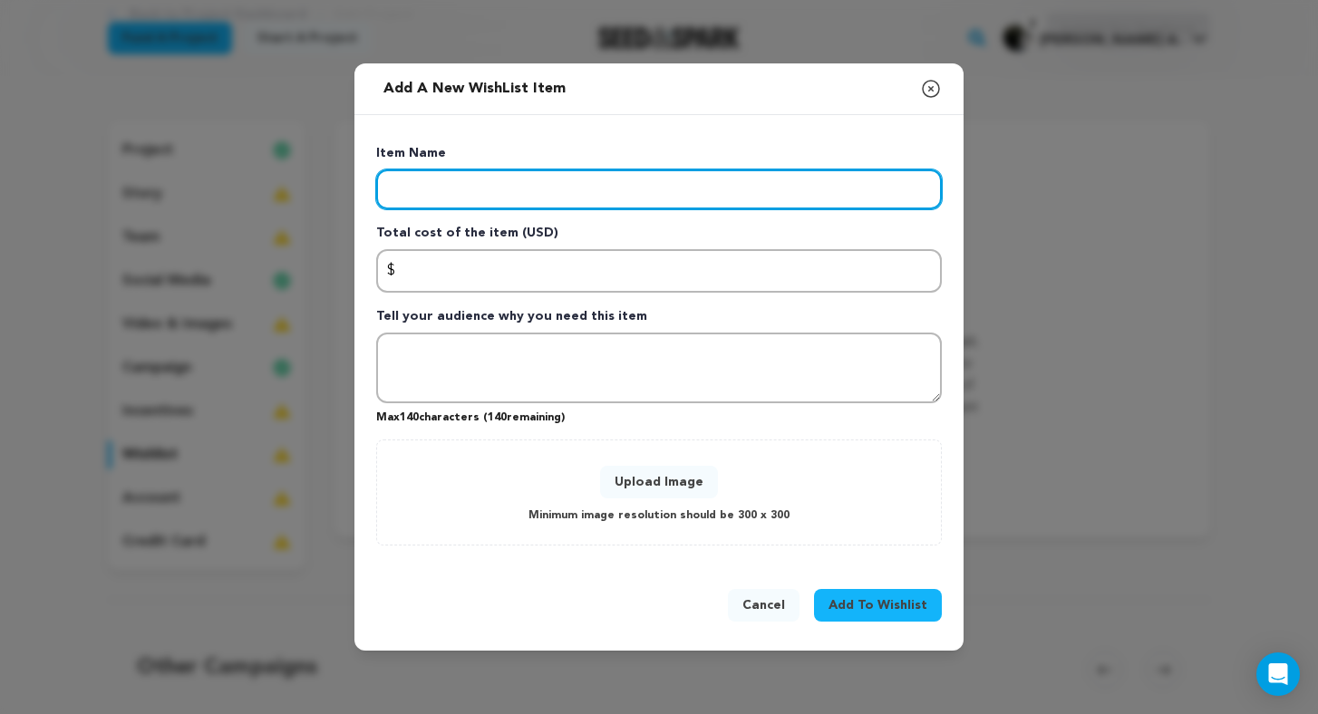
click at [727, 200] on input "Enter item name" at bounding box center [659, 189] width 566 height 40
type input "Cast"
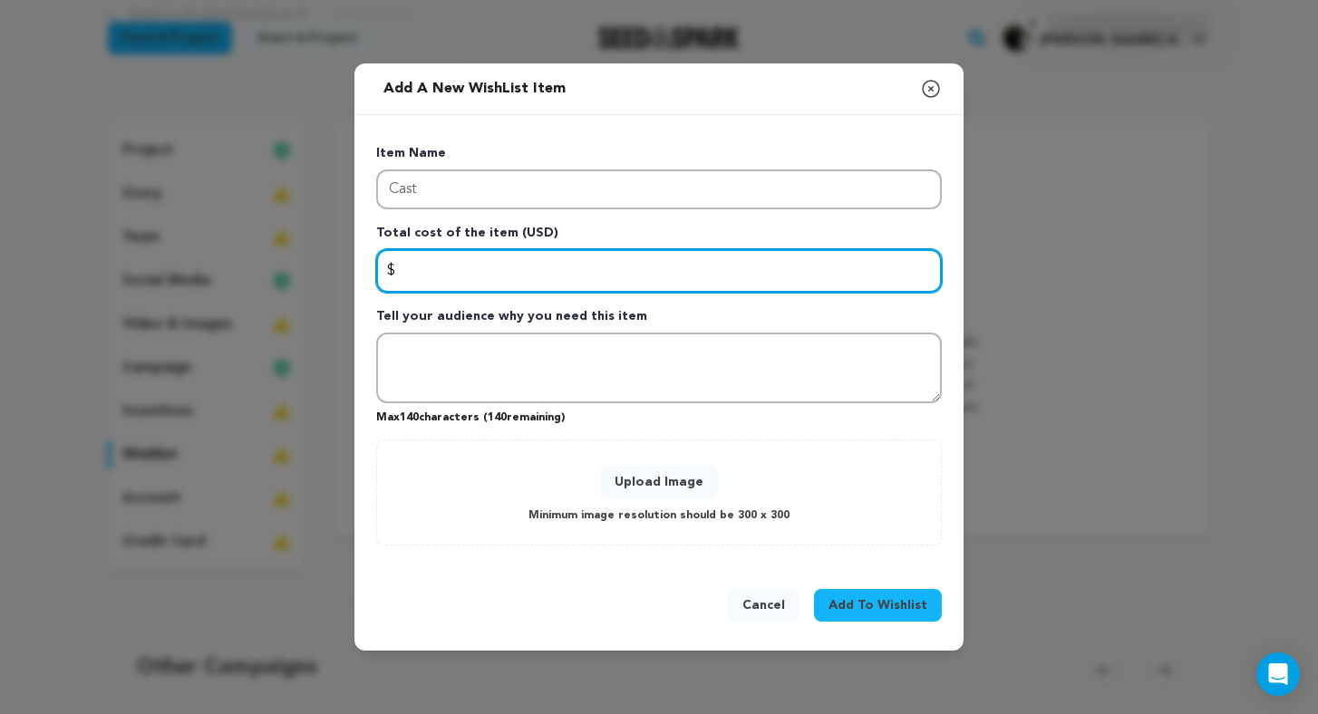
click at [561, 283] on input "Enter total cost of the item" at bounding box center [659, 271] width 566 height 44
type input "1800"
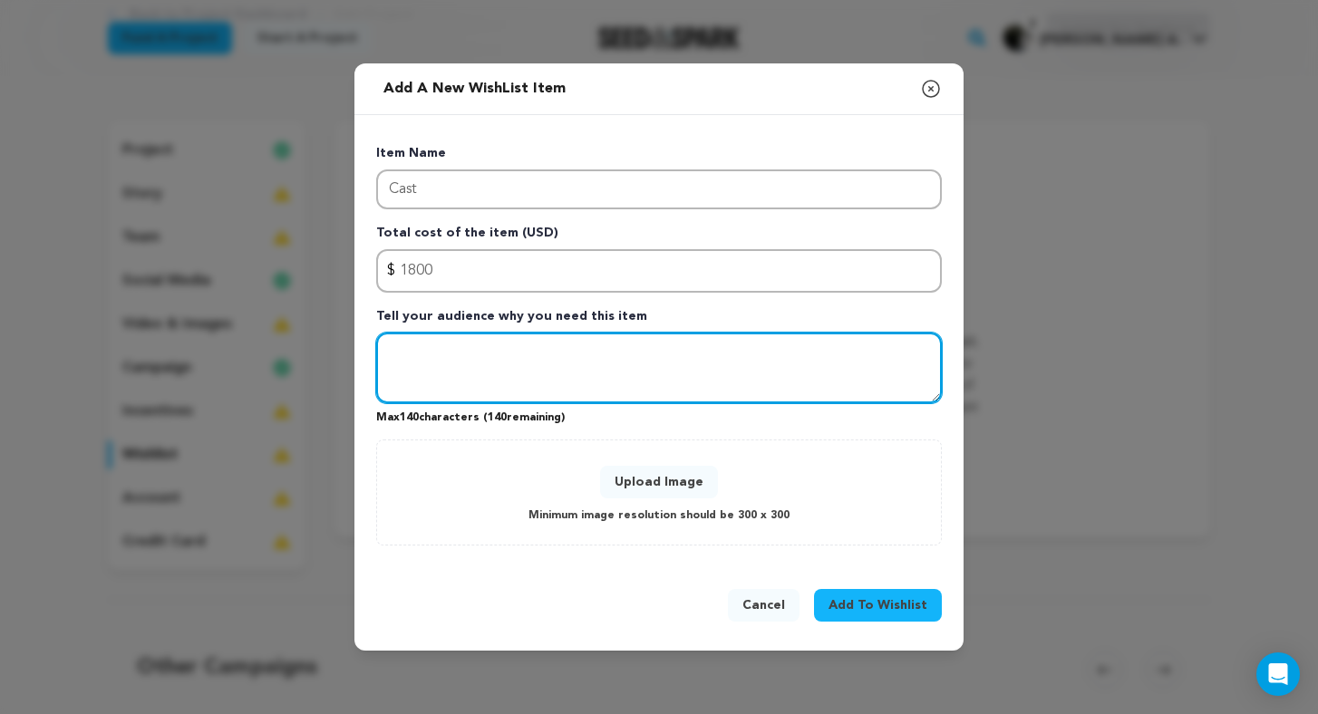
click at [640, 365] on textarea "Tell your audience why you need this item" at bounding box center [659, 368] width 566 height 71
type textarea "This will be to pay my professional actors fair wages based on the amount of wo…"
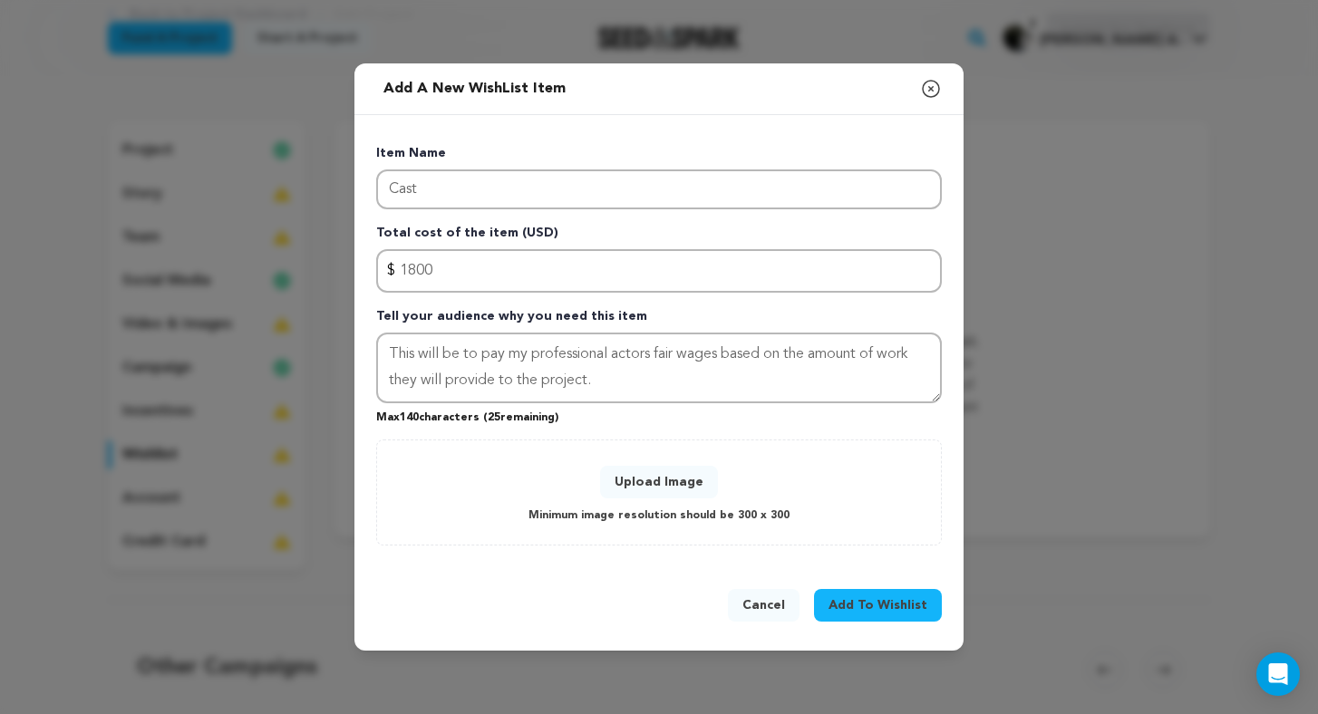
click at [616, 425] on div "Item Name Cast Total cost of the item (USD) $ Amount 1800 Tell your audience wh…" at bounding box center [659, 344] width 566 height 401
click at [685, 490] on button "Upload Image" at bounding box center [659, 482] width 118 height 33
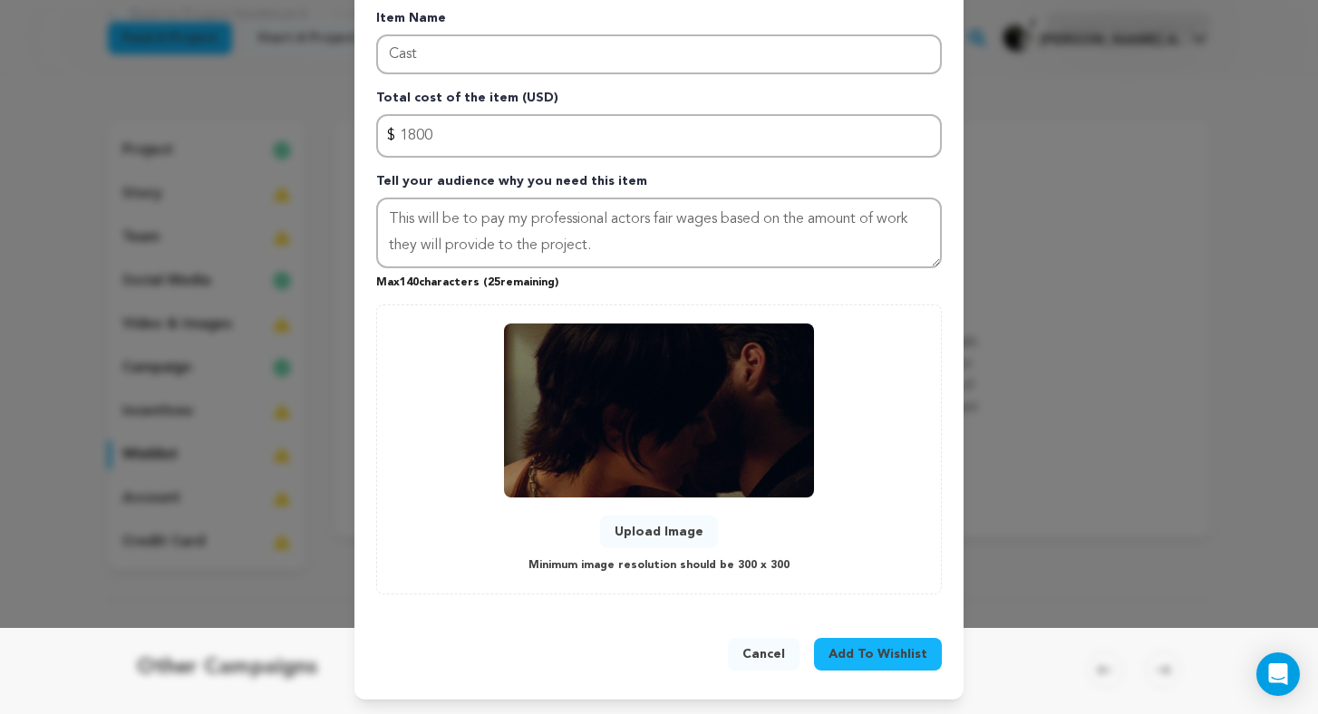
scroll to position [84, 0]
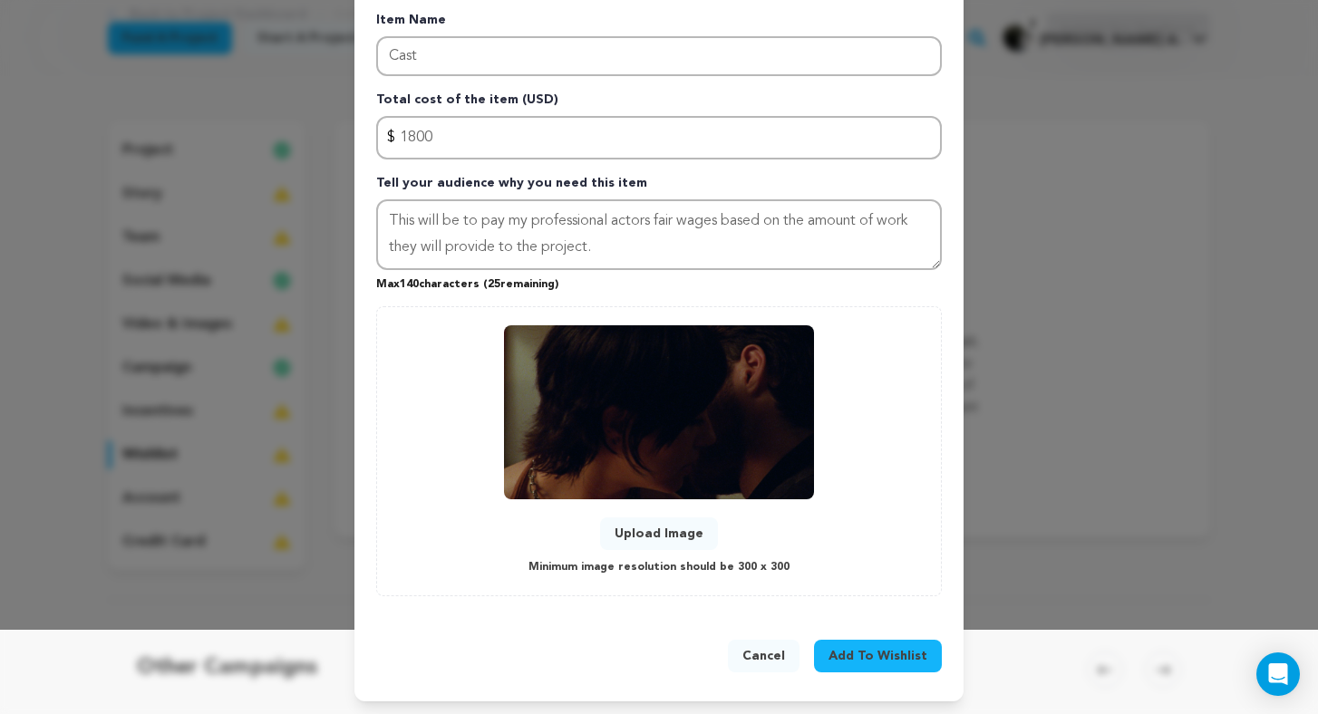
click at [888, 649] on span "Add To Wishlist" at bounding box center [877, 656] width 99 height 18
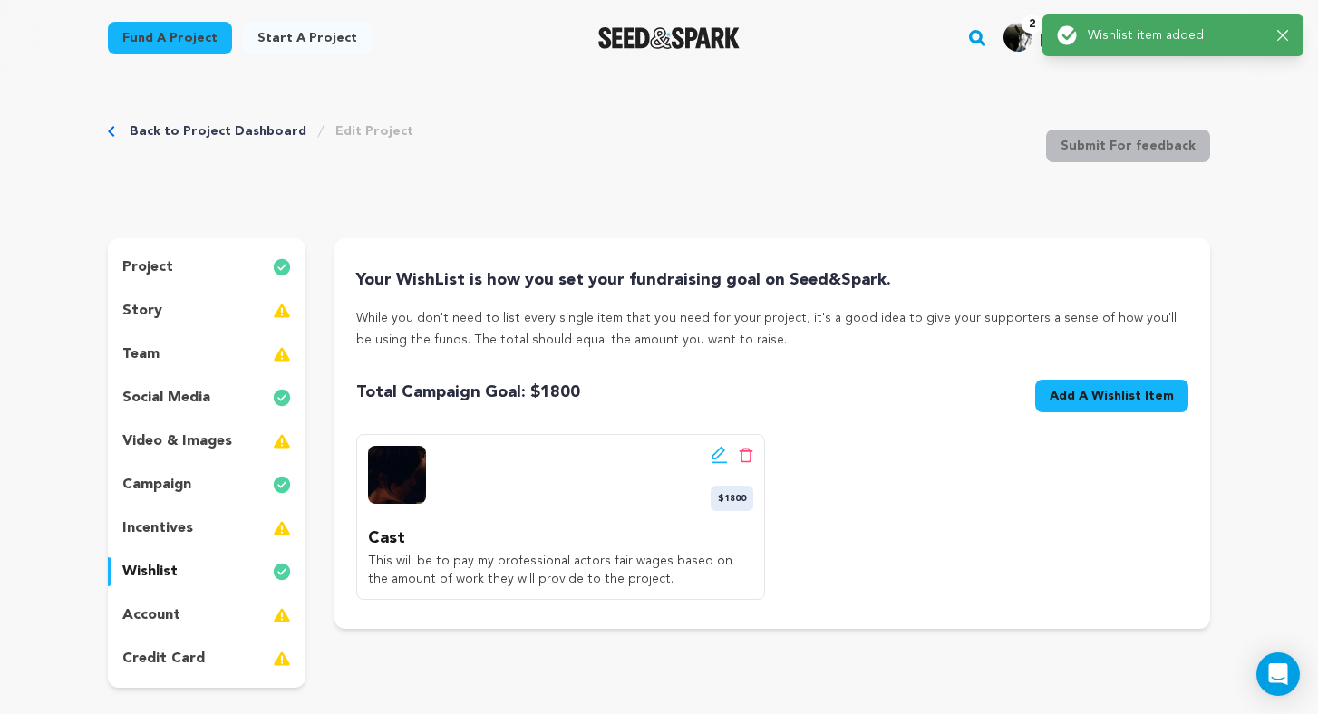
scroll to position [0, 0]
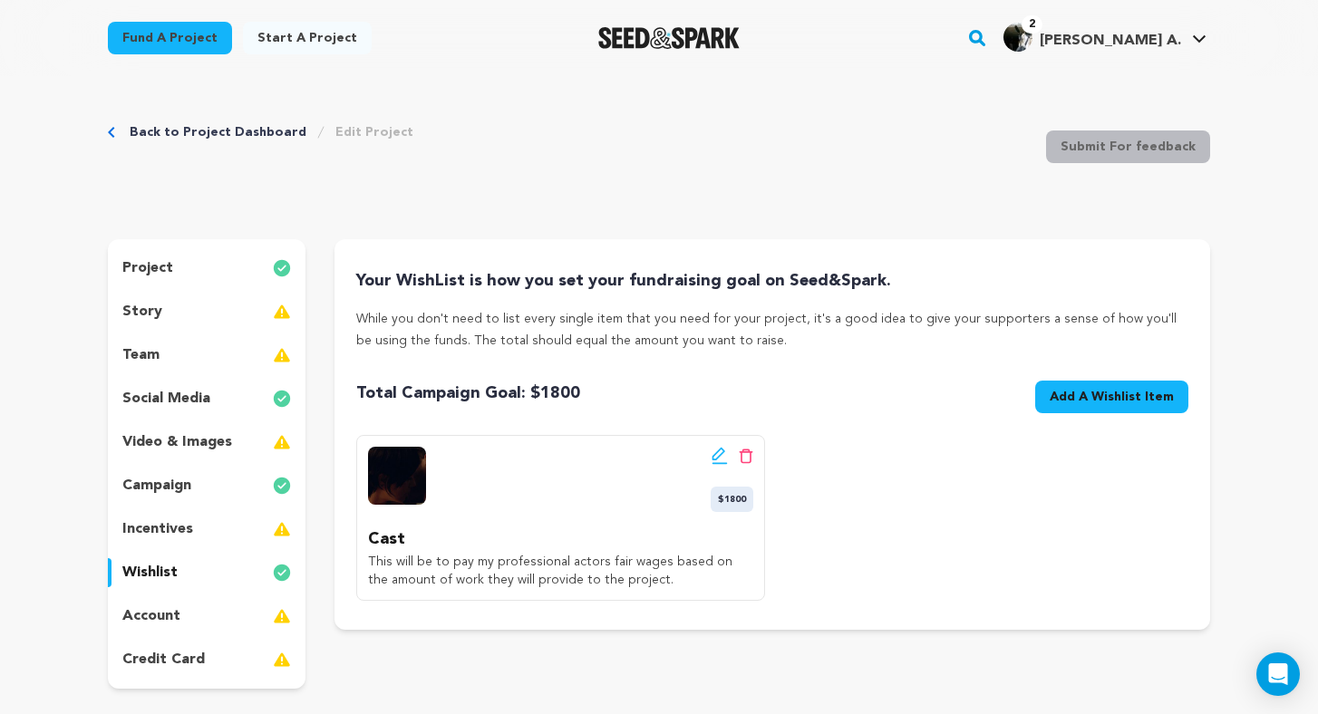
click at [1077, 395] on span "Add A Wishlist Item" at bounding box center [1112, 397] width 124 height 18
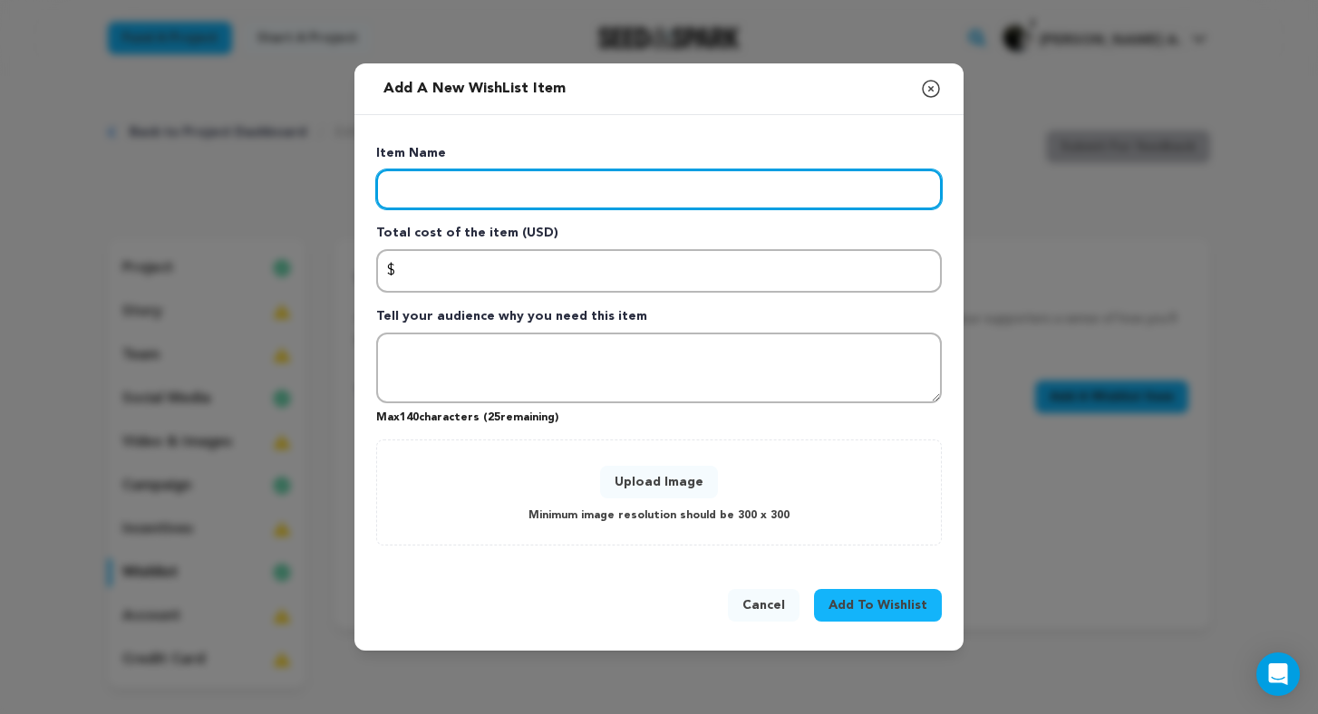
click at [525, 194] on input "Enter item name" at bounding box center [659, 189] width 566 height 40
type input "Crew"
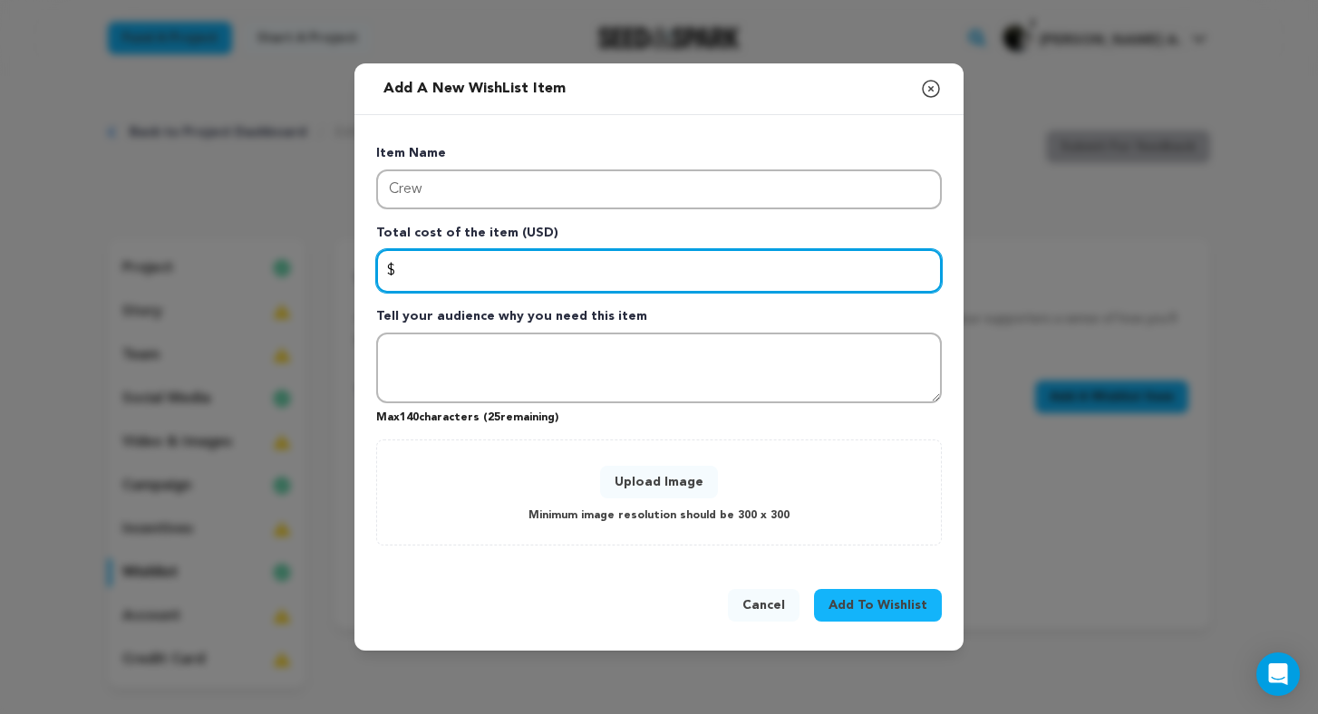
click at [462, 274] on input "Enter total cost of the item" at bounding box center [659, 271] width 566 height 44
type input "3200"
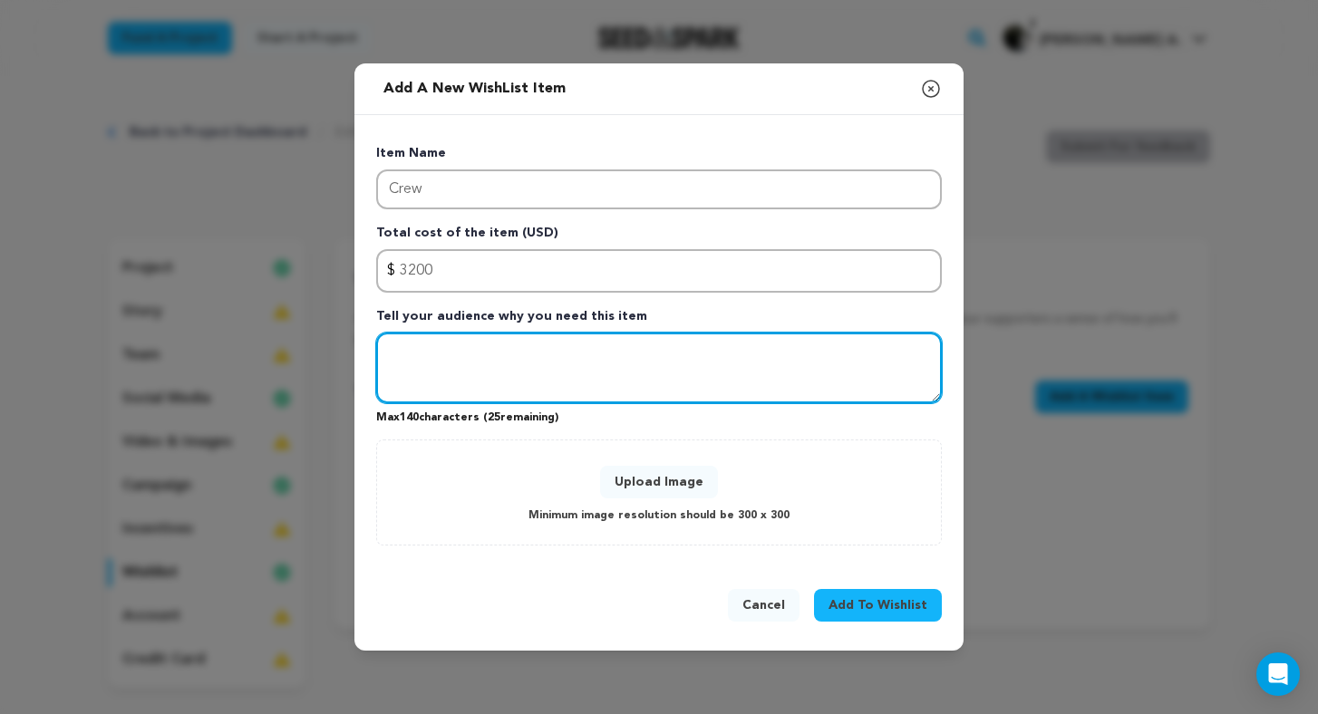
click at [442, 370] on textarea "Tell your audience why you need this item" at bounding box center [659, 368] width 566 height 71
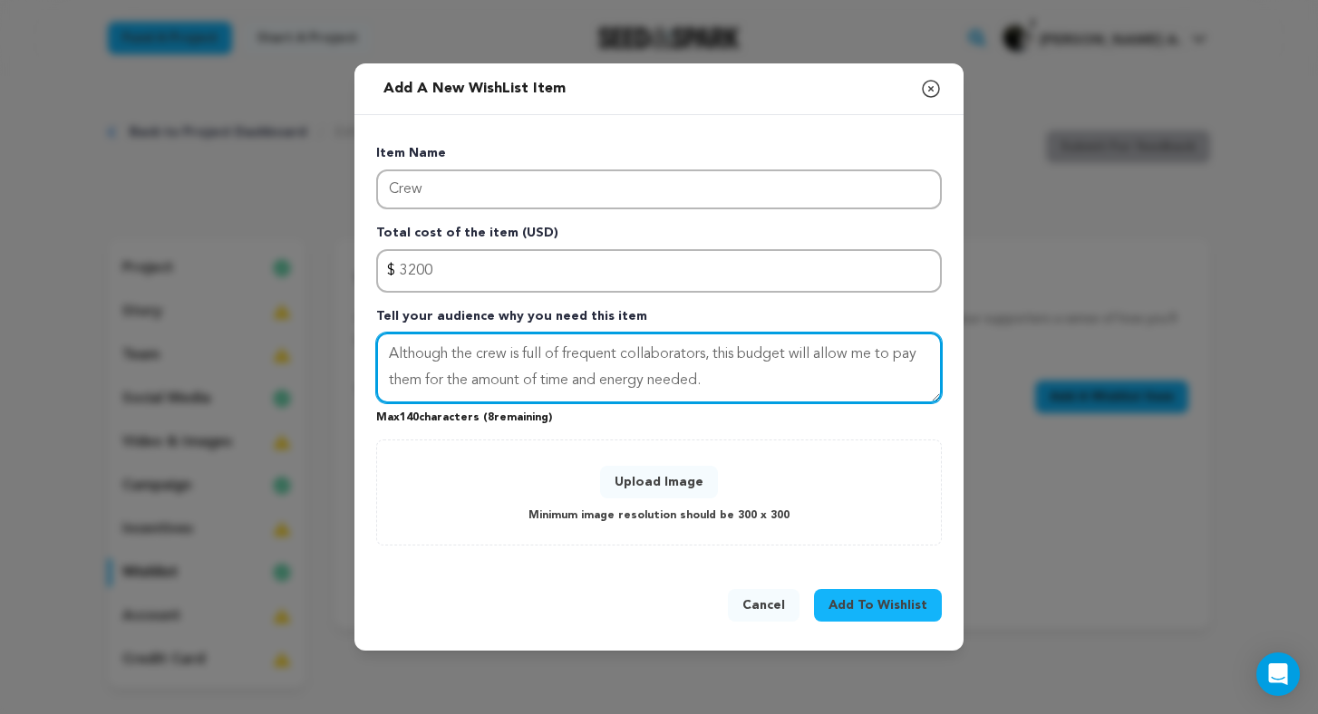
type textarea "Although the crew is full of frequent collaborators, this budget will allow me …"
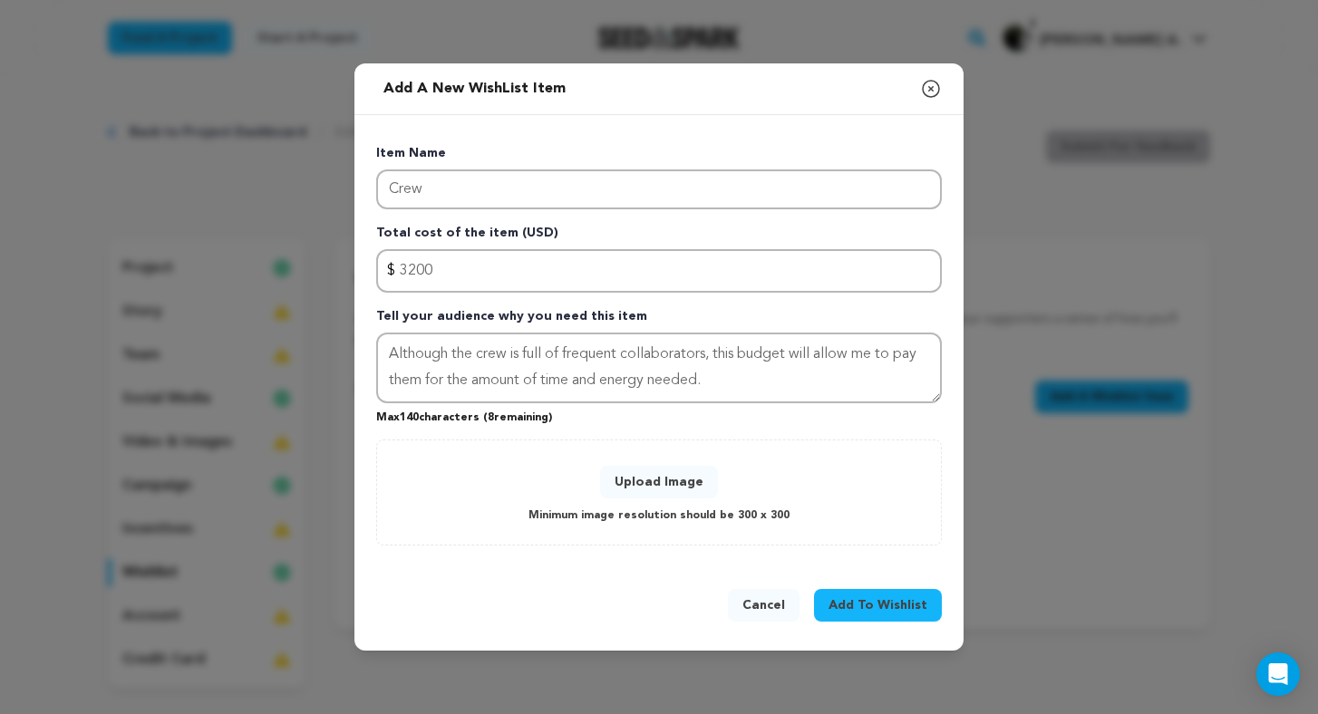
click at [644, 481] on button "Upload Image" at bounding box center [659, 482] width 118 height 33
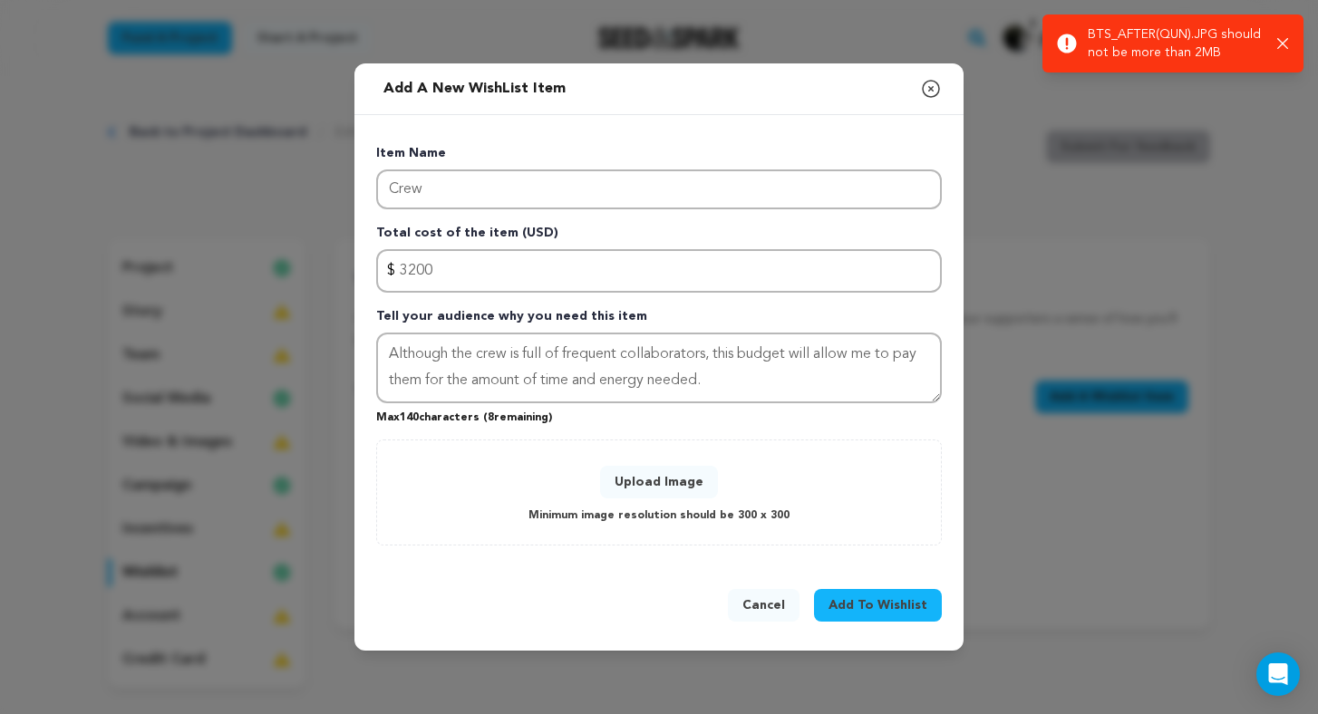
click at [632, 479] on button "Upload Image" at bounding box center [659, 482] width 118 height 33
click at [703, 473] on button "Upload Image" at bounding box center [659, 482] width 118 height 33
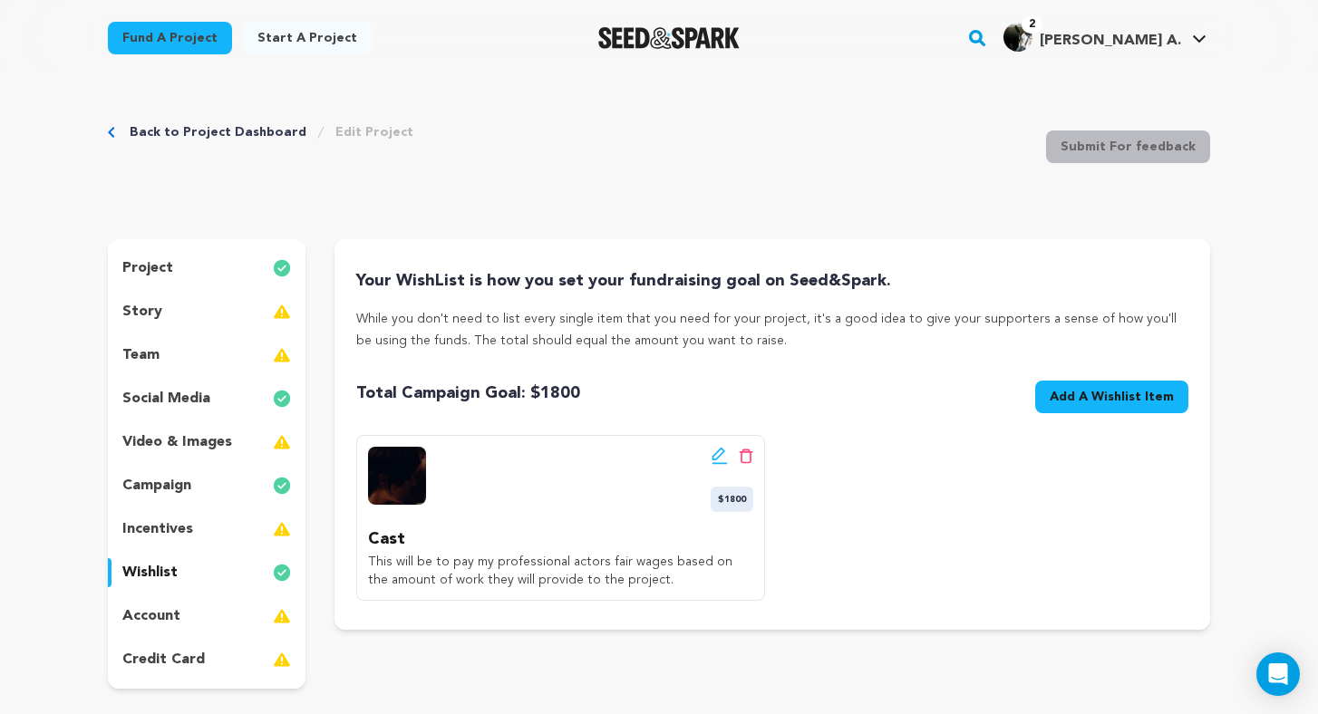
click at [1127, 386] on button "Add A Wishlist Item New Wishlist Item" at bounding box center [1111, 397] width 153 height 33
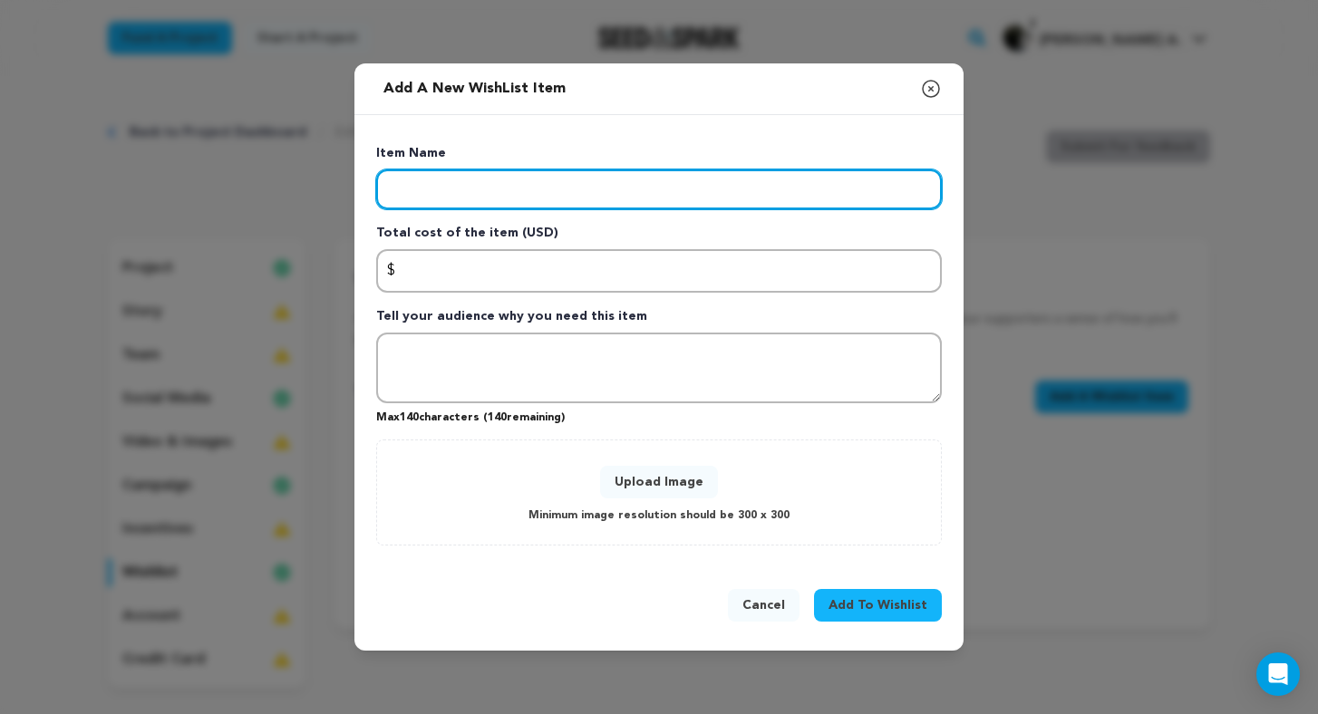
click at [580, 191] on input "Enter item name" at bounding box center [659, 189] width 566 height 40
type input "Crew"
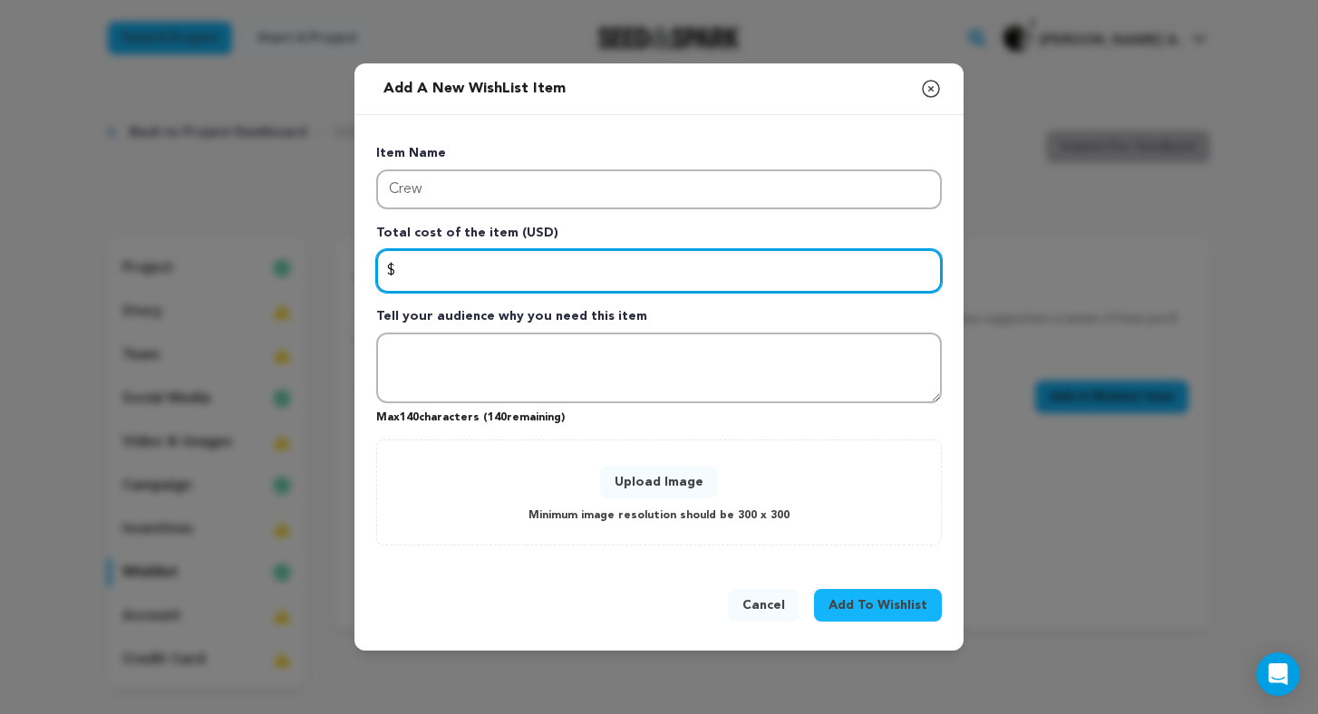
click at [559, 273] on input "Enter total cost of the item" at bounding box center [659, 271] width 566 height 44
type input "3200"
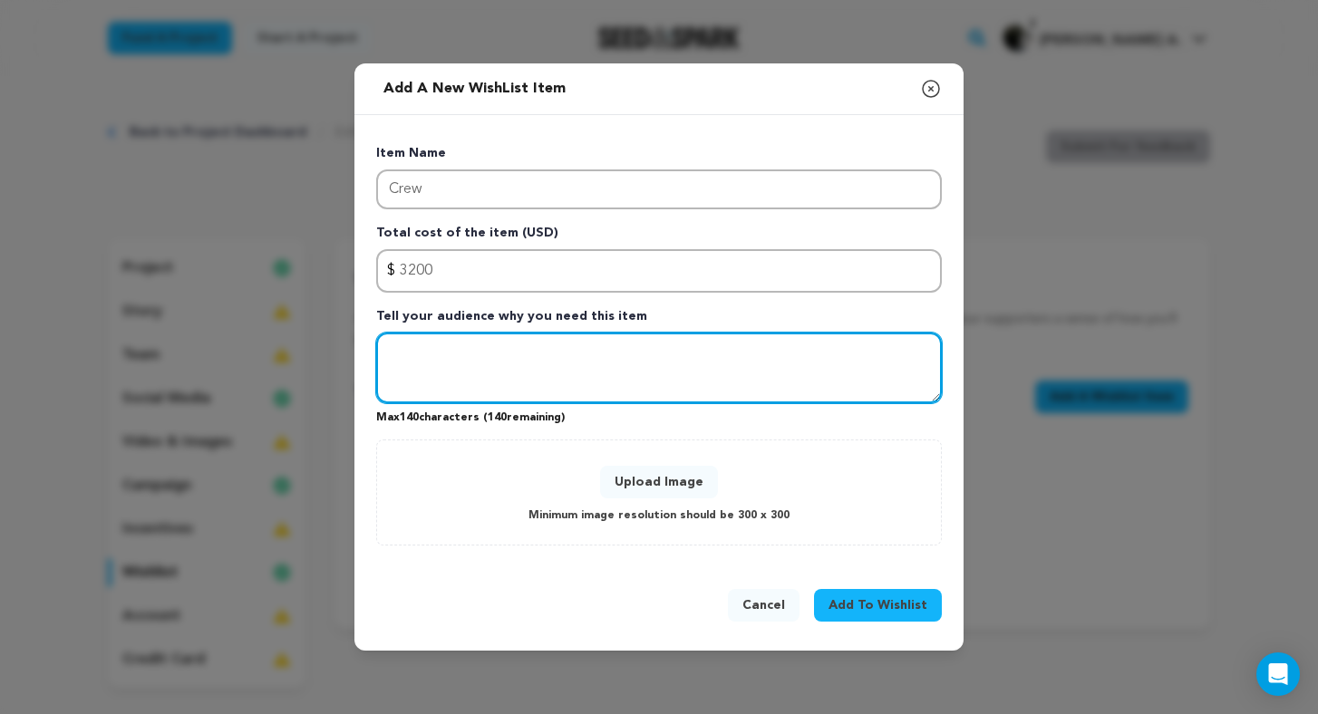
click at [549, 354] on textarea "Tell your audience why you need this item" at bounding box center [659, 368] width 566 height 71
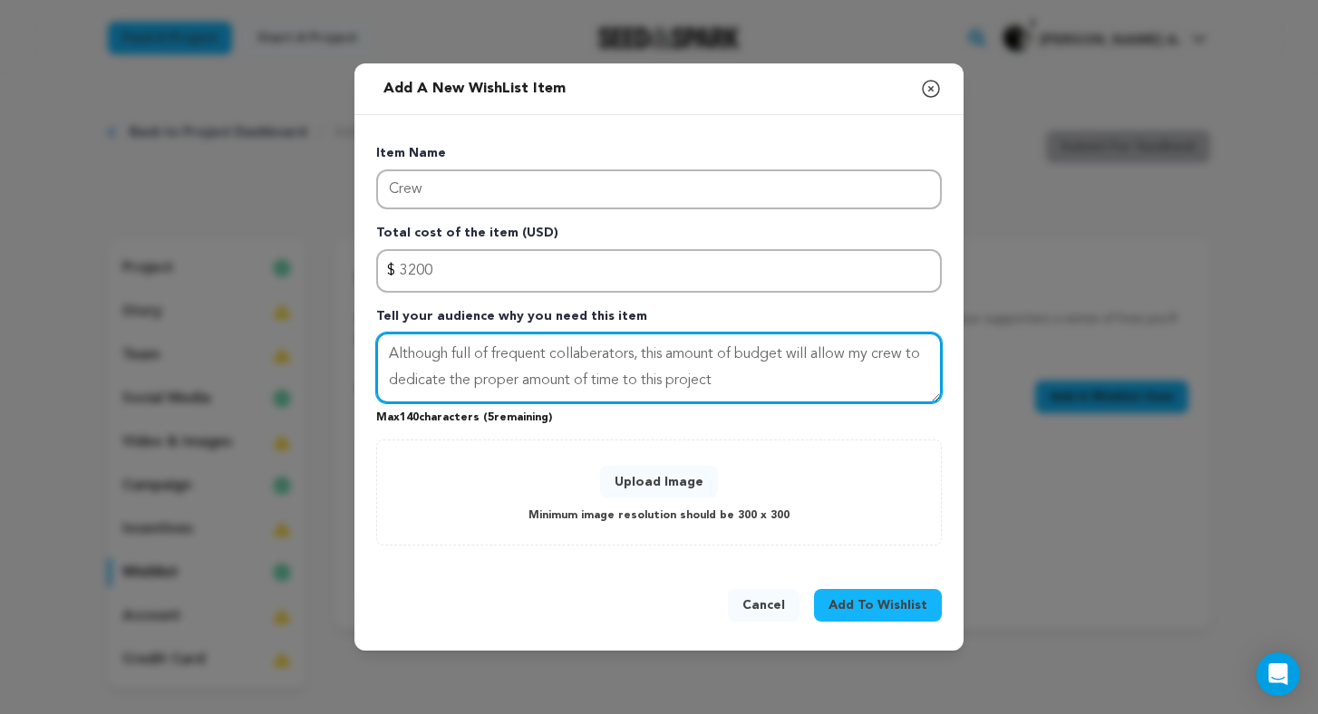
type textarea "Although full of frequent collaberators, this amount of budget will allow my cr…"
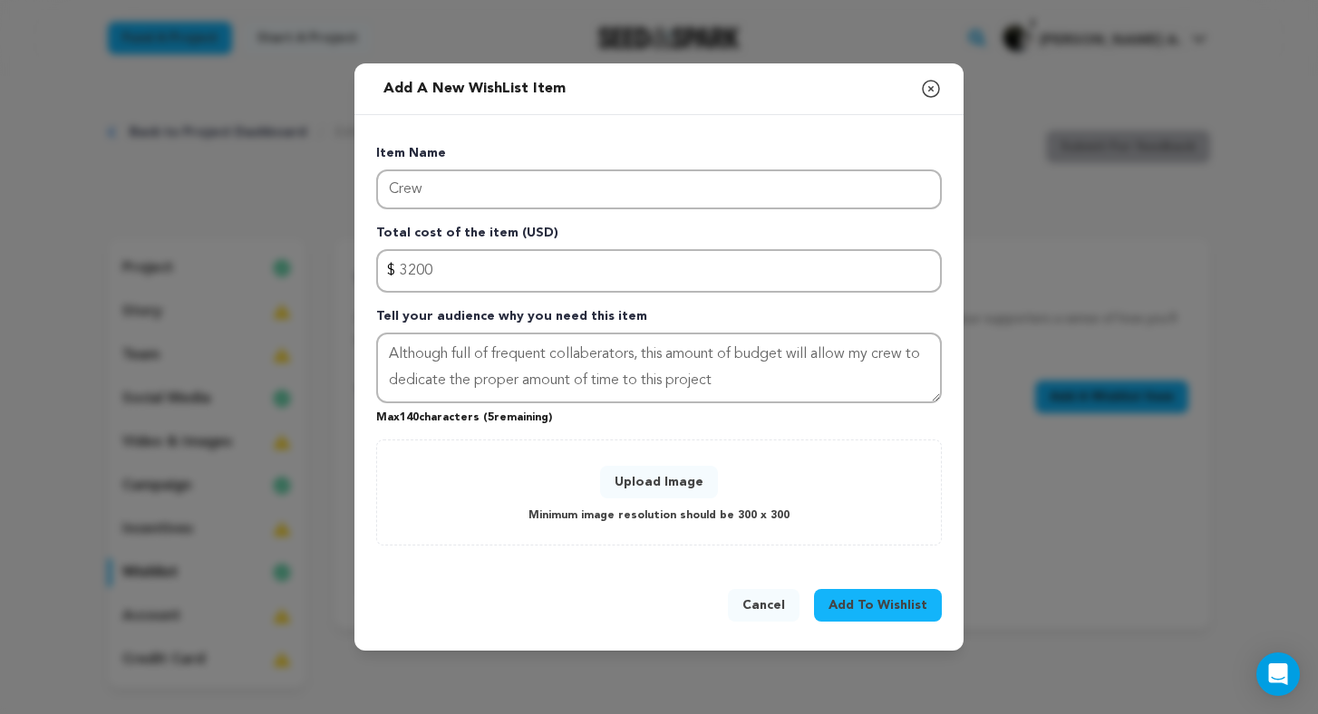
click at [665, 476] on button "Upload Image" at bounding box center [659, 482] width 118 height 33
click at [673, 472] on button "Upload Image" at bounding box center [659, 482] width 118 height 33
click at [665, 448] on div "Upload Image Minimum image resolution should be 300 x 300" at bounding box center [659, 493] width 566 height 106
click at [665, 489] on button "Upload Image" at bounding box center [659, 482] width 118 height 33
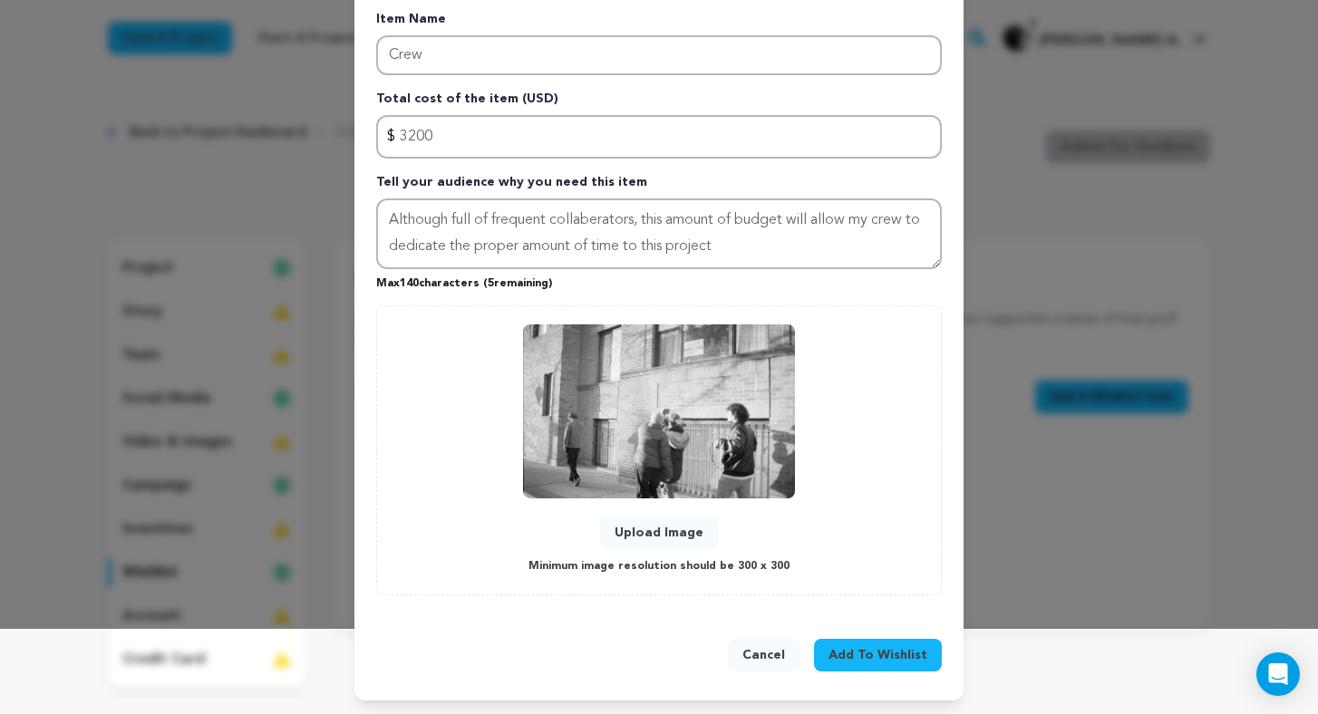
scroll to position [84, 0]
click at [895, 652] on span "Add To Wishlist" at bounding box center [877, 656] width 99 height 18
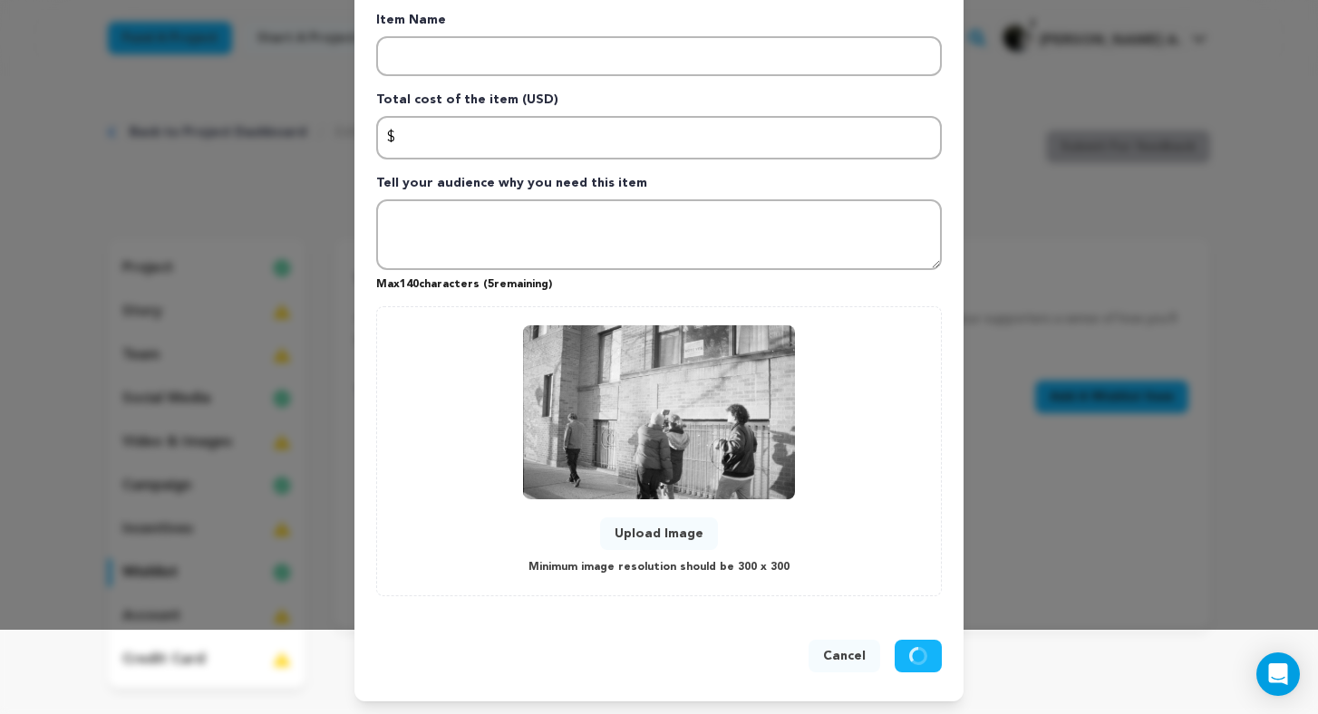
scroll to position [0, 0]
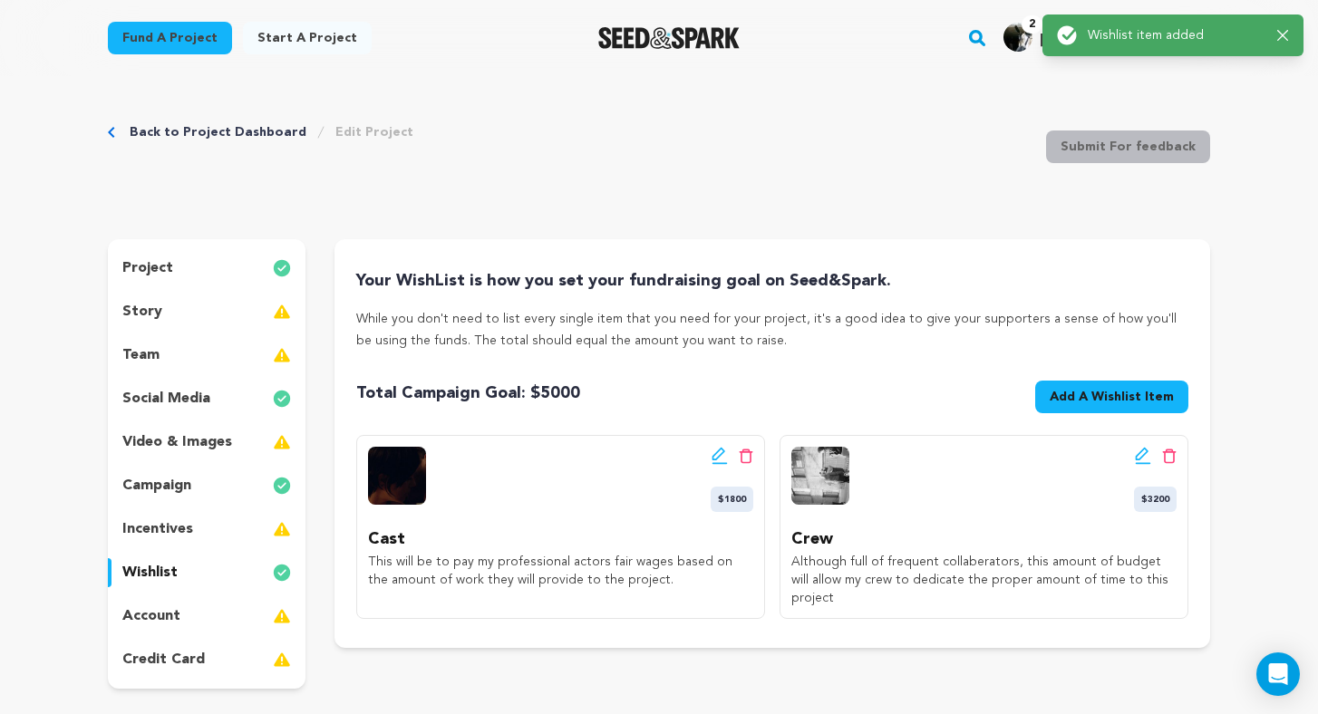
click at [1141, 453] on icon at bounding box center [1143, 456] width 16 height 18
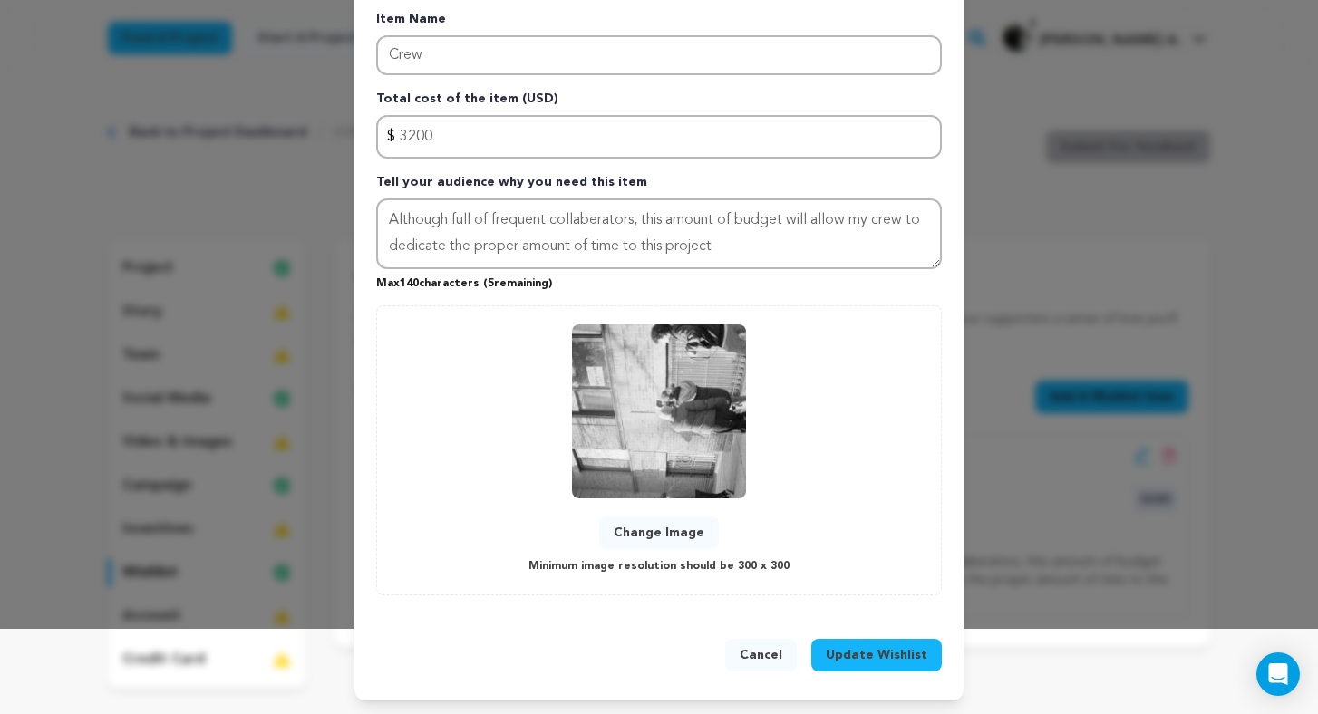
scroll to position [84, 0]
click at [653, 528] on button "Change Image" at bounding box center [659, 534] width 120 height 33
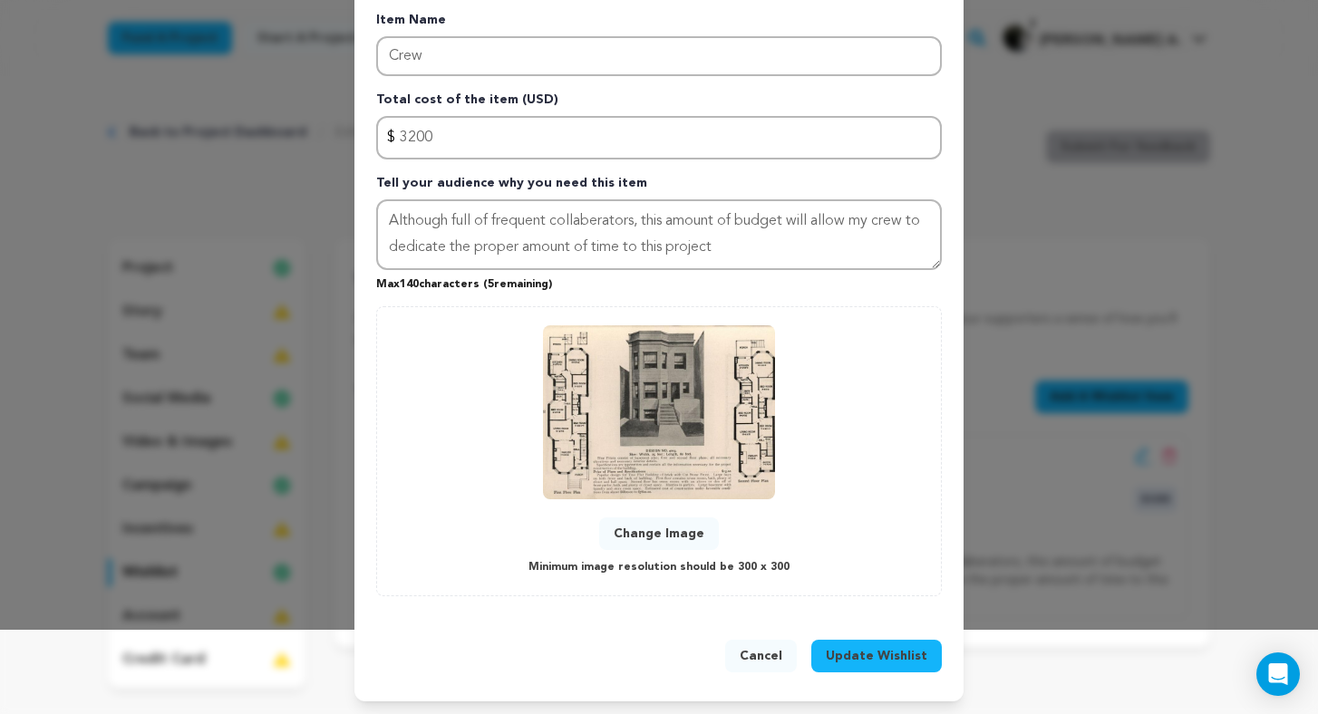
click at [866, 653] on span "Update Wishlist" at bounding box center [877, 656] width 102 height 18
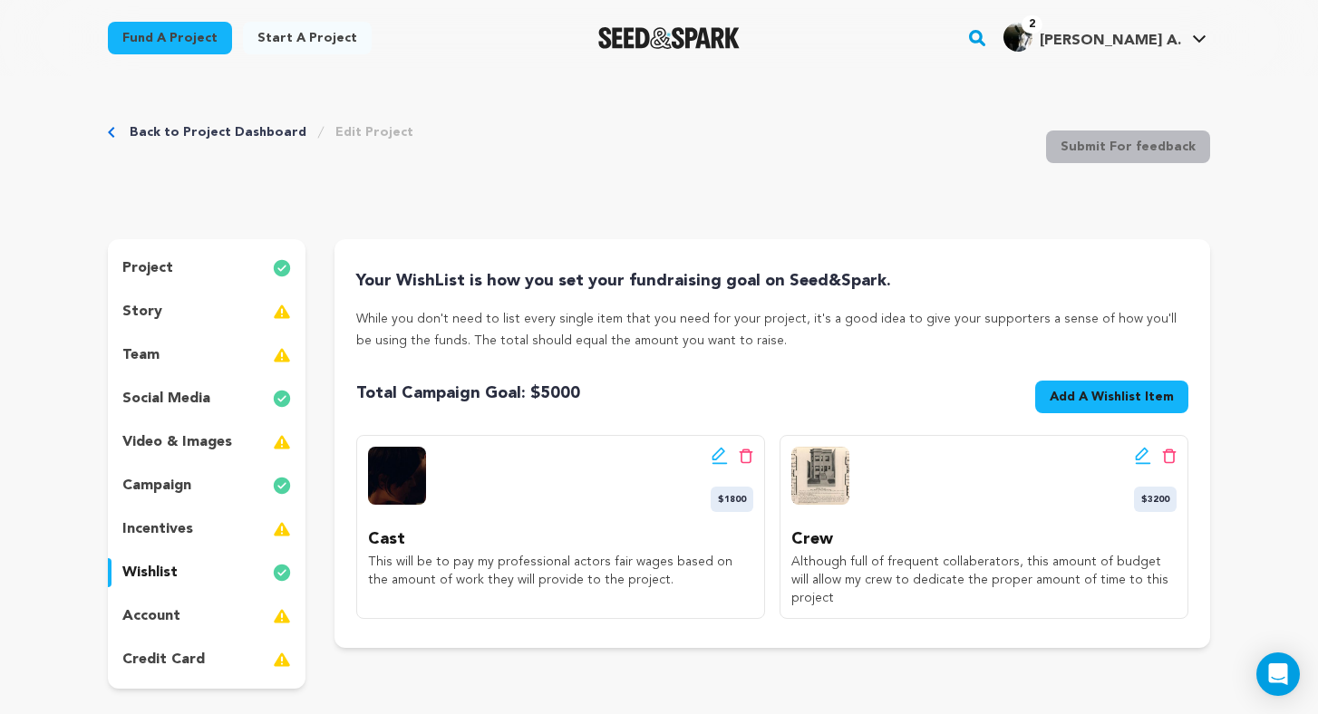
scroll to position [0, 0]
click at [1110, 401] on span "Add A Wishlist Item" at bounding box center [1112, 397] width 124 height 18
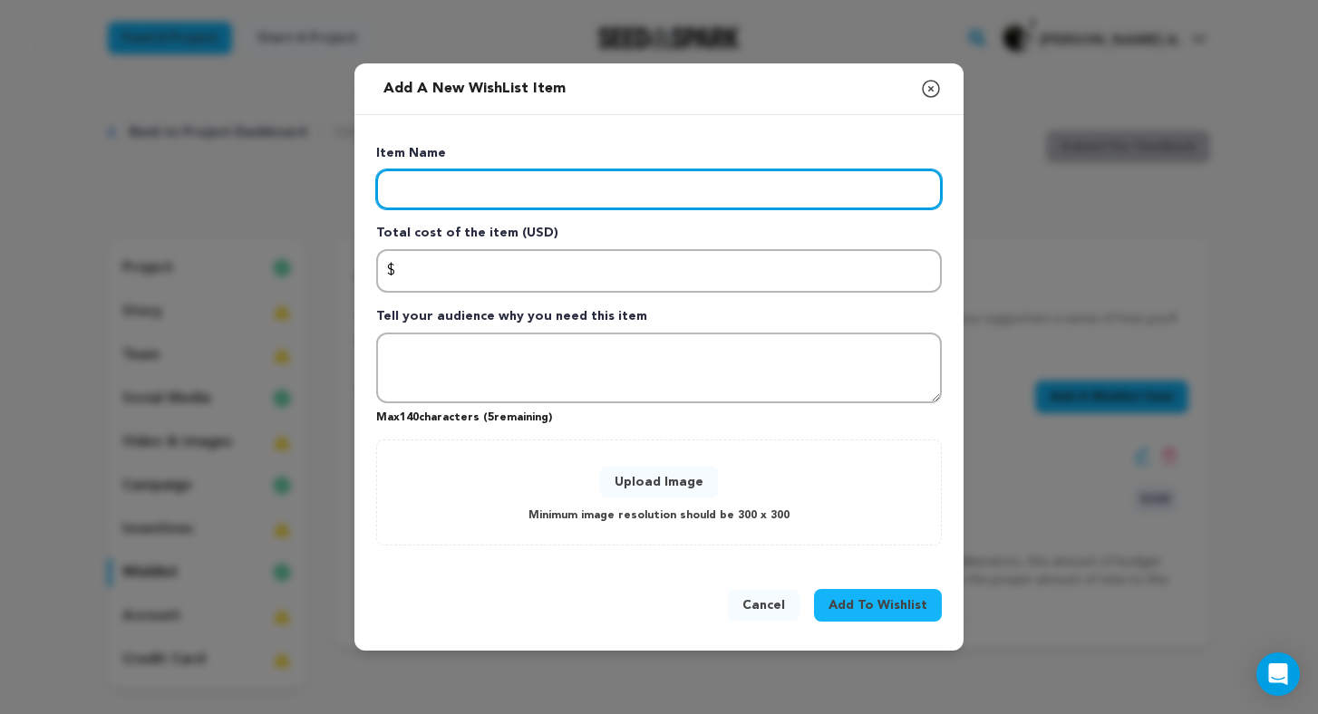
click at [519, 198] on input "Enter item name" at bounding box center [659, 189] width 566 height 40
type input "1"
drag, startPoint x: 524, startPoint y: 189, endPoint x: 468, endPoint y: 187, distance: 56.3
click at [468, 187] on input "Costumes & Props" at bounding box center [659, 189] width 566 height 40
type input "Costumes & Set Design"
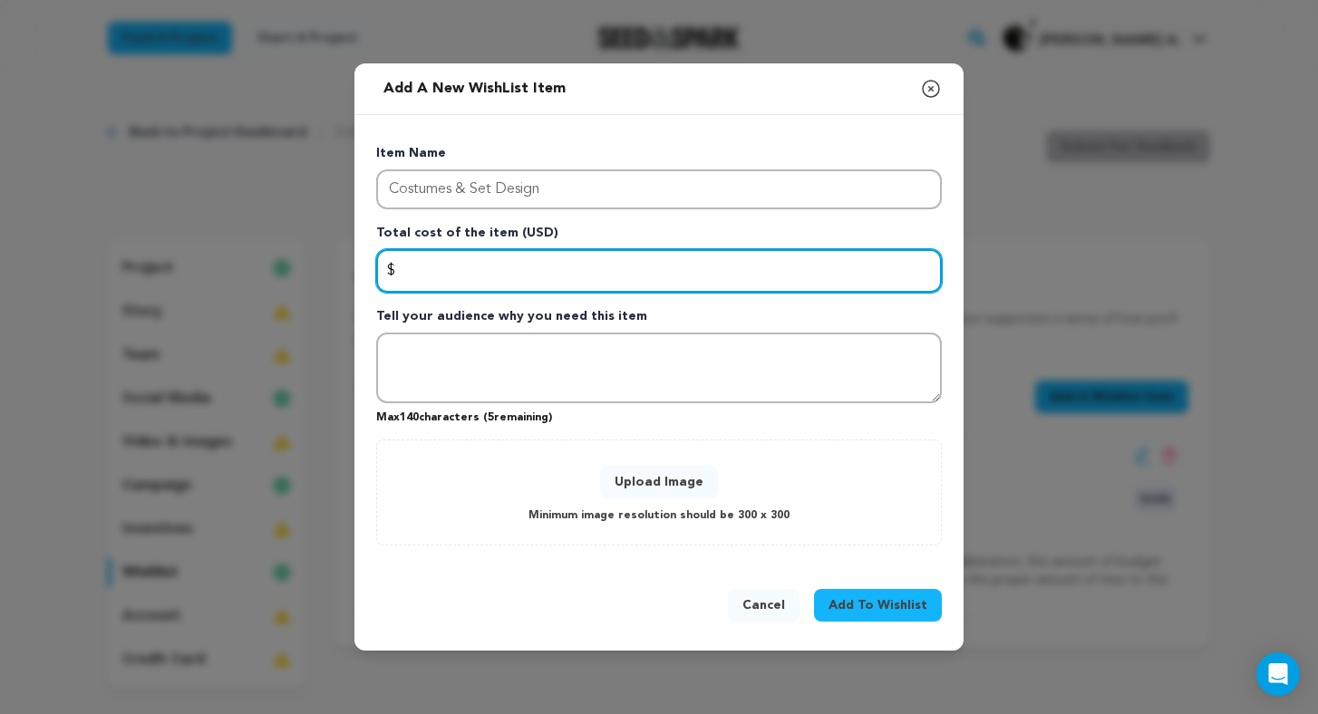
click at [505, 276] on input "Enter total cost of the item" at bounding box center [659, 271] width 566 height 44
type input "1000"
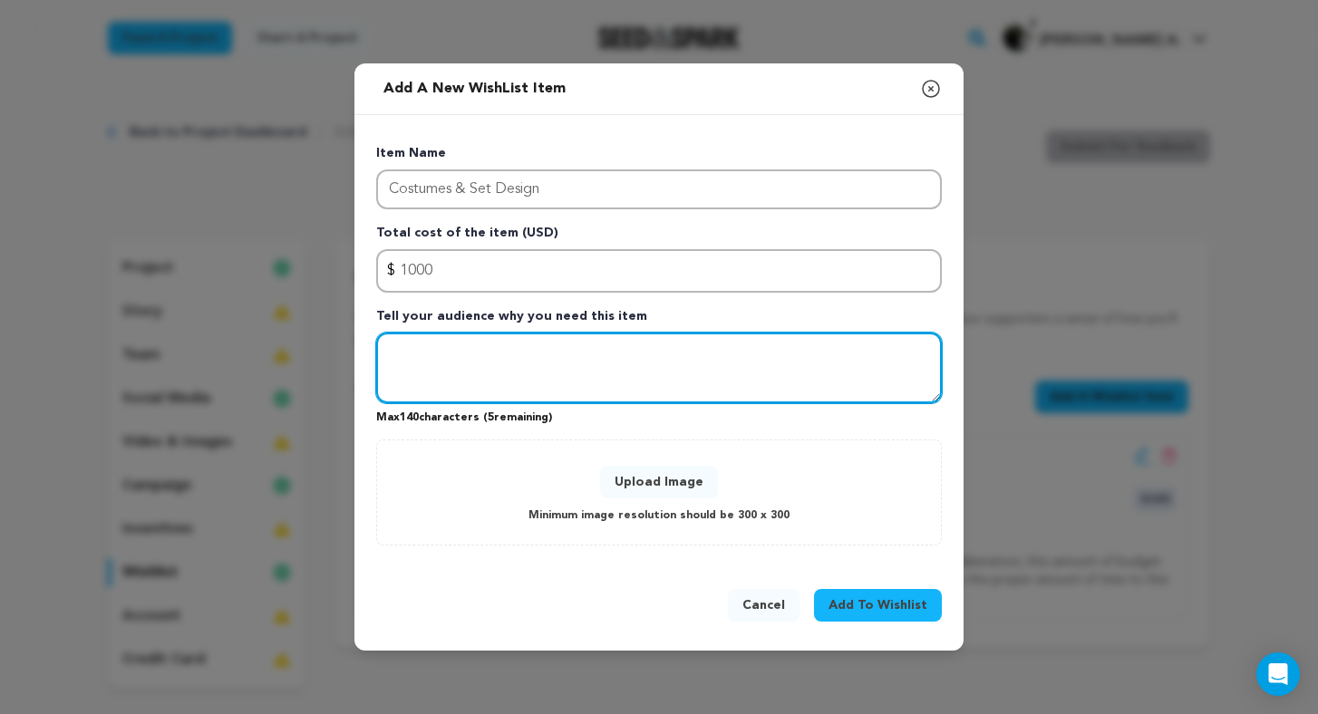
click at [487, 351] on textarea "Tell your audience why you need this item" at bounding box center [659, 368] width 566 height 71
type textarea "This will be just enough for our creative art team to make our space feel lived…"
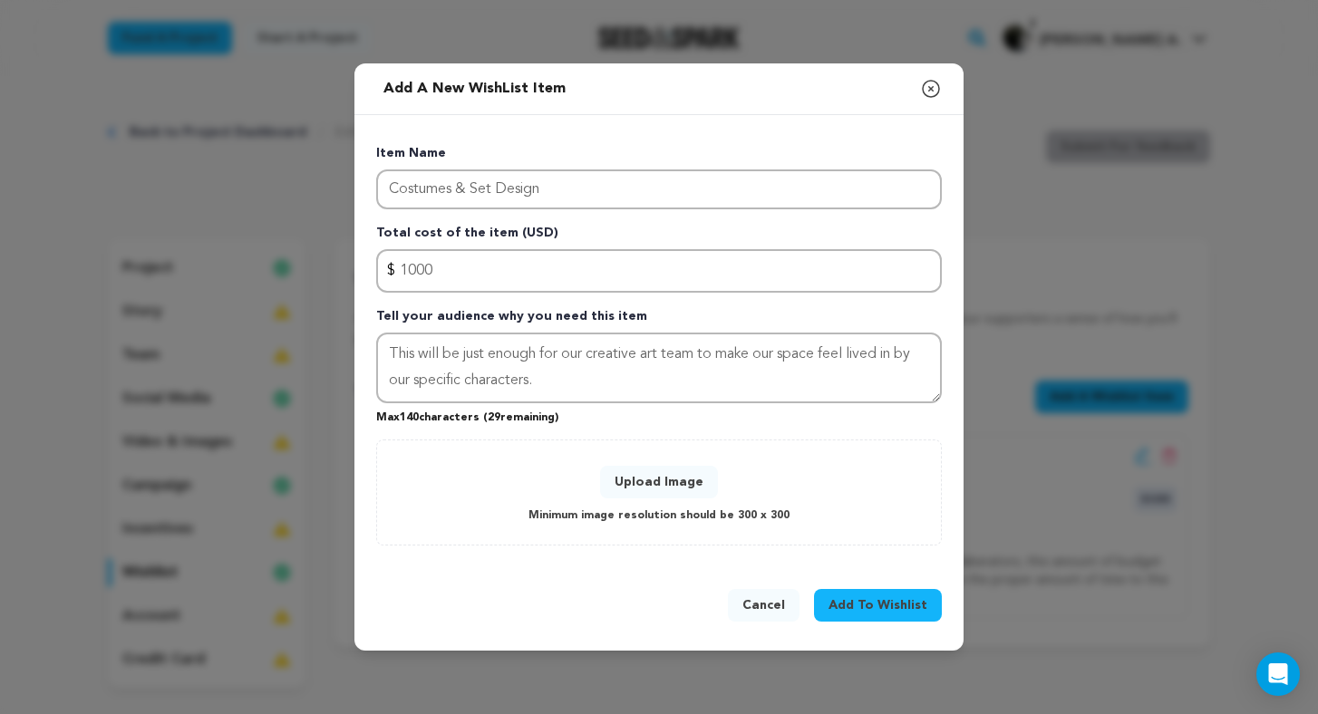
click at [674, 479] on button "Upload Image" at bounding box center [659, 482] width 118 height 33
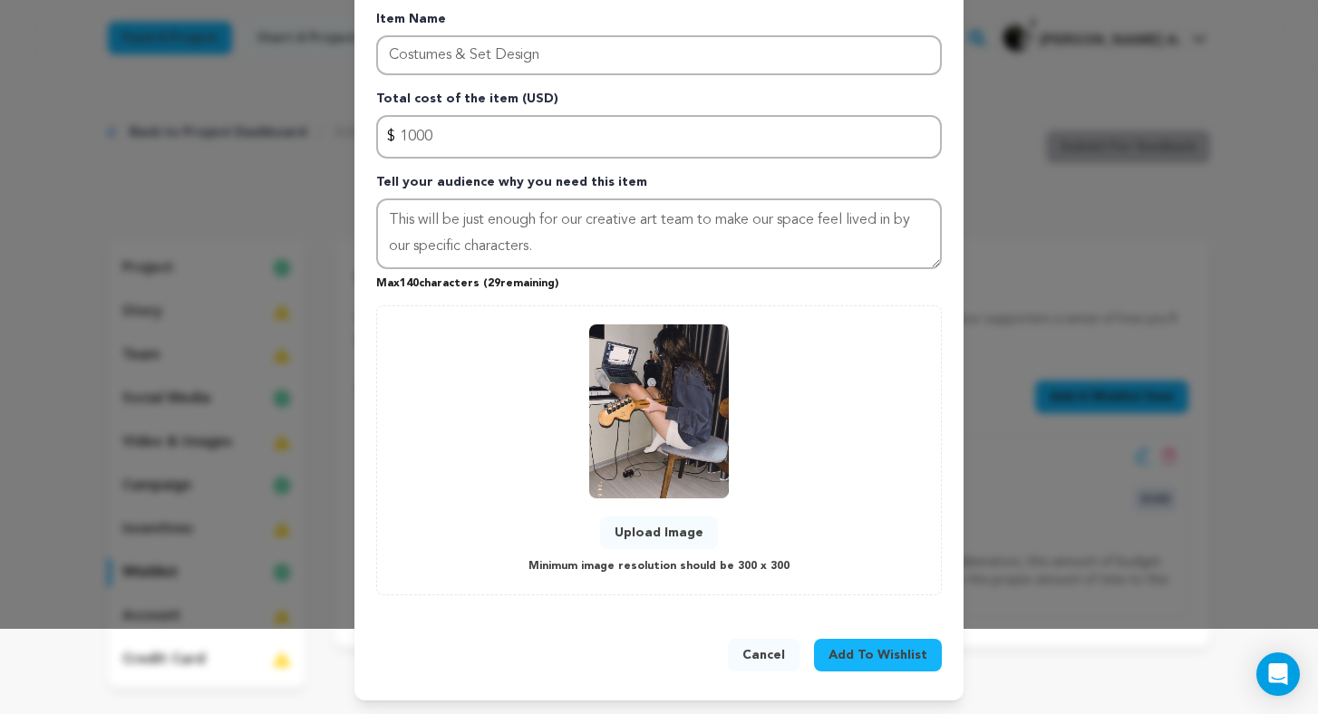
scroll to position [84, 0]
click at [876, 653] on span "Add To Wishlist" at bounding box center [877, 656] width 99 height 18
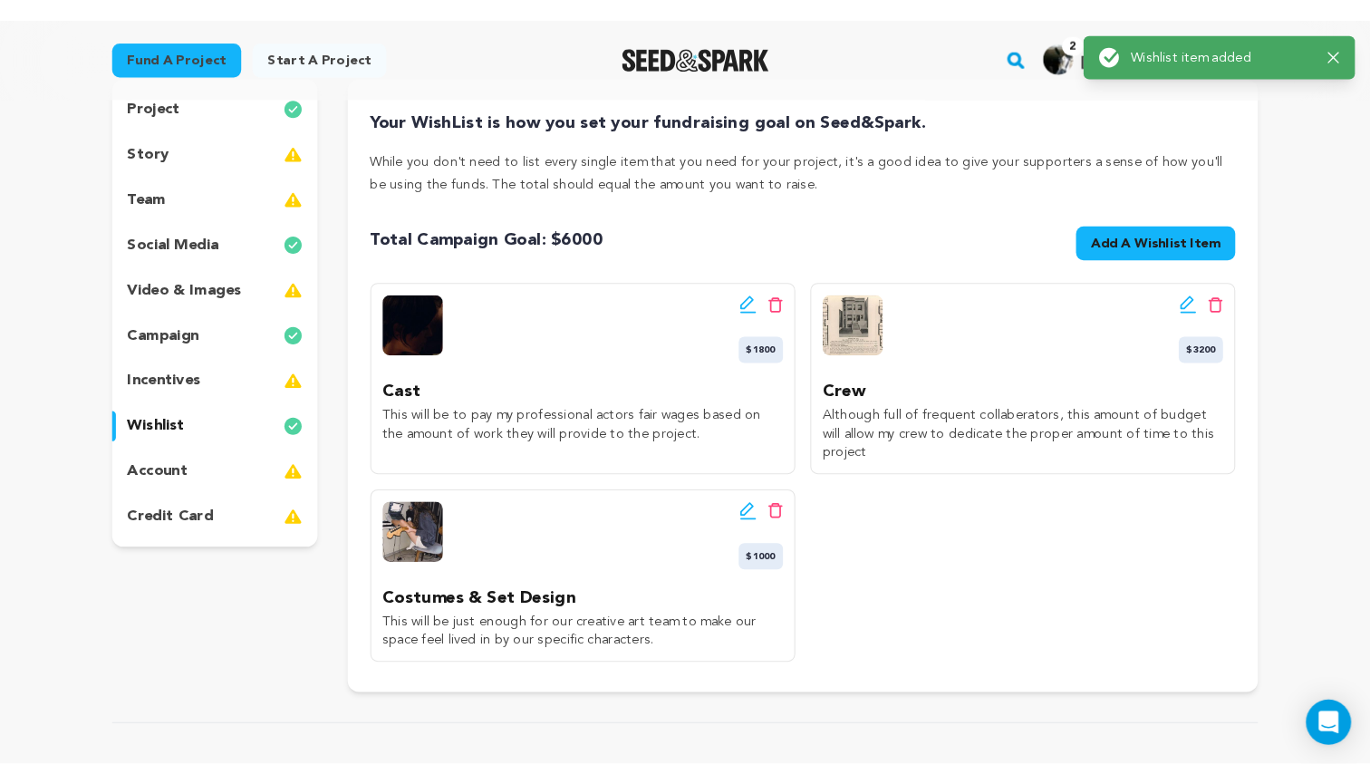
scroll to position [184, 0]
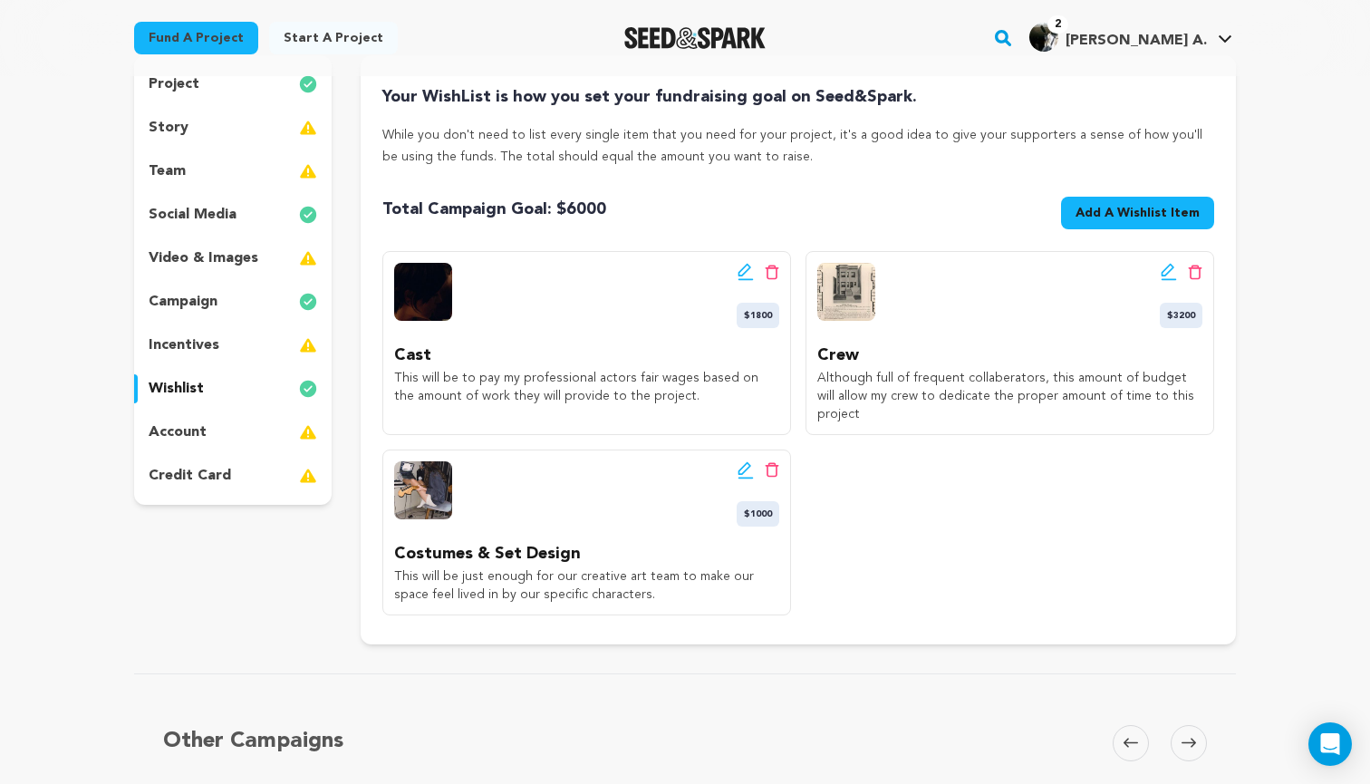
click at [1079, 209] on button "Add A Wishlist Item New Wishlist Item" at bounding box center [1137, 213] width 153 height 33
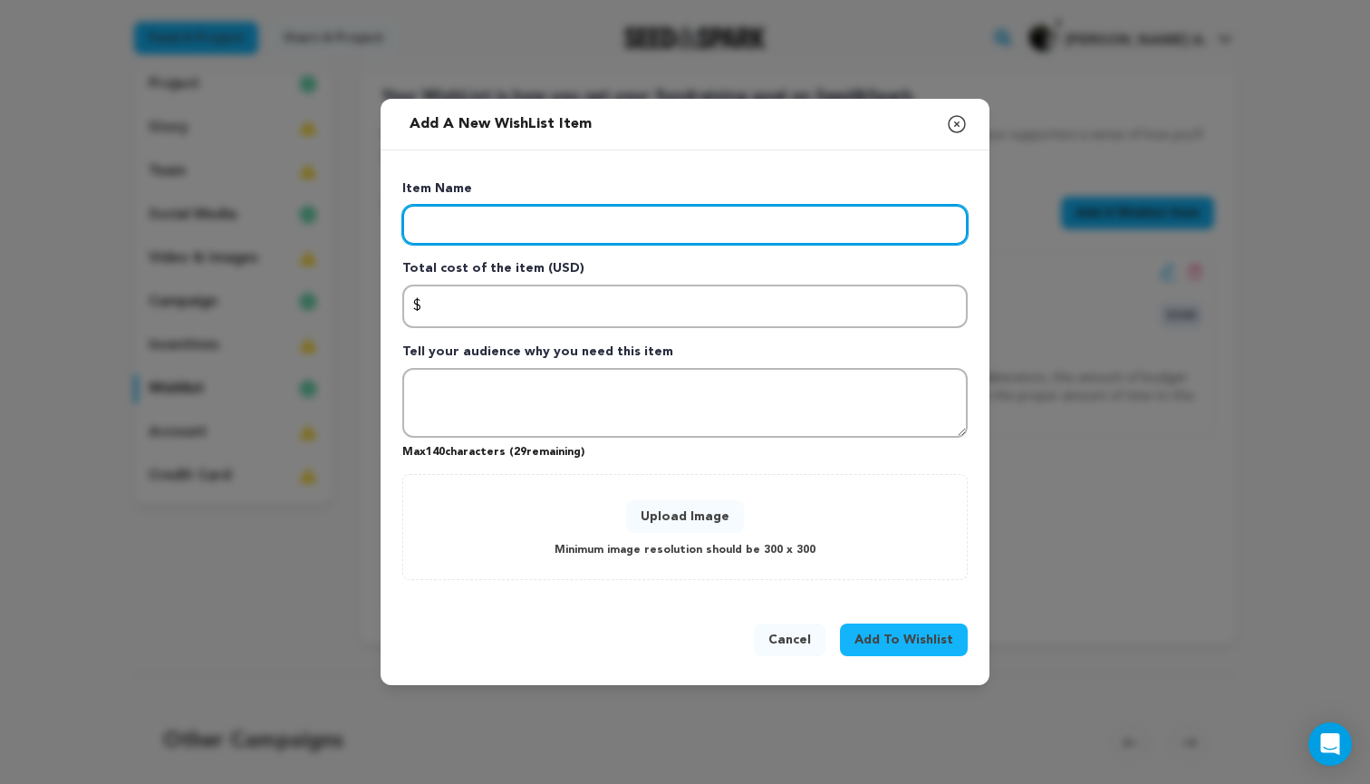
click at [697, 233] on input "Enter item name" at bounding box center [685, 225] width 566 height 40
type input "Food"
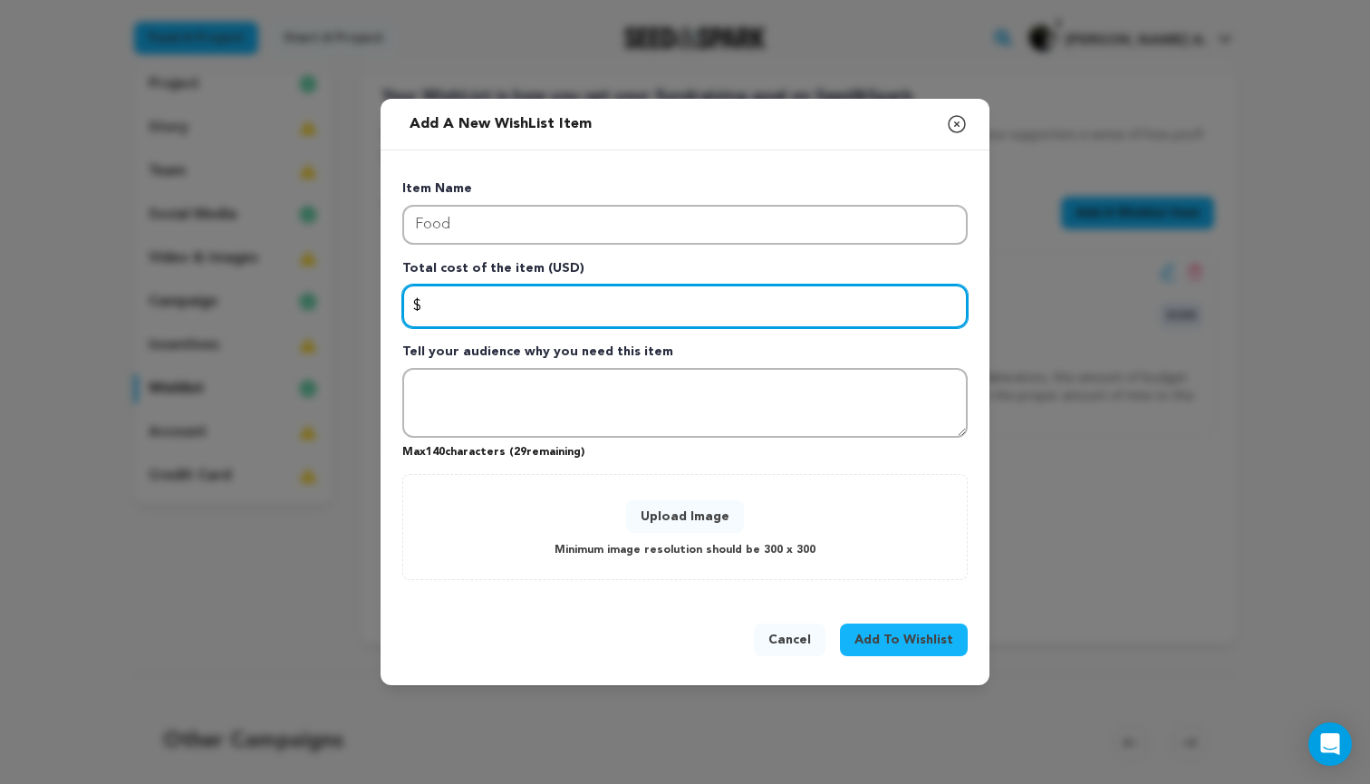
click at [650, 294] on input "Enter total cost of the item" at bounding box center [685, 307] width 566 height 44
type input "1000"
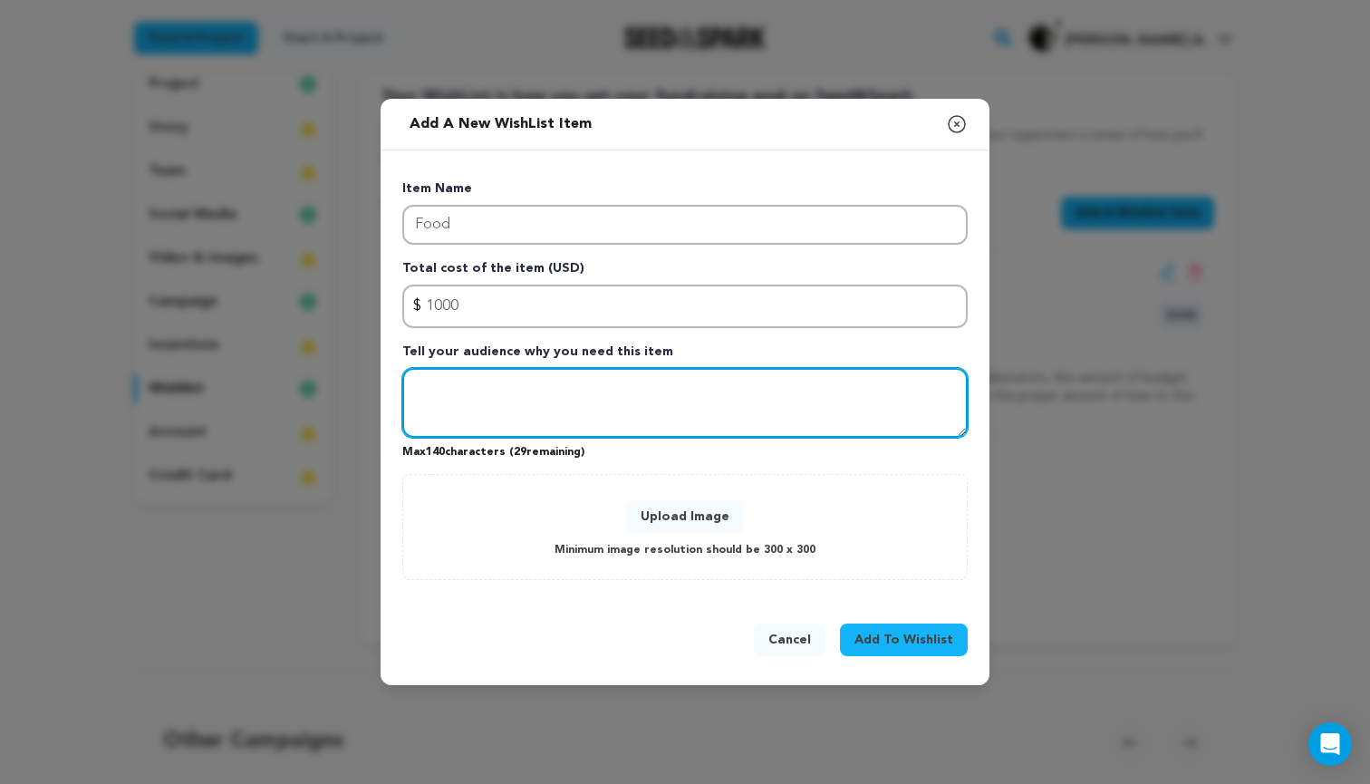
click at [562, 411] on textarea "Tell your audience why you need this item" at bounding box center [685, 403] width 566 height 71
type textarea "Food to make sure my cast and crew as the energy to shoot all day long!"
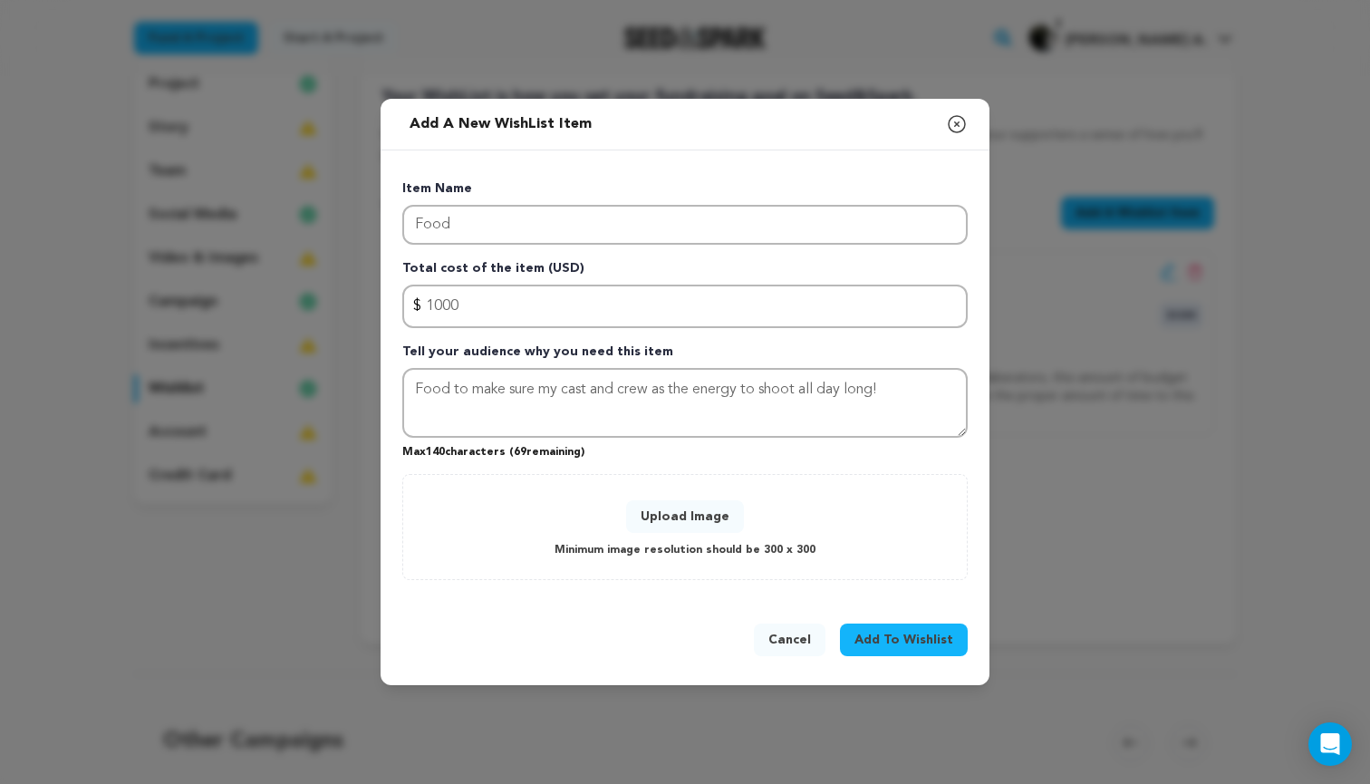
click at [688, 515] on button "Upload Image" at bounding box center [685, 516] width 118 height 33
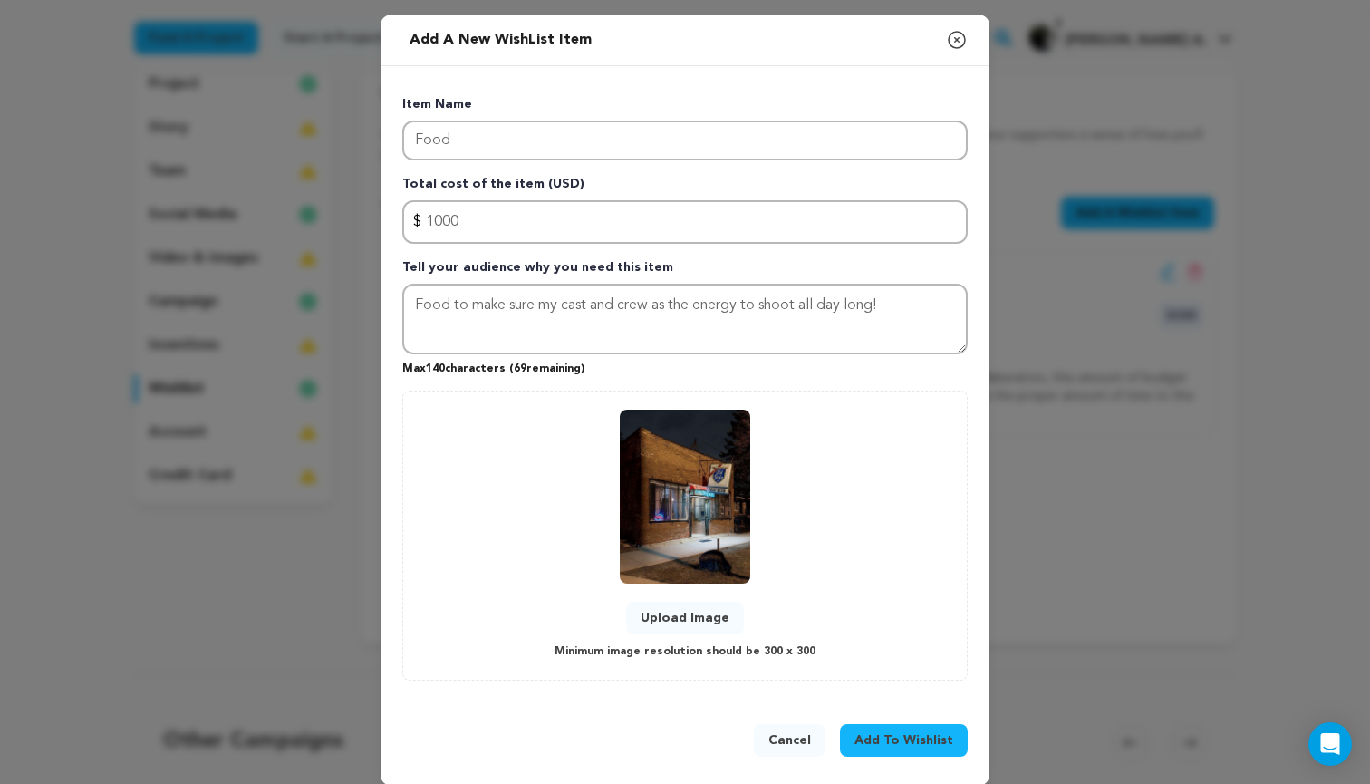
click at [879, 713] on span "Add To Wishlist" at bounding box center [904, 740] width 99 height 18
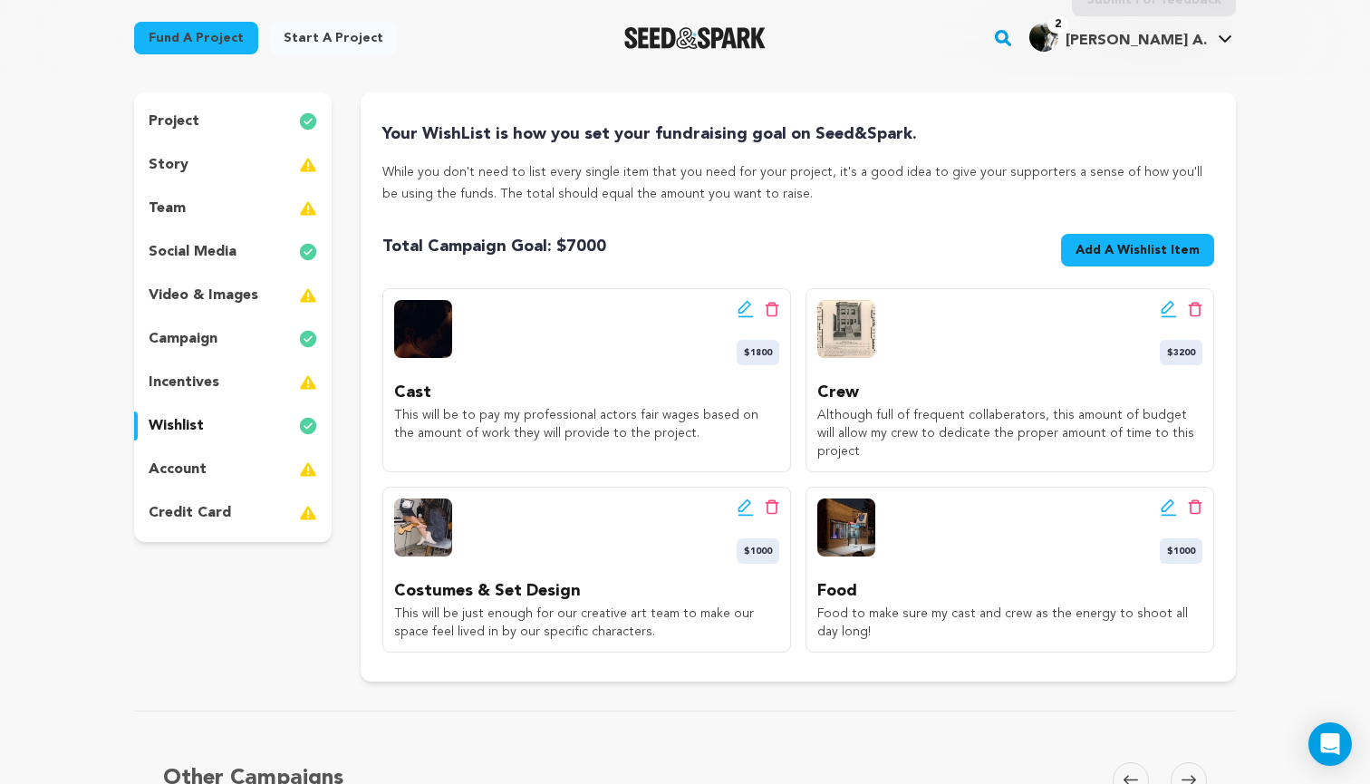
scroll to position [142, 0]
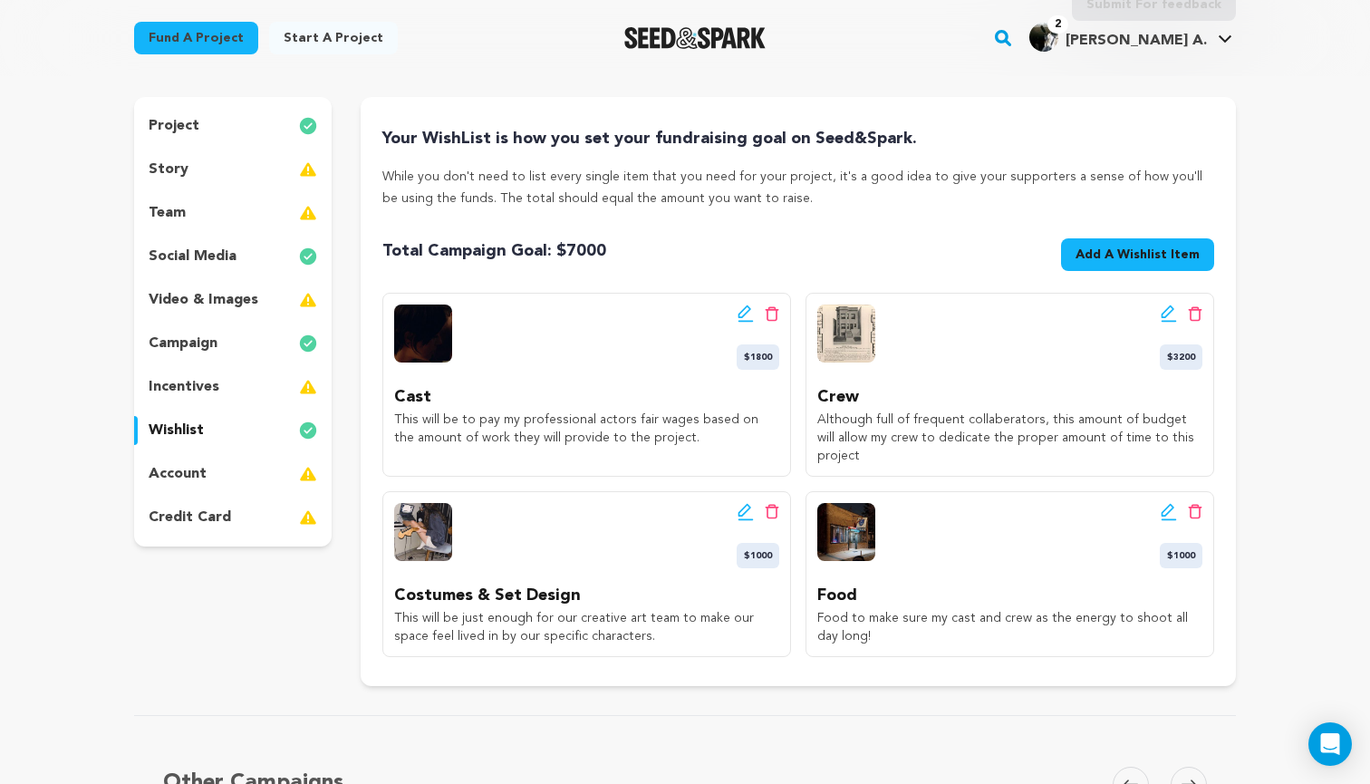
click at [1185, 252] on span "Add A Wishlist Item" at bounding box center [1138, 255] width 124 height 18
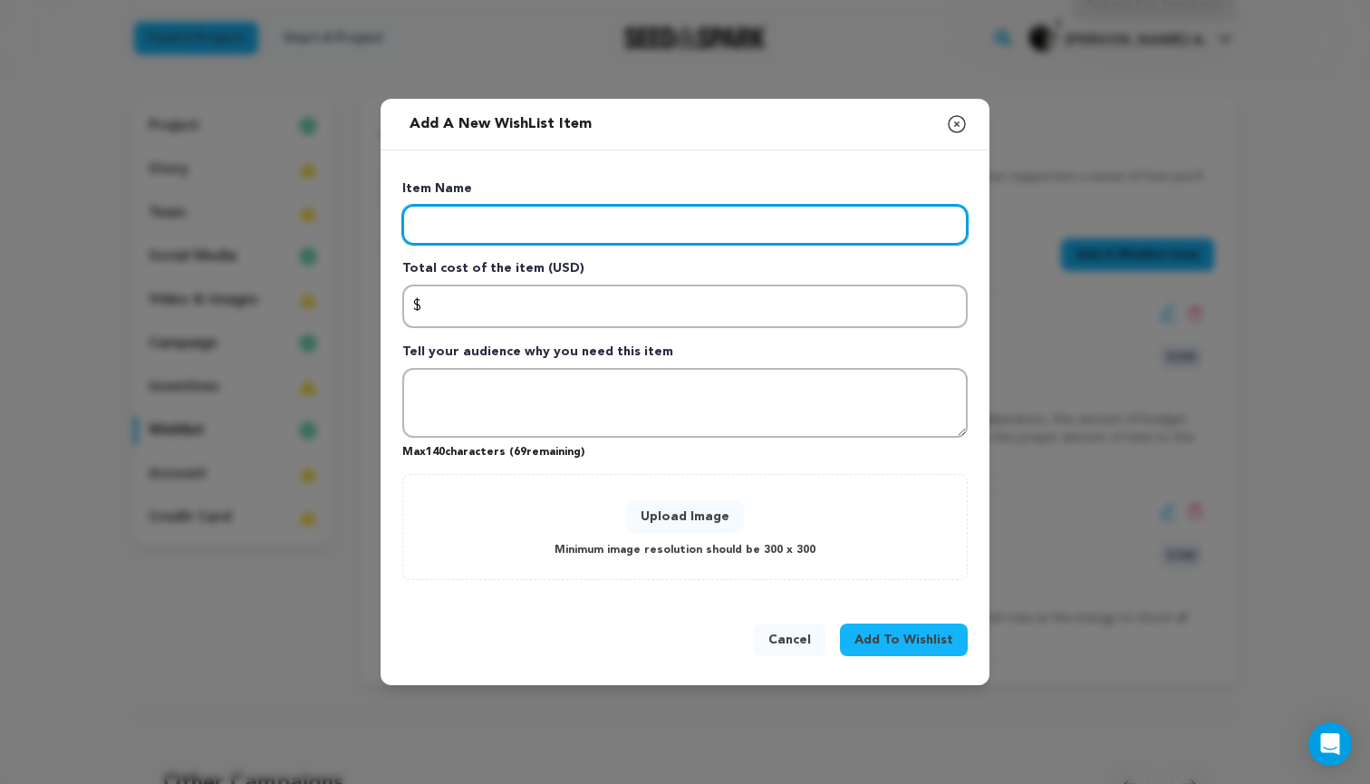
click at [551, 227] on input "Enter item name" at bounding box center [685, 225] width 566 height 40
type input "Location"
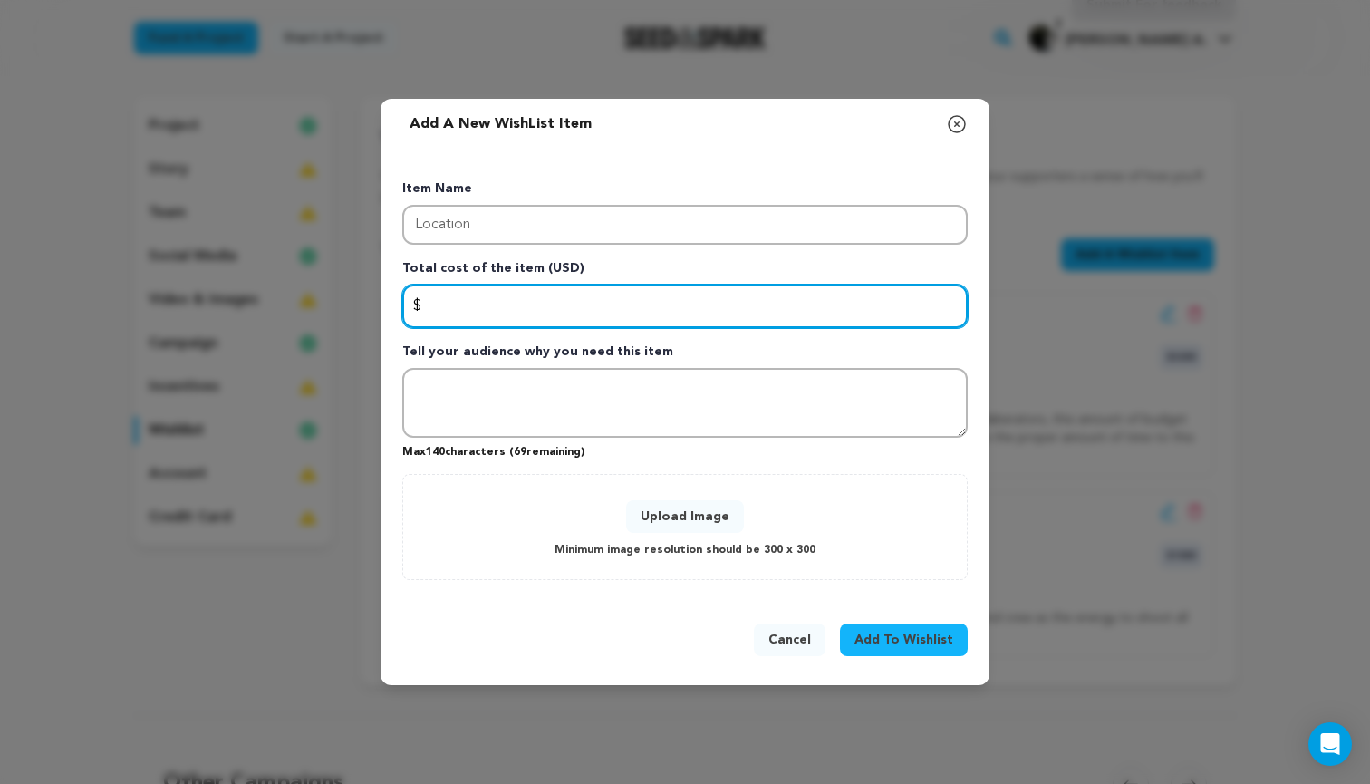
click at [534, 319] on input "Enter total cost of the item" at bounding box center [685, 307] width 566 height 44
type input "1500"
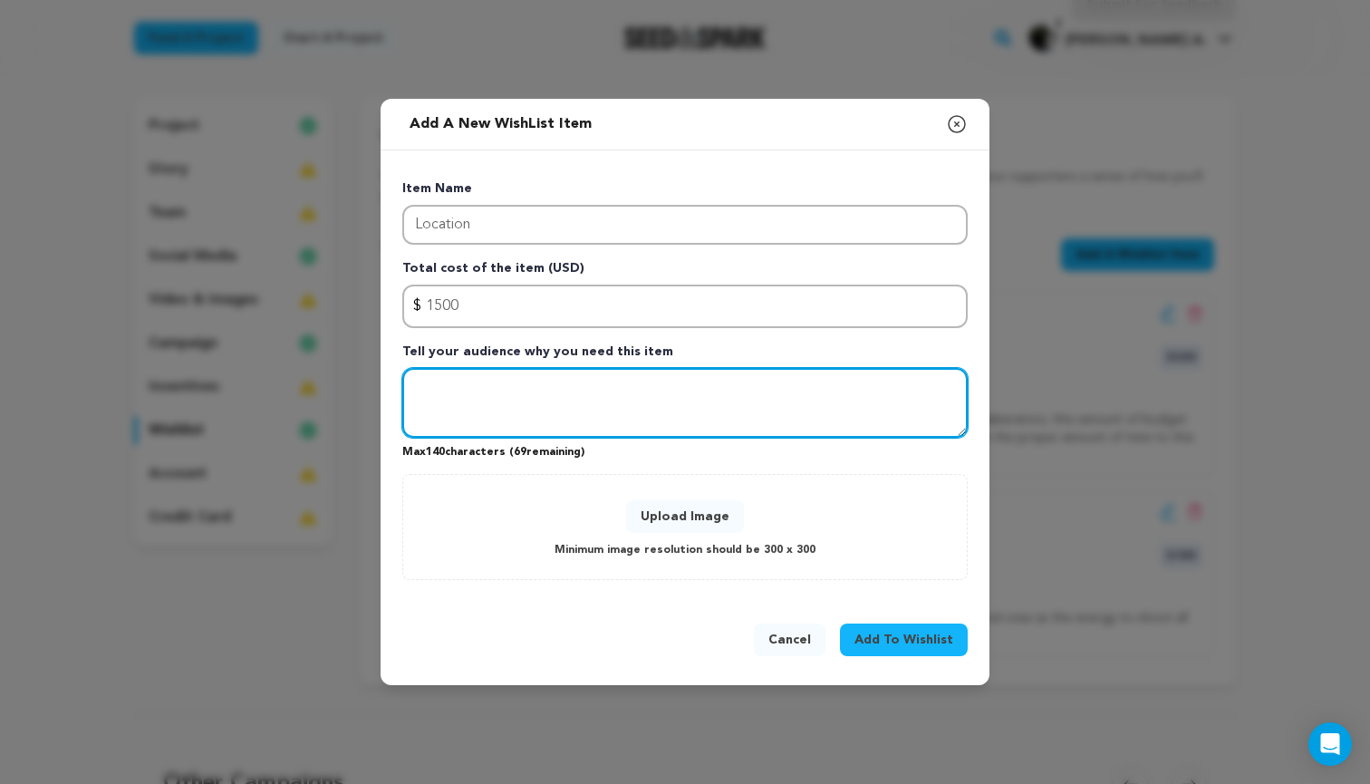
click at [555, 383] on textarea "Tell your audience why you need this item" at bounding box center [685, 403] width 566 height 71
type textarea "Our amazing apartment to shoot in. Working with the Chicago Film Office, we fou…"
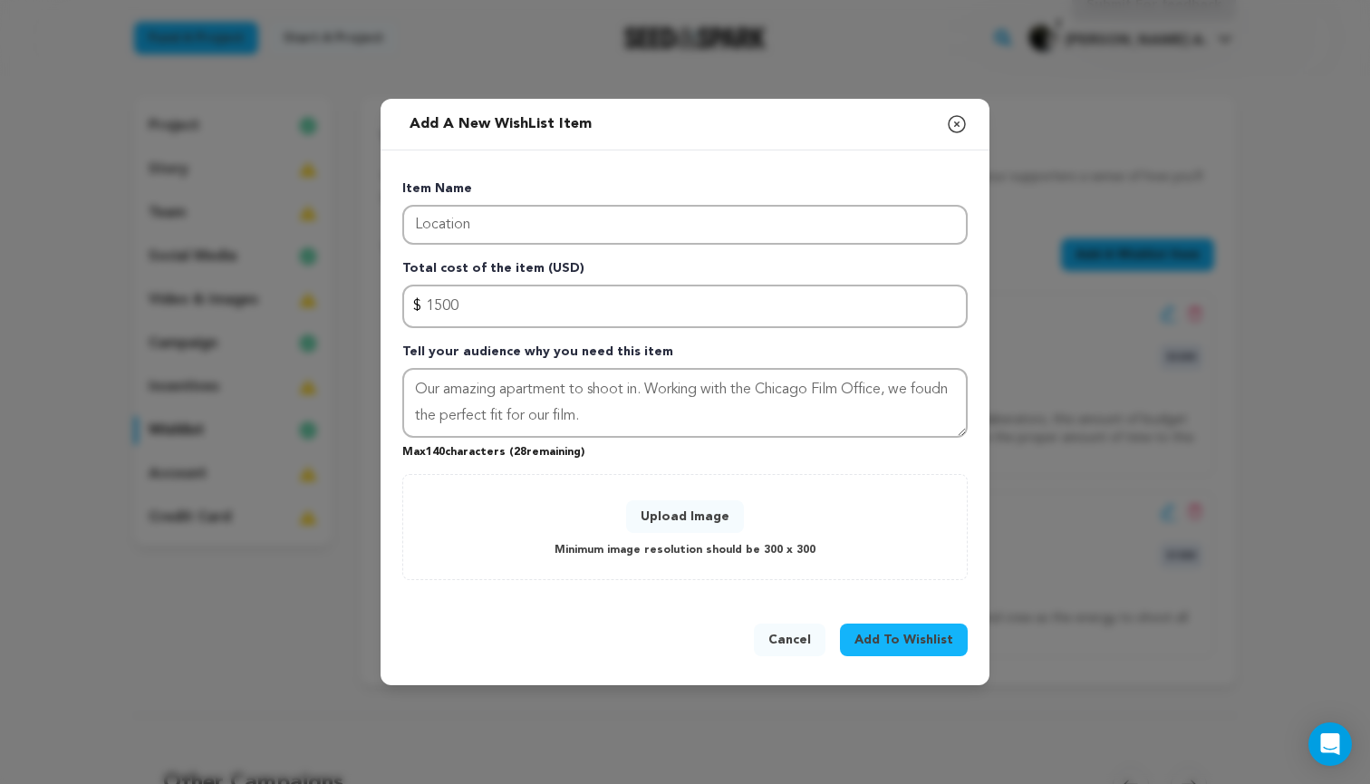
click at [697, 519] on button "Upload Image" at bounding box center [685, 516] width 118 height 33
click at [690, 525] on button "Upload Image" at bounding box center [685, 516] width 118 height 33
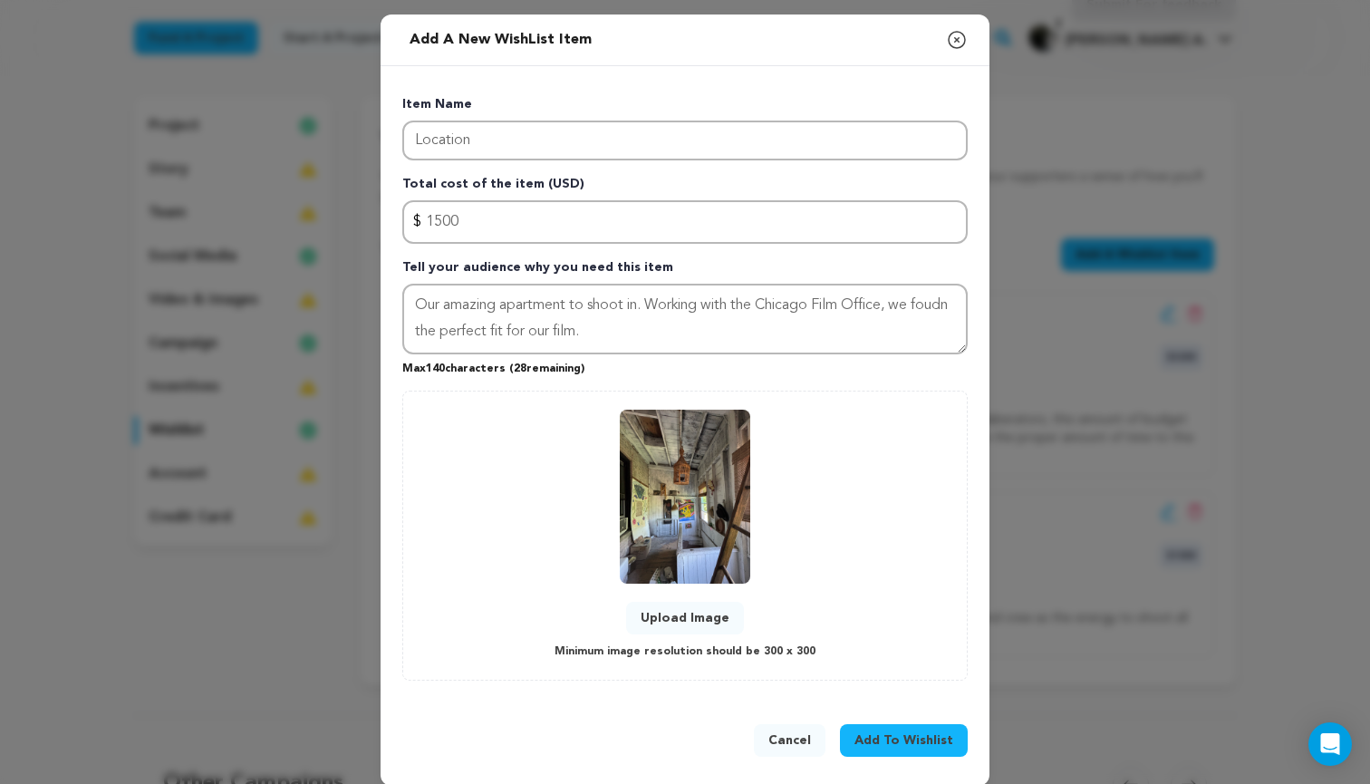
click at [924, 713] on span "Add To Wishlist" at bounding box center [904, 740] width 99 height 18
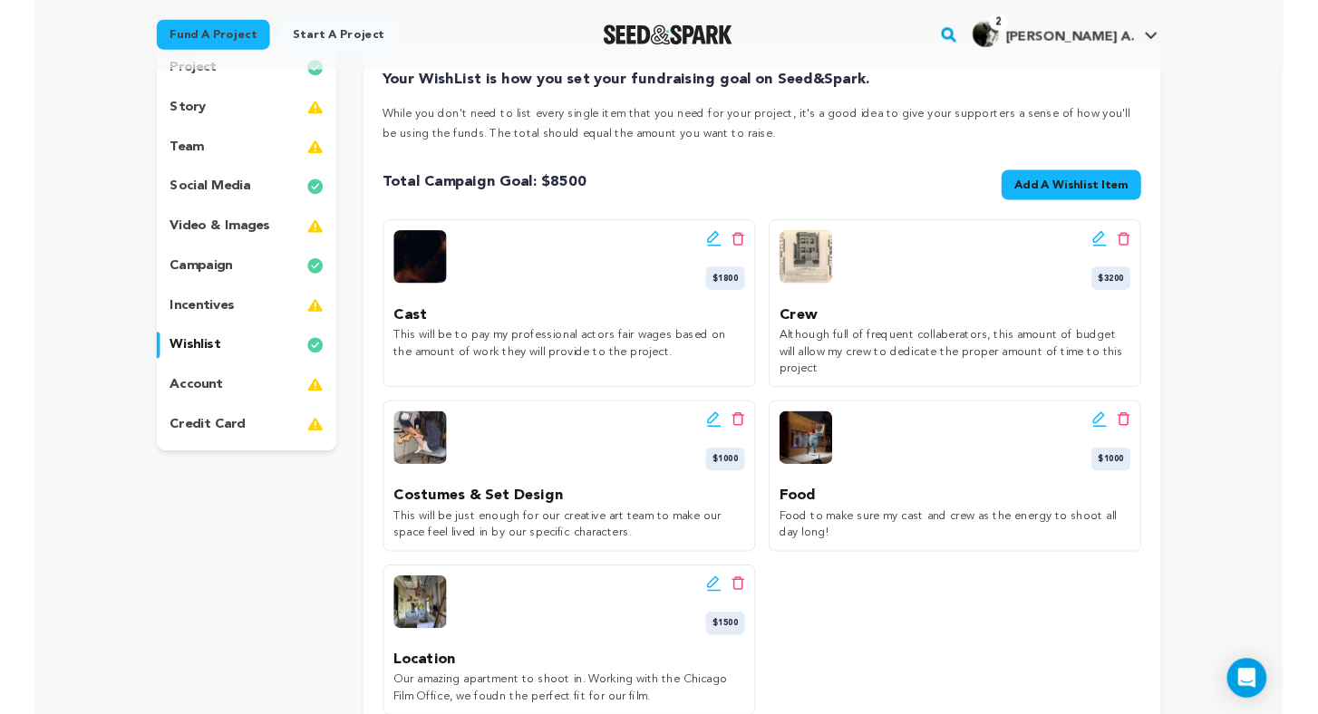
scroll to position [196, 0]
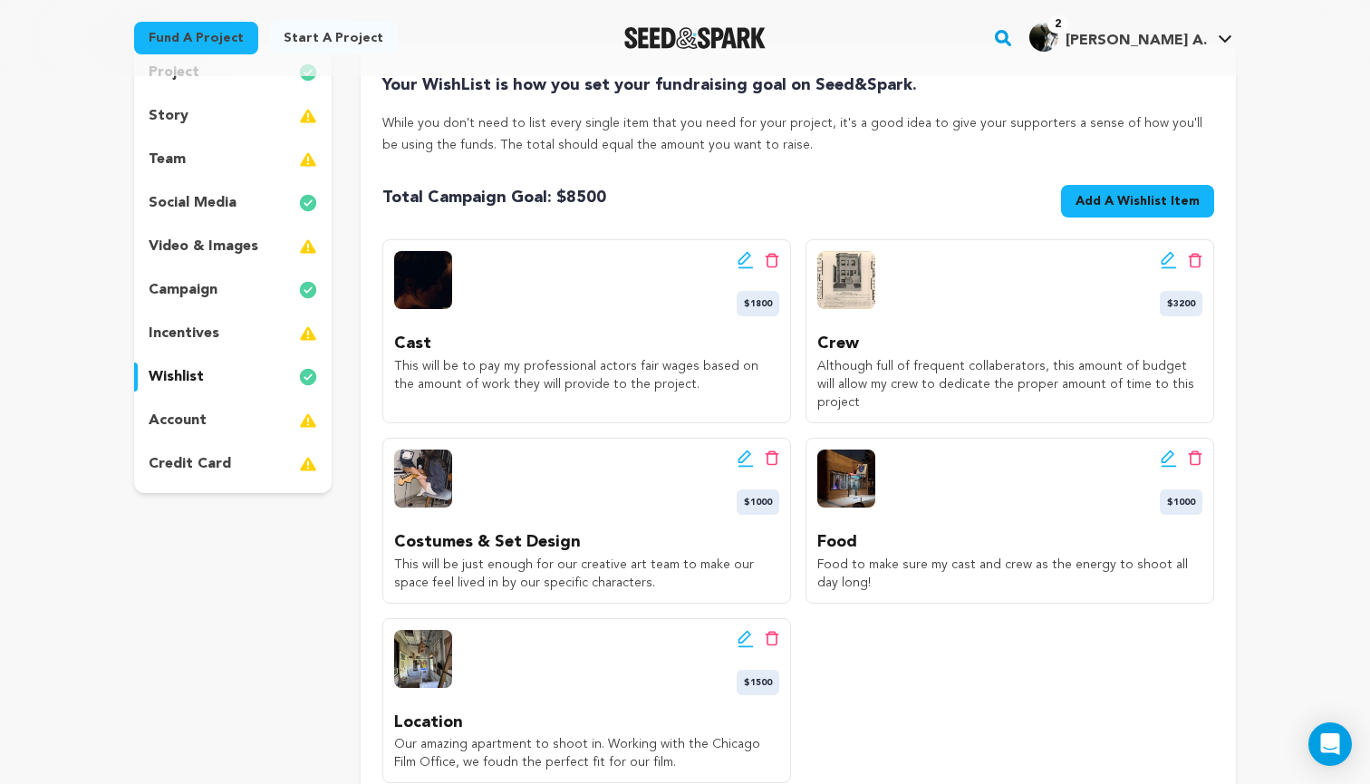
click at [1134, 196] on span "Add A Wishlist Item" at bounding box center [1138, 201] width 124 height 18
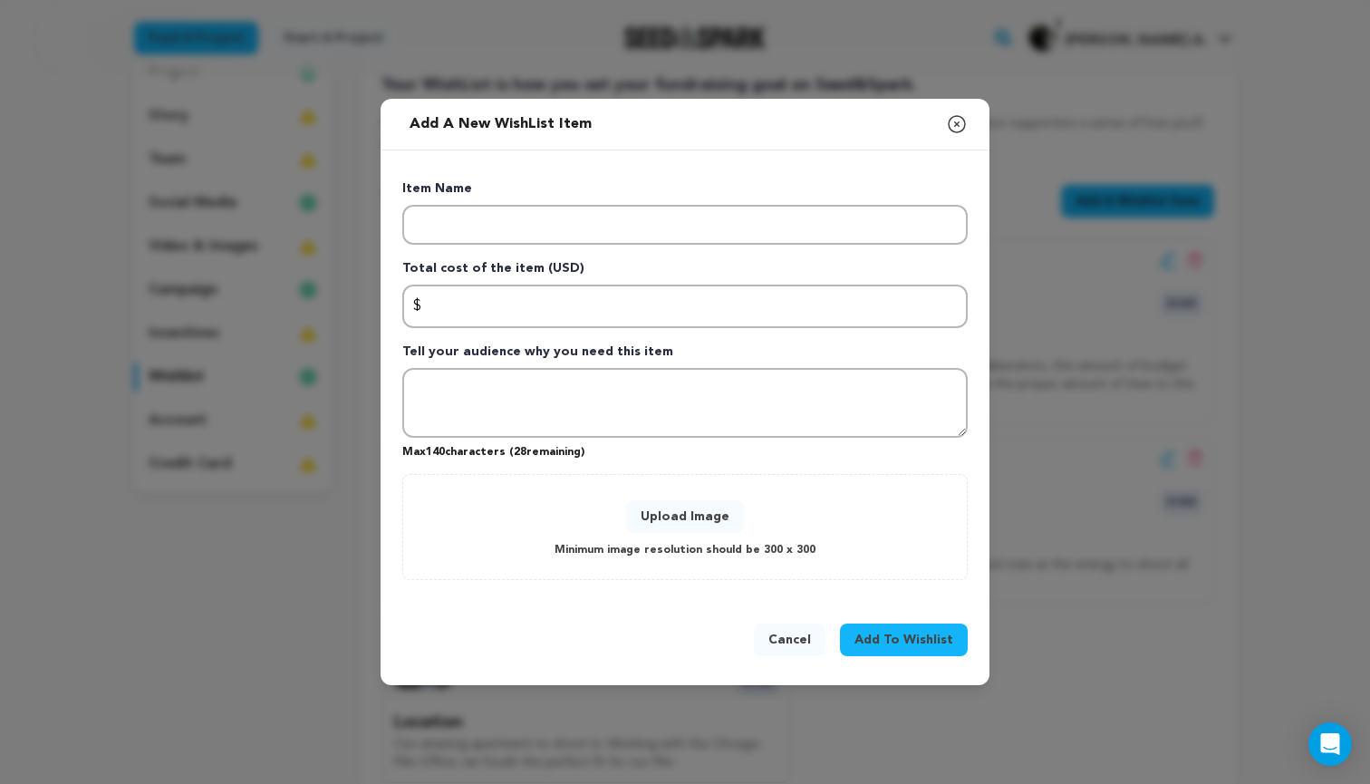
click at [801, 202] on p "Item Name" at bounding box center [685, 191] width 566 height 25
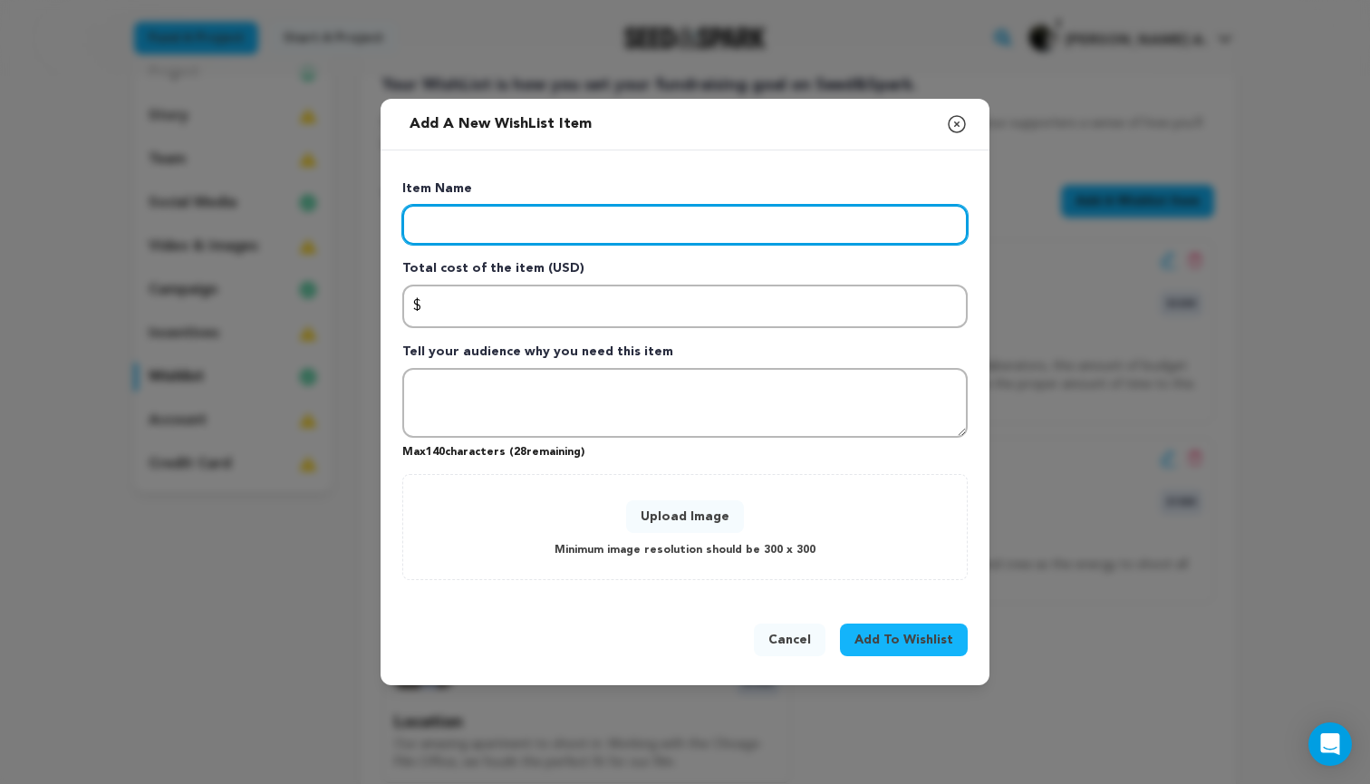
click at [801, 218] on input "Enter item name" at bounding box center [685, 225] width 566 height 40
type input "Insurance"
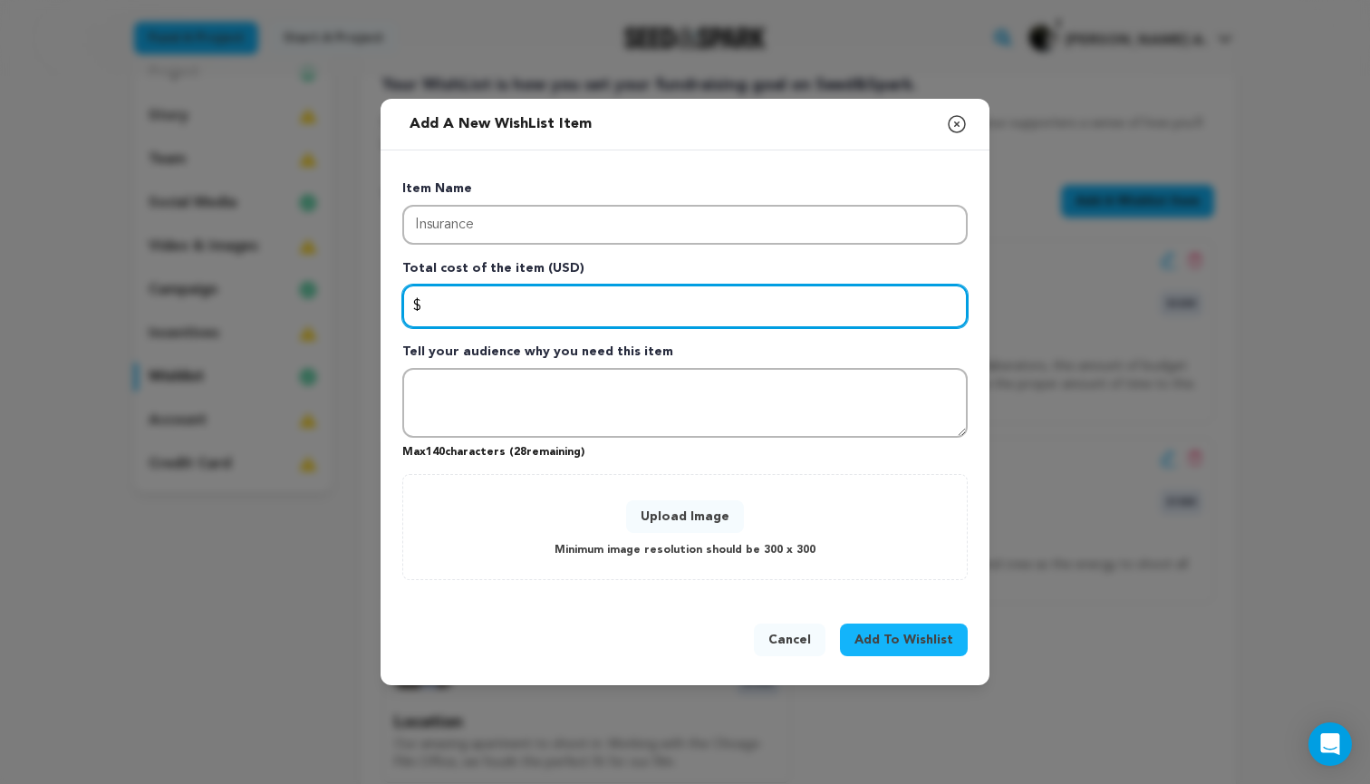
click at [721, 303] on input "Enter total cost of the item" at bounding box center [685, 307] width 566 height 44
type input "1500"
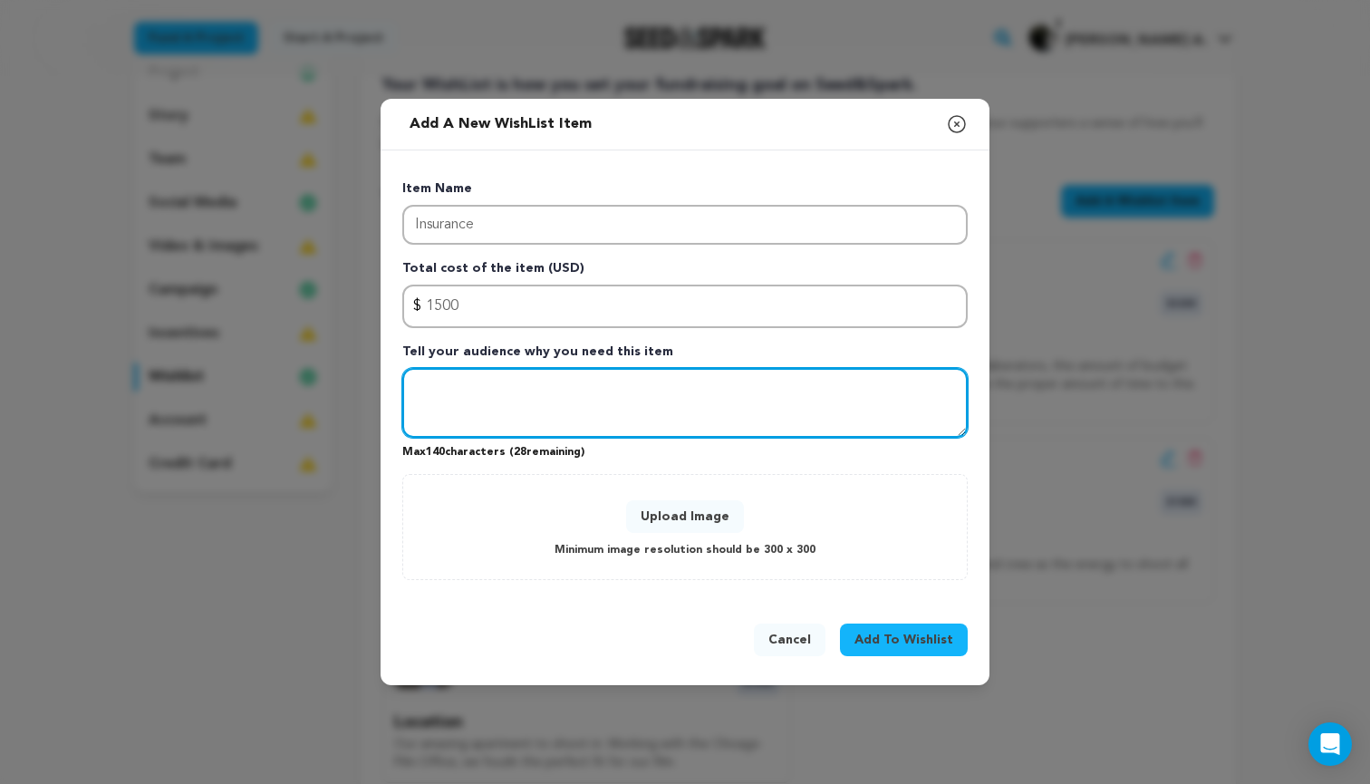
click at [720, 379] on textarea "Tell your audience why you need this item" at bounding box center [685, 403] width 566 height 71
type textarea "Insurance to cover our cast and equipment from damages"
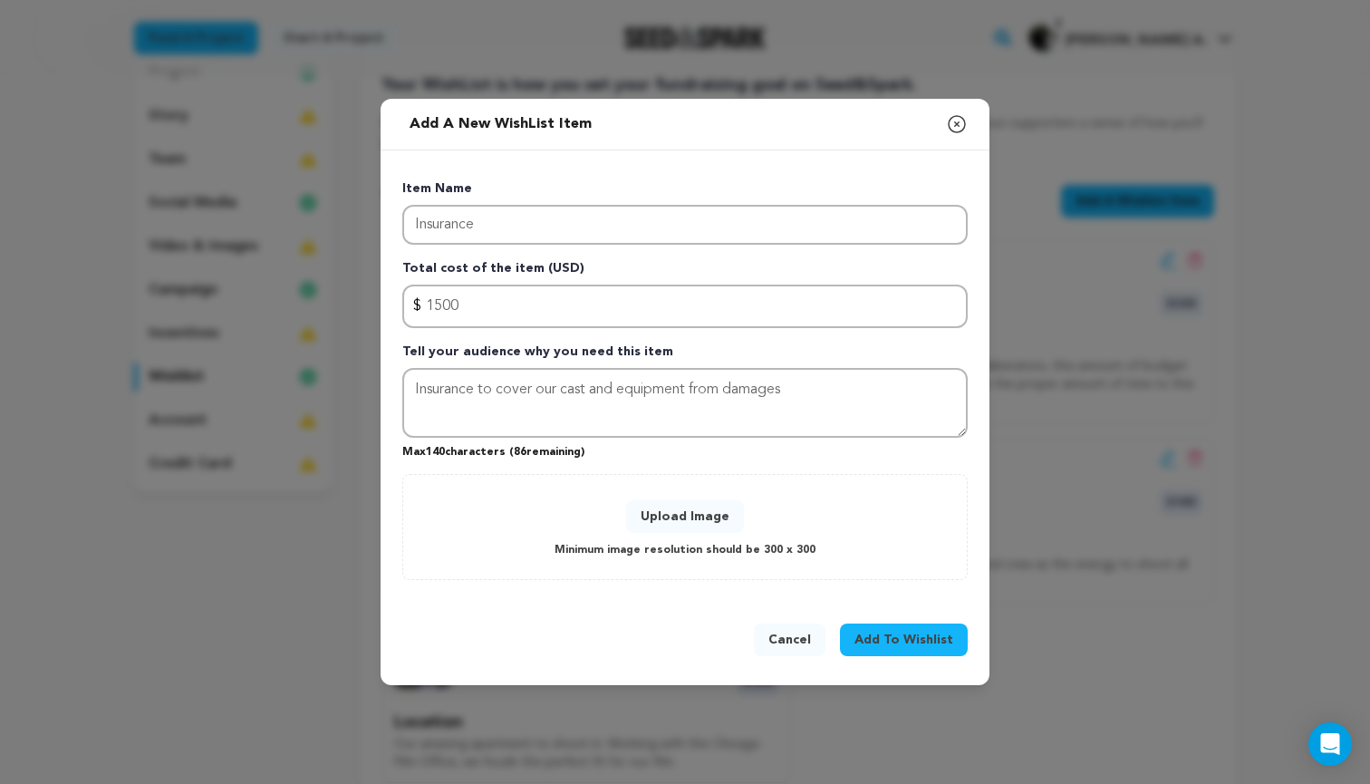
click at [718, 525] on button "Upload Image" at bounding box center [685, 516] width 118 height 33
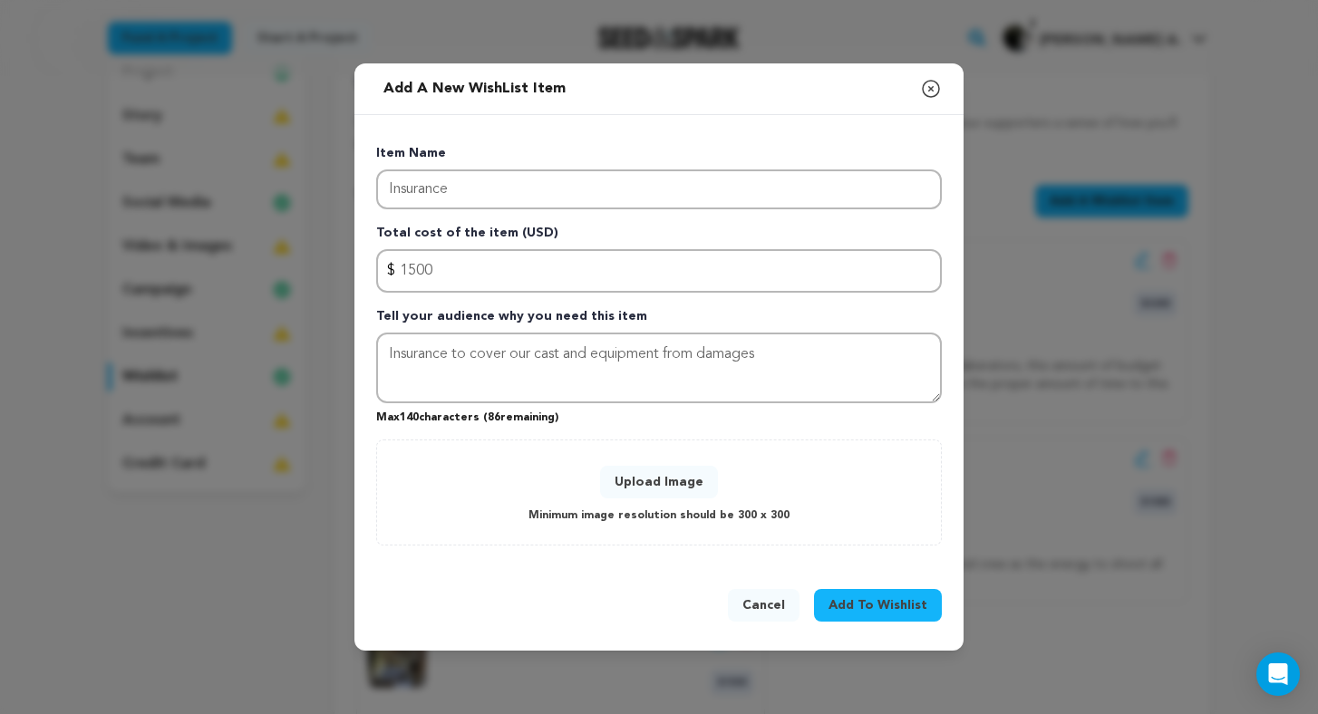
click at [699, 456] on div "Upload Image Minimum image resolution should be 300 x 300" at bounding box center [659, 493] width 566 height 106
click at [687, 484] on button "Upload Image" at bounding box center [659, 482] width 118 height 33
click at [659, 481] on button "Upload Image" at bounding box center [659, 482] width 118 height 33
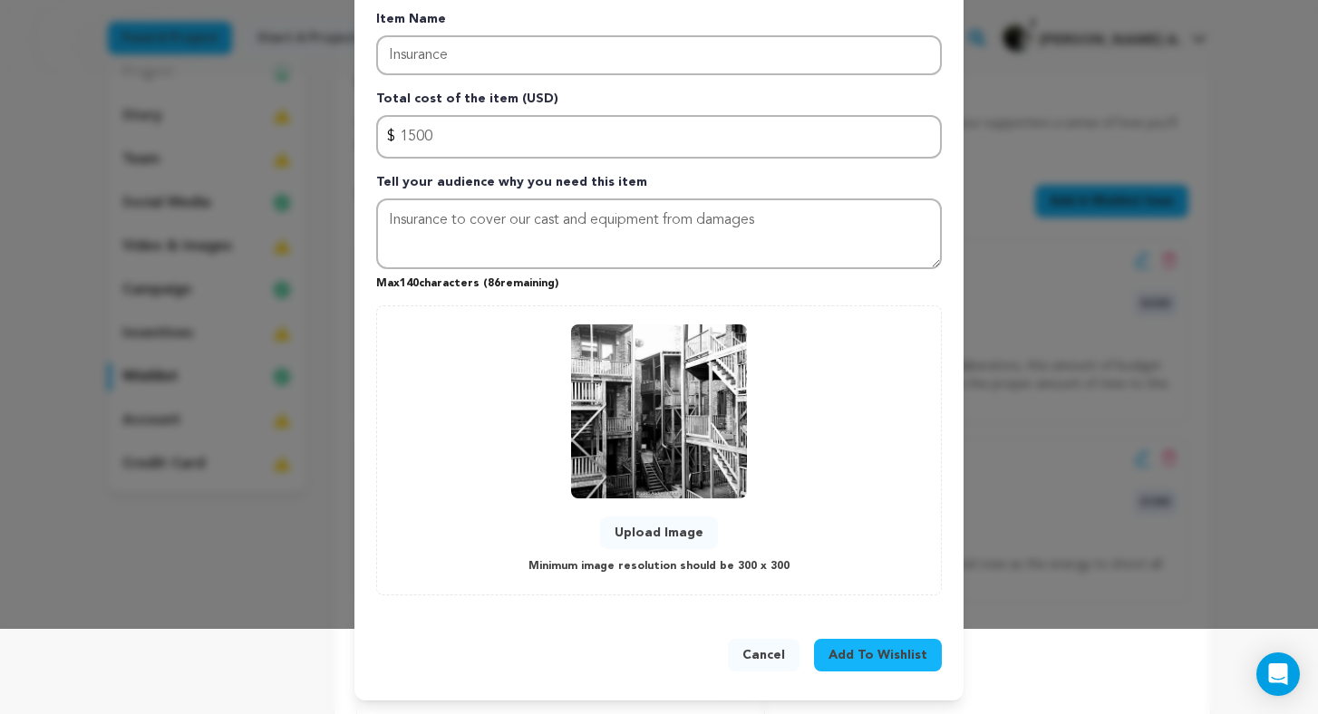
scroll to position [84, 0]
click at [858, 640] on button "Add To Wishlist" at bounding box center [878, 656] width 128 height 33
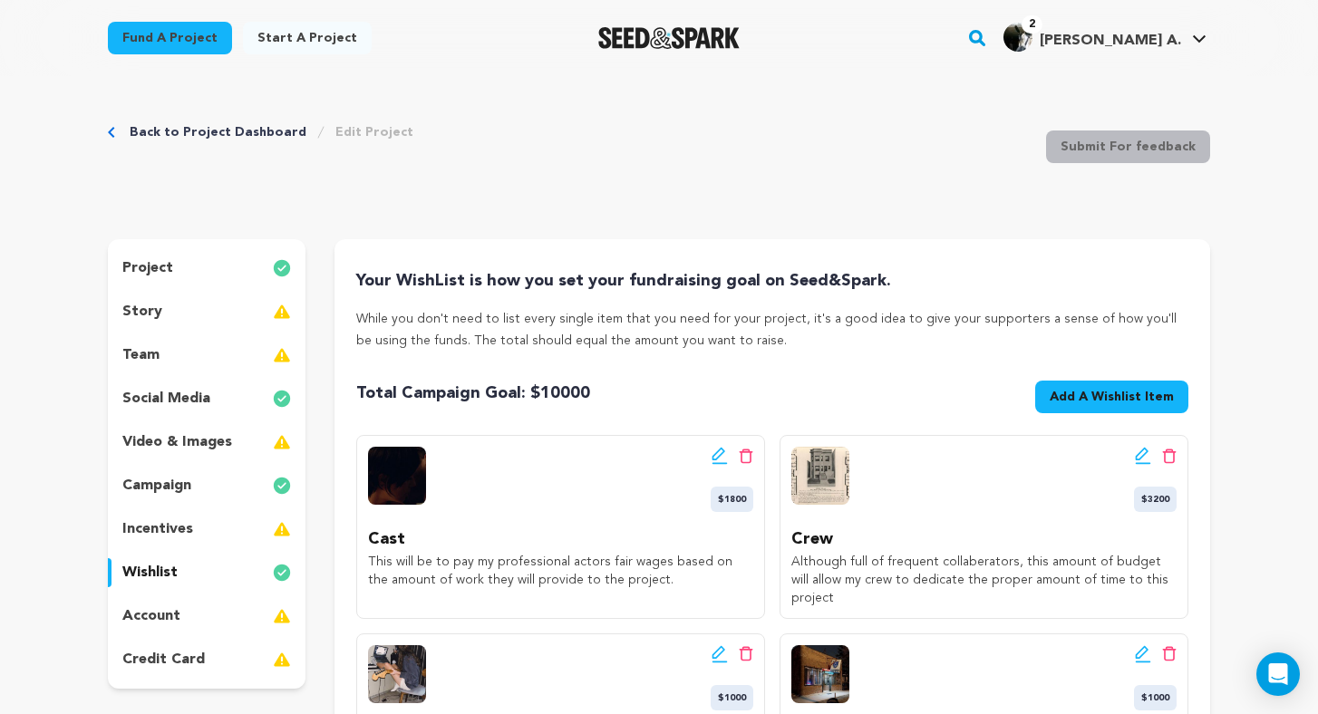
scroll to position [0, 0]
click at [227, 134] on link "Back to Project Dashboard" at bounding box center [218, 132] width 177 height 18
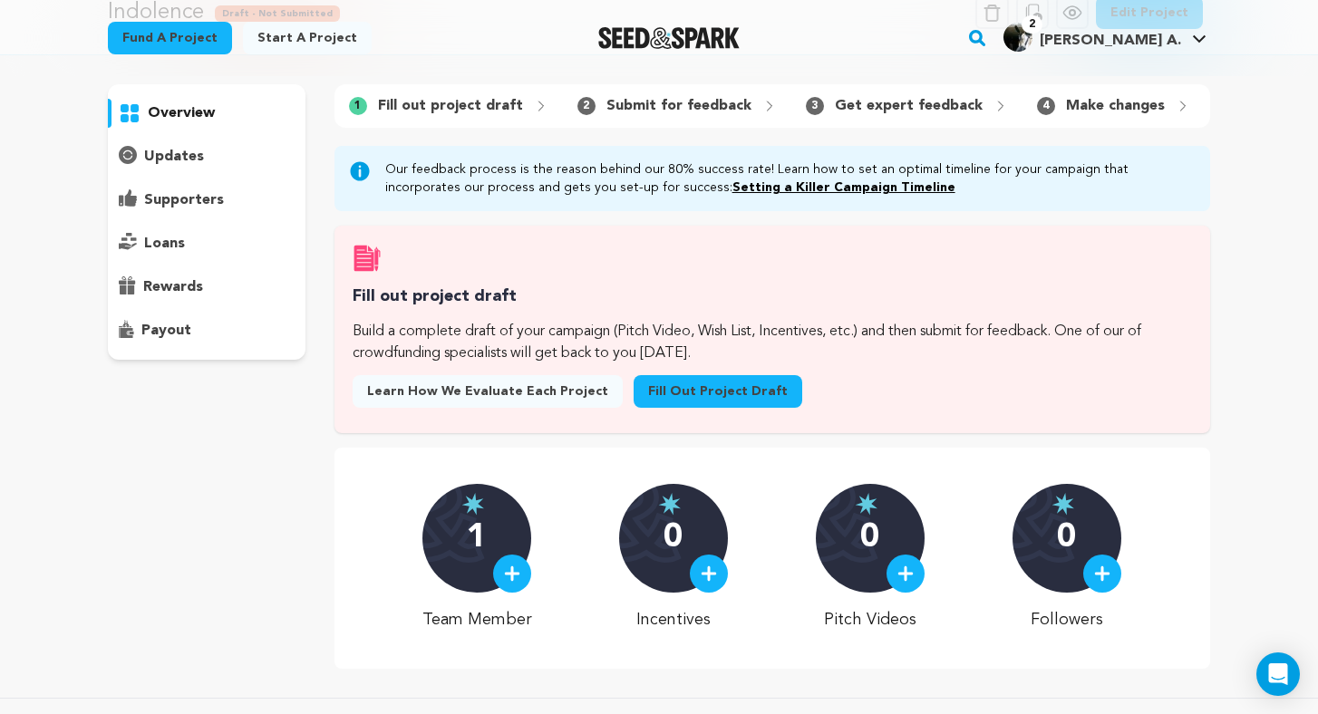
scroll to position [63, 0]
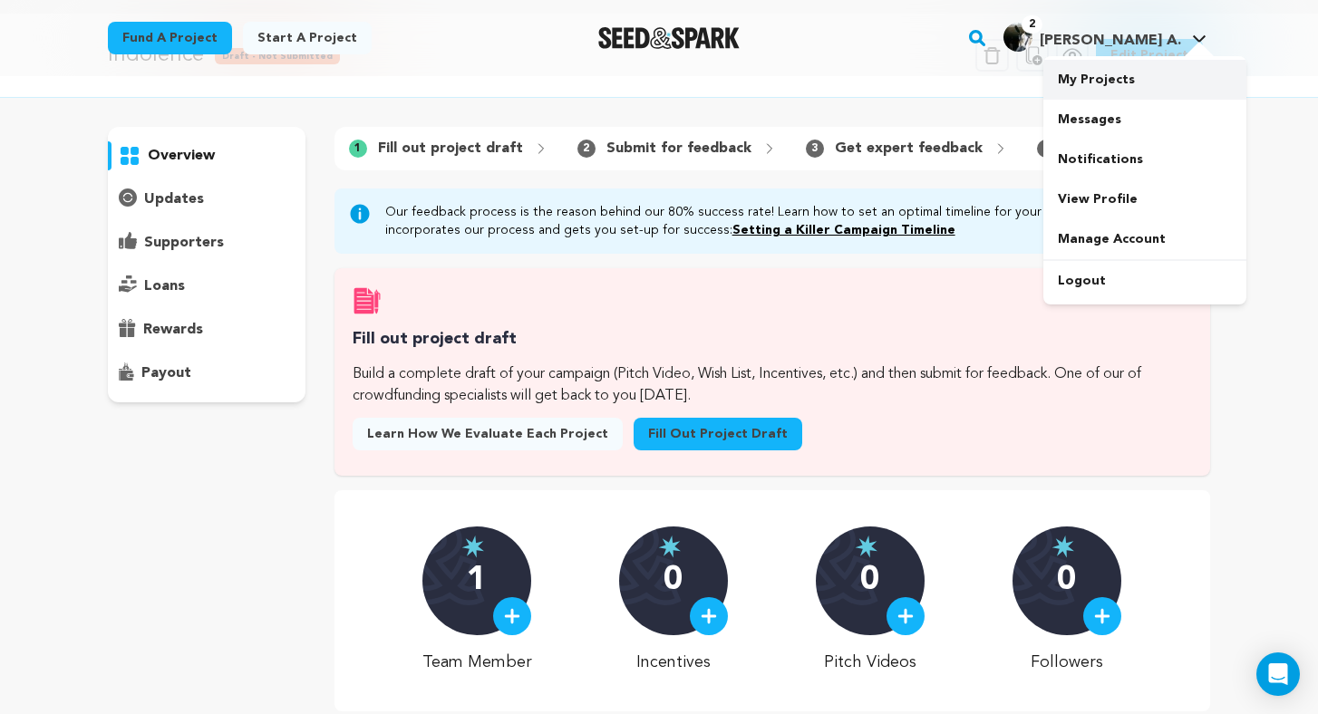
click at [1097, 84] on link "My Projects" at bounding box center [1144, 80] width 203 height 40
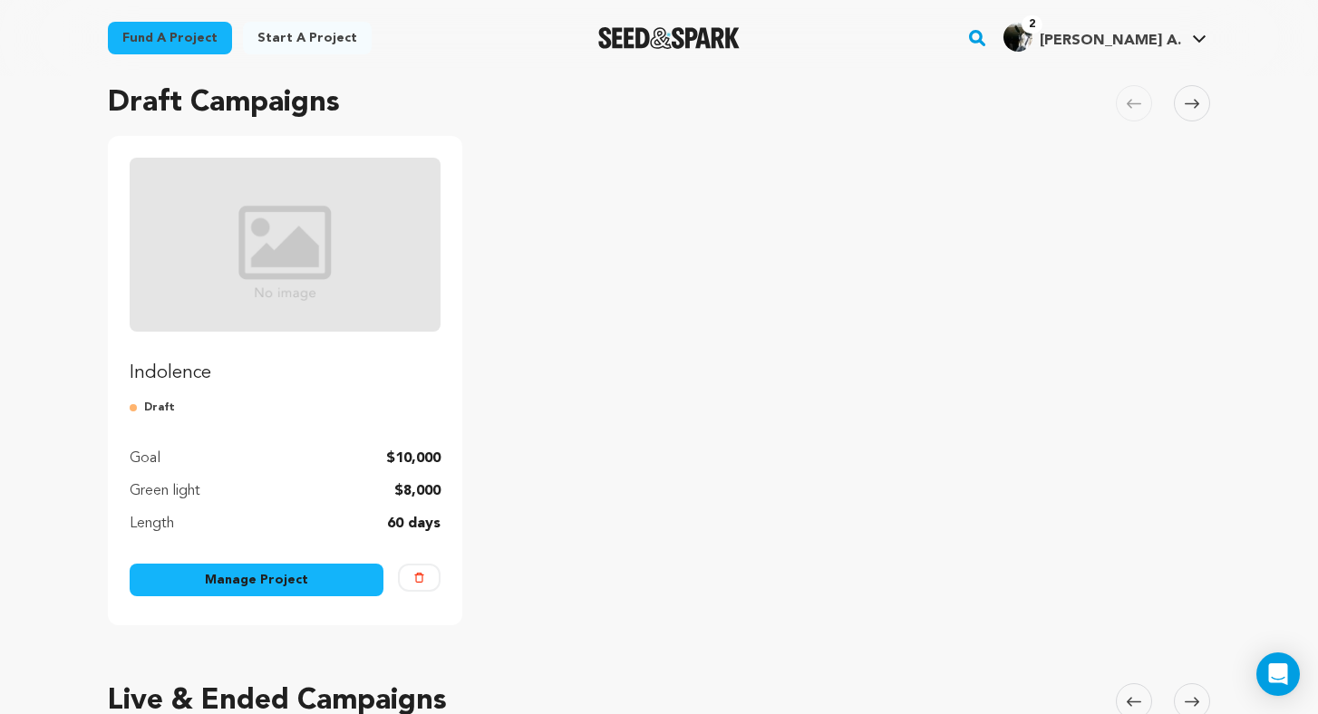
scroll to position [153, 0]
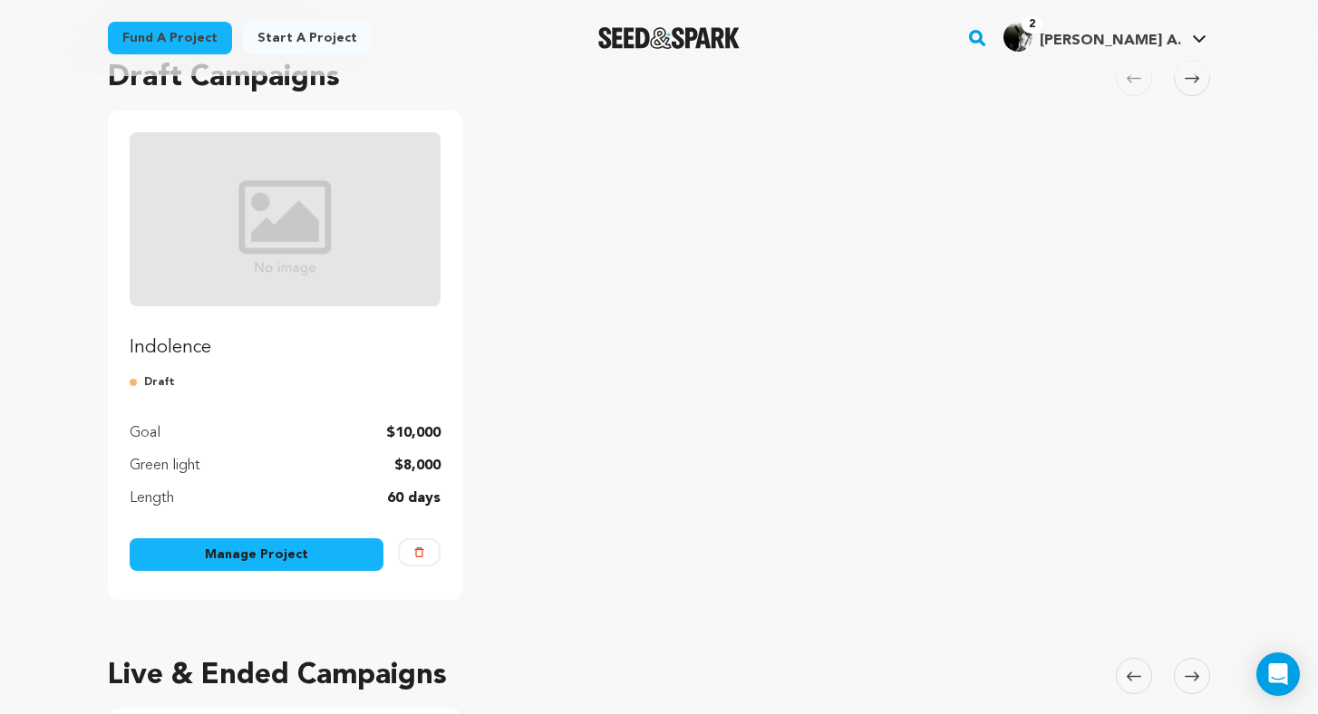
click at [338, 347] on p "Indolence" at bounding box center [285, 347] width 311 height 25
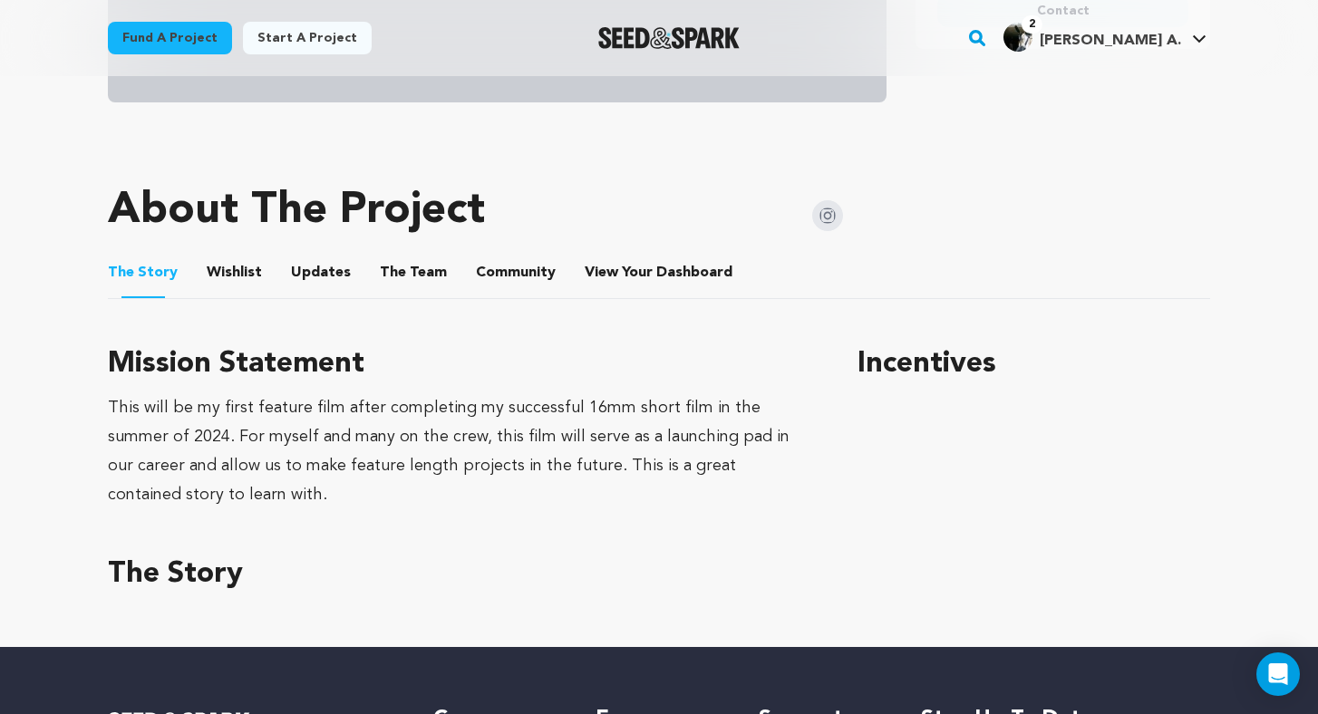
scroll to position [647, 0]
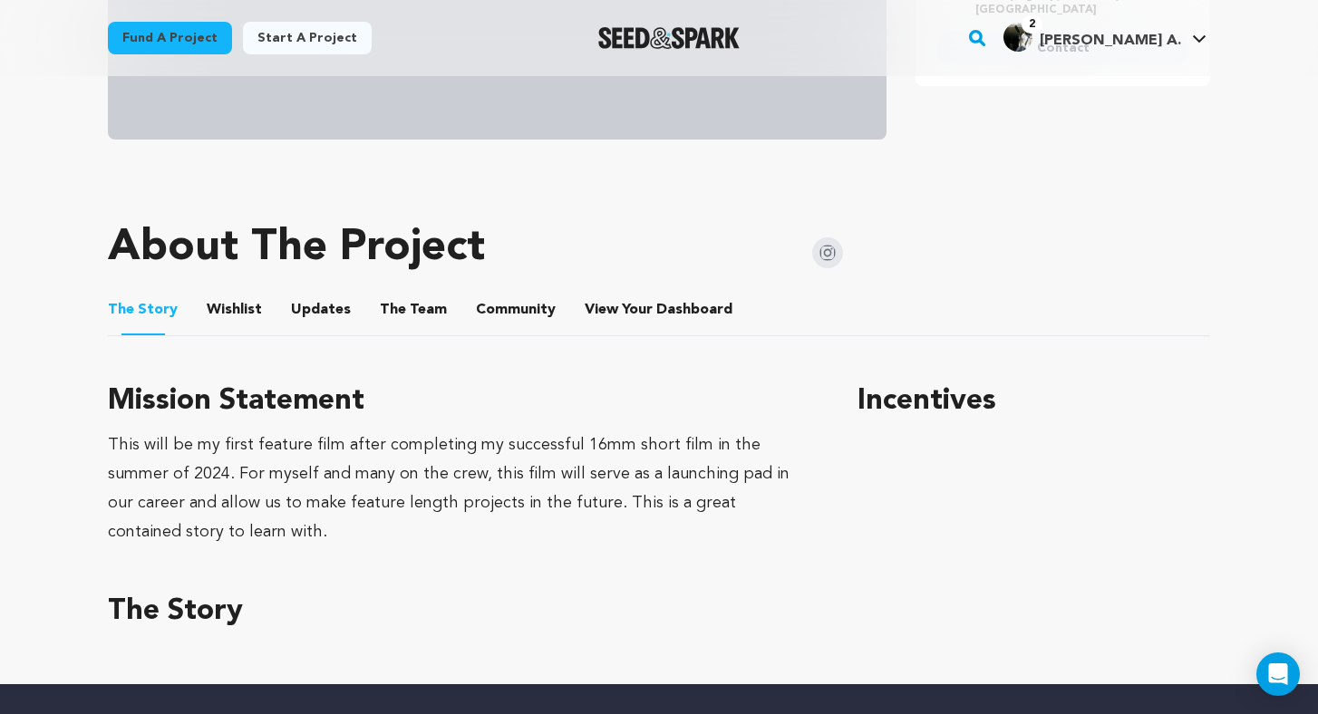
click at [250, 305] on li "Wishlist Wishlist" at bounding box center [234, 310] width 55 height 51
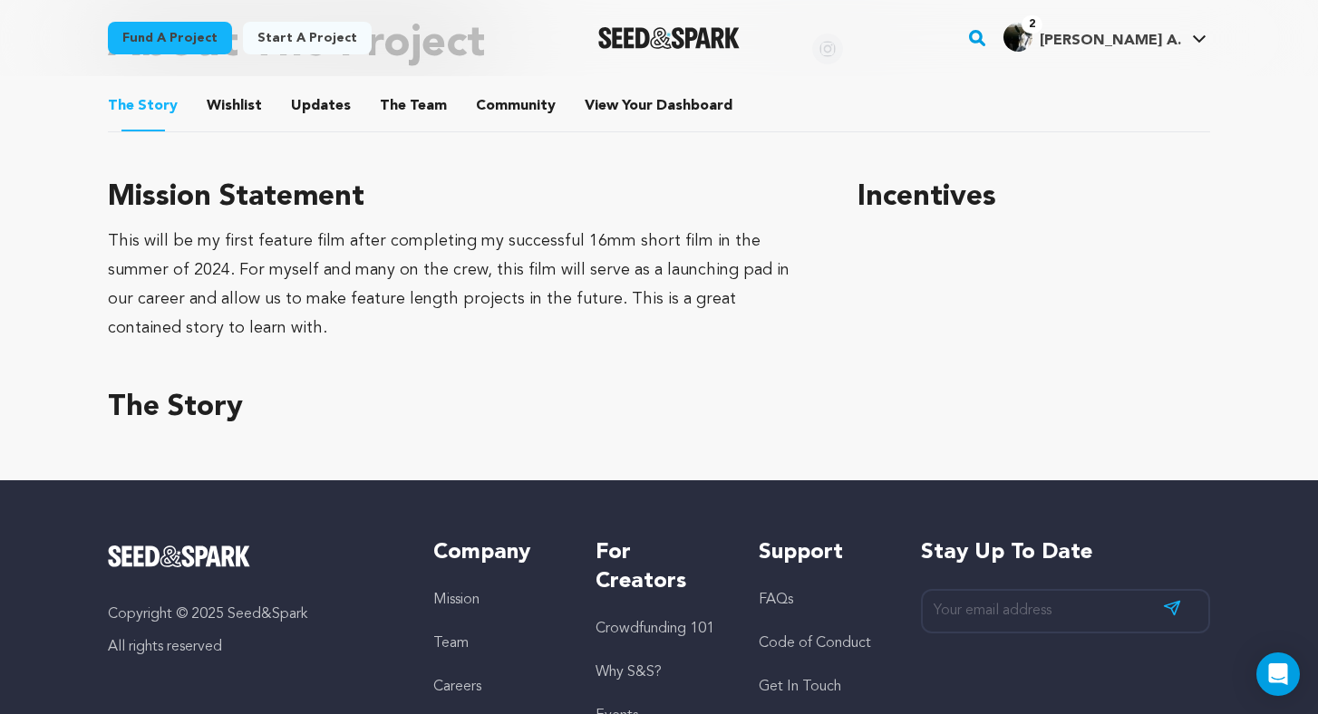
scroll to position [837, 0]
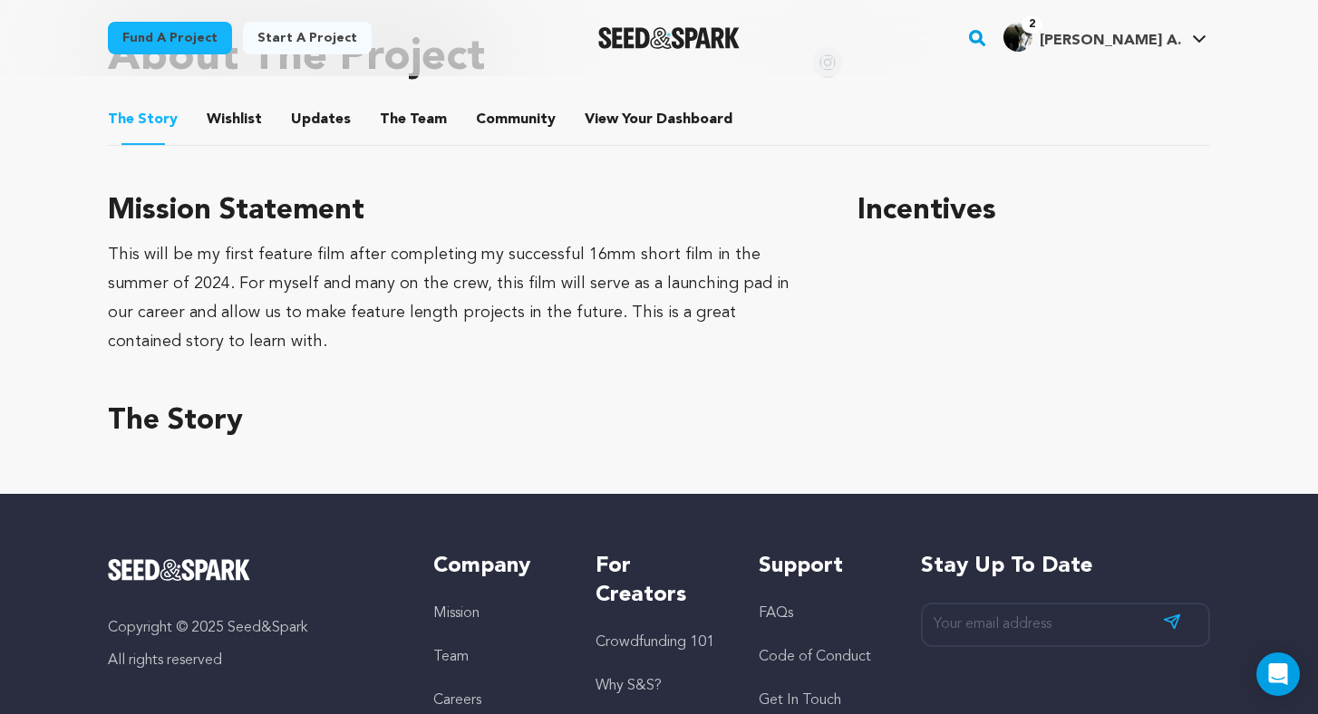
click at [233, 118] on button "Wishlist" at bounding box center [235, 124] width 44 height 44
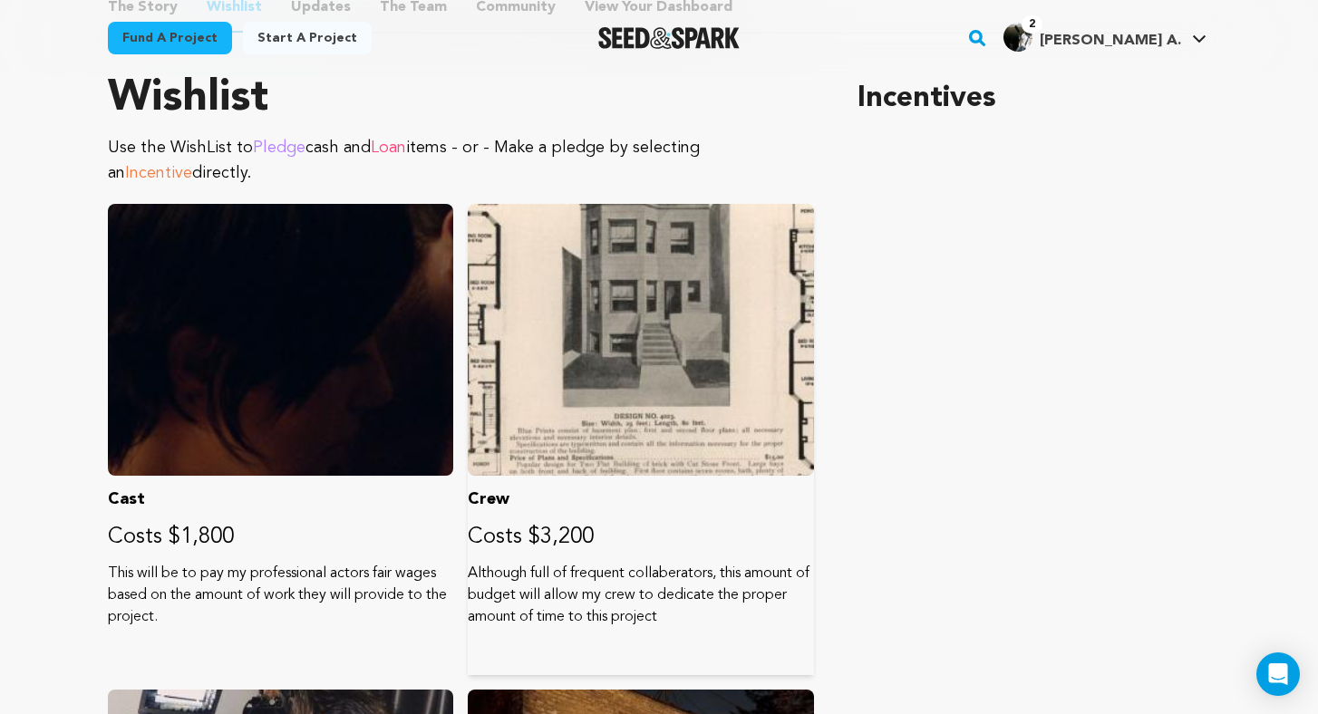
scroll to position [928, 0]
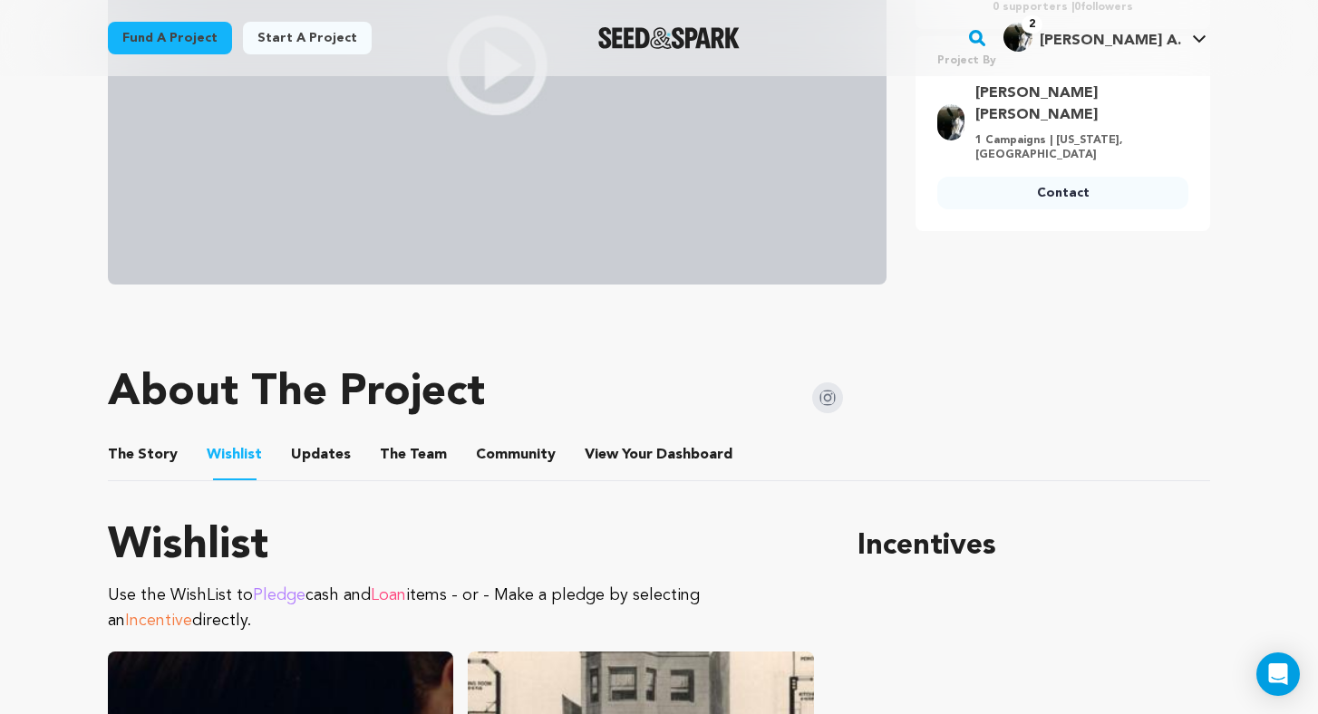
click at [636, 372] on div "About The Project" at bounding box center [475, 393] width 735 height 73
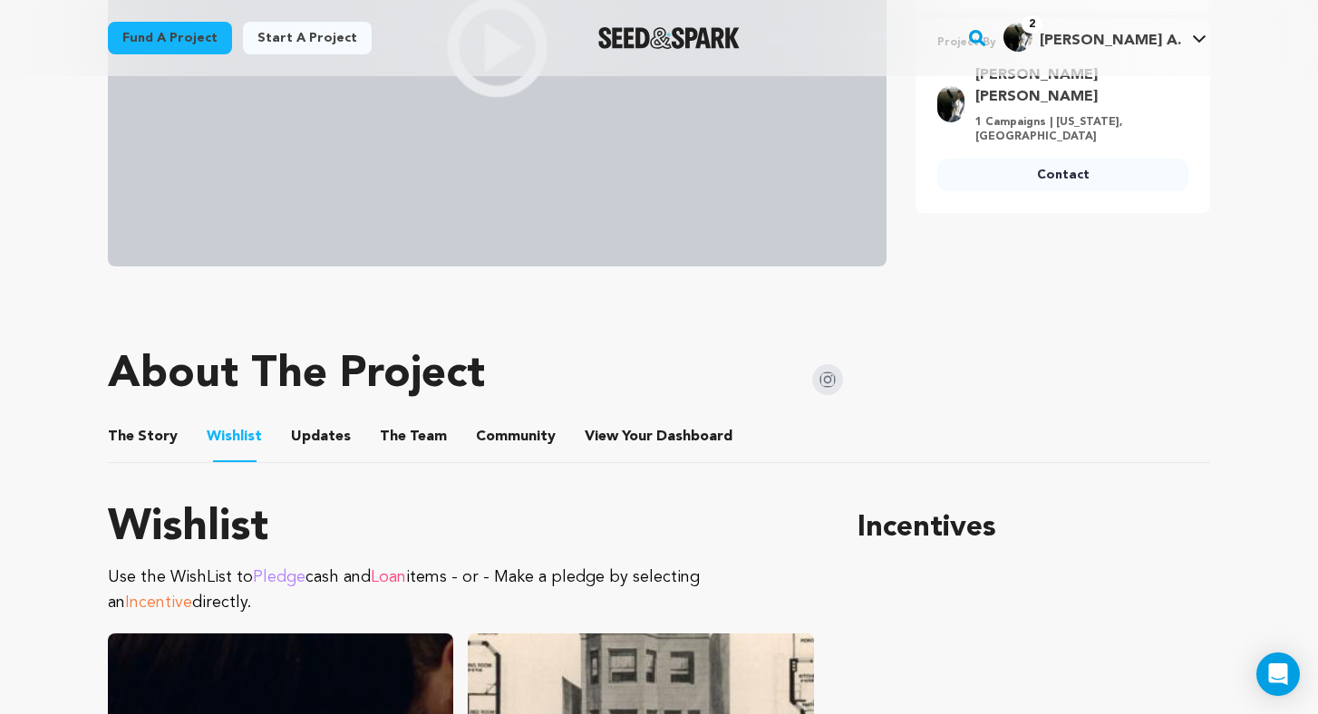
scroll to position [517, 0]
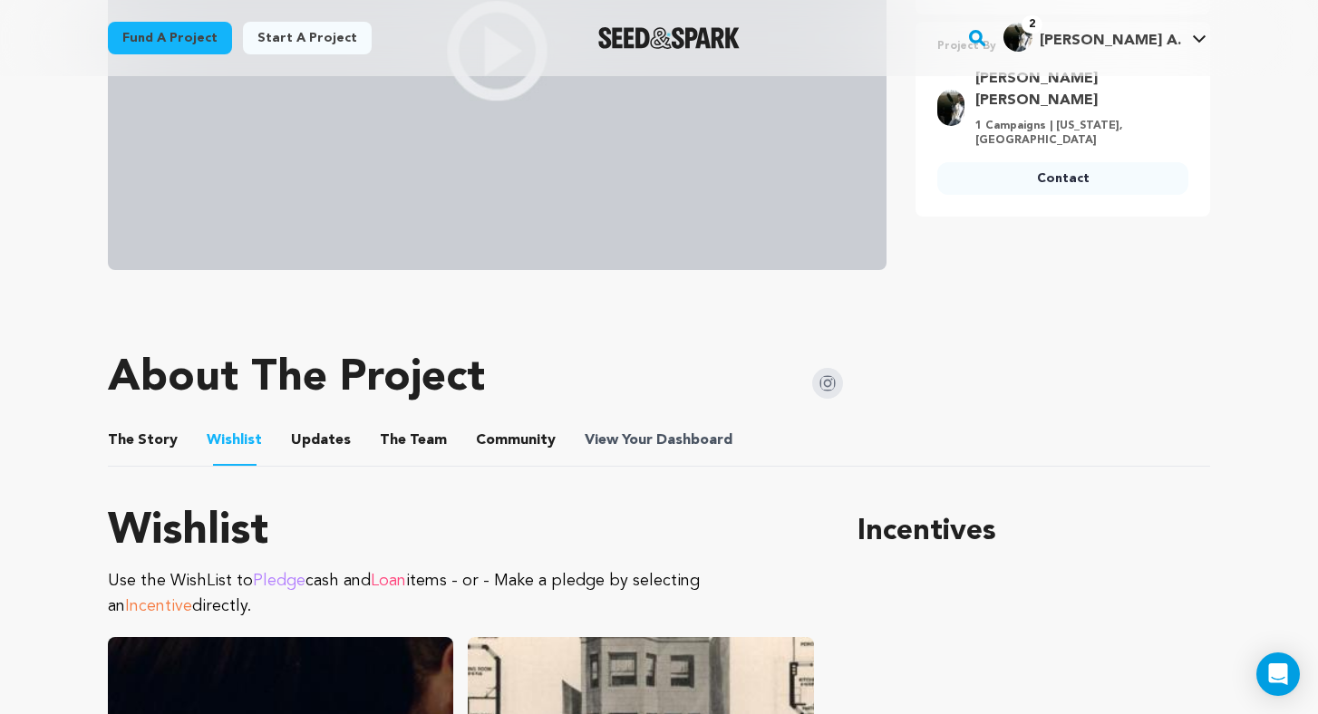
click at [626, 440] on span "View Your Dashboard" at bounding box center [660, 441] width 151 height 22
